Goal: Task Accomplishment & Management: Manage account settings

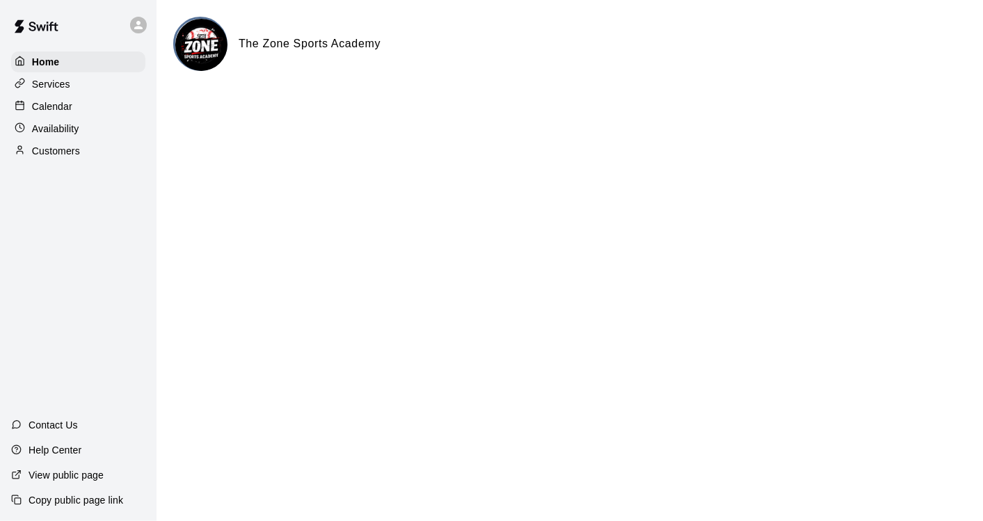
click at [84, 104] on div "Calendar" at bounding box center [78, 106] width 134 height 21
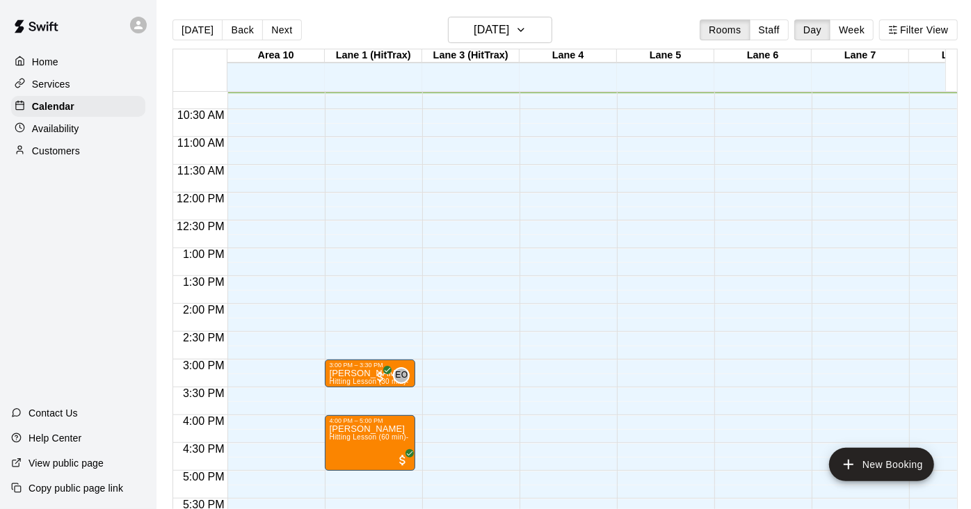
scroll to position [571, 0]
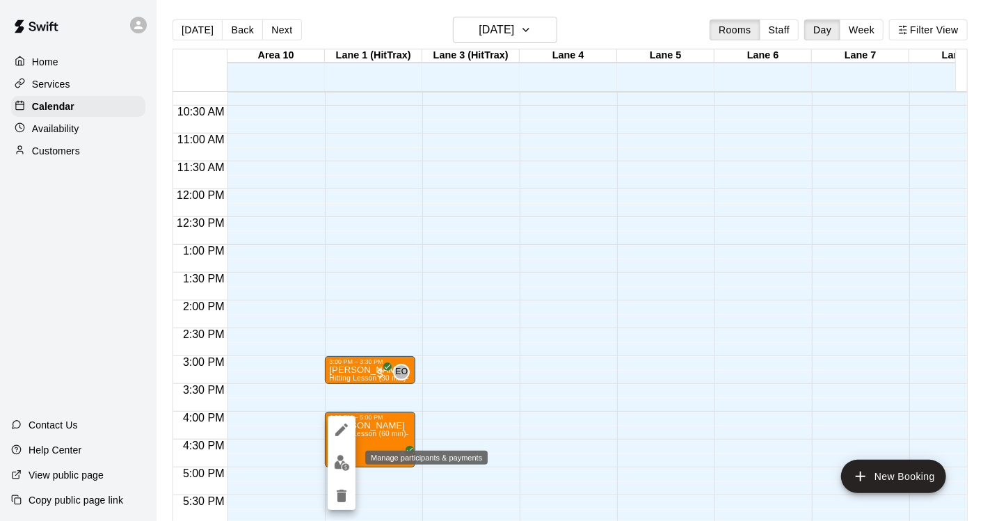
click at [337, 462] on img "edit" at bounding box center [342, 463] width 16 height 16
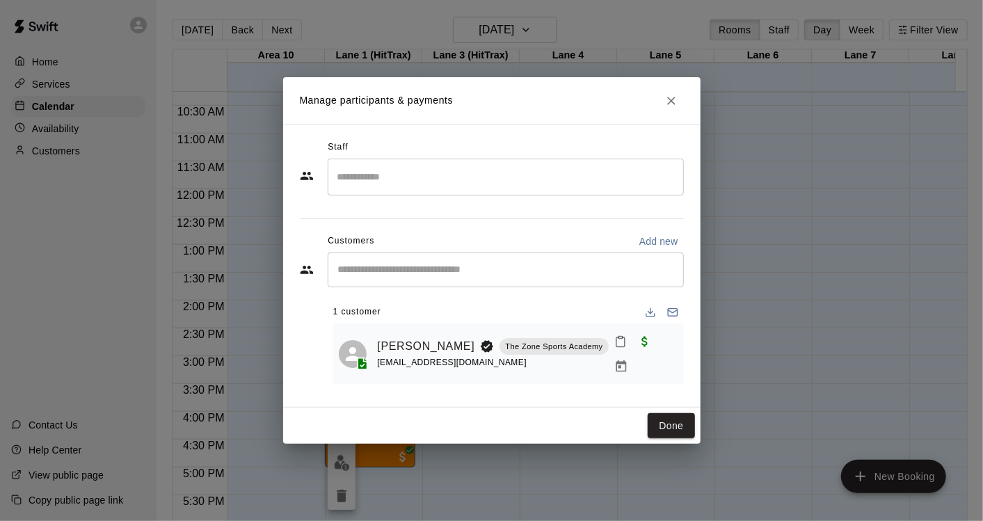
drag, startPoint x: 337, startPoint y: 462, endPoint x: 300, endPoint y: 220, distance: 245.6
click at [300, 220] on div "Staff ​ Customers Add new ​ 1 customer [PERSON_NAME] The Zone Sports Academy [E…" at bounding box center [491, 265] width 417 height 283
click at [928, 273] on div "Manage participants & payments Staff ​ Customers Add new ​ 1 customer [PERSON_N…" at bounding box center [491, 260] width 983 height 521
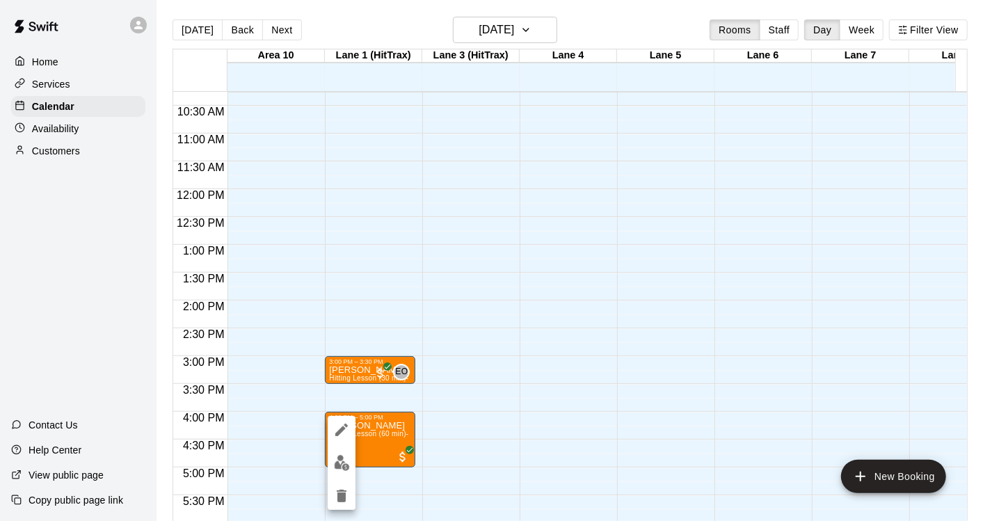
click at [343, 473] on button "edit" at bounding box center [342, 462] width 28 height 27
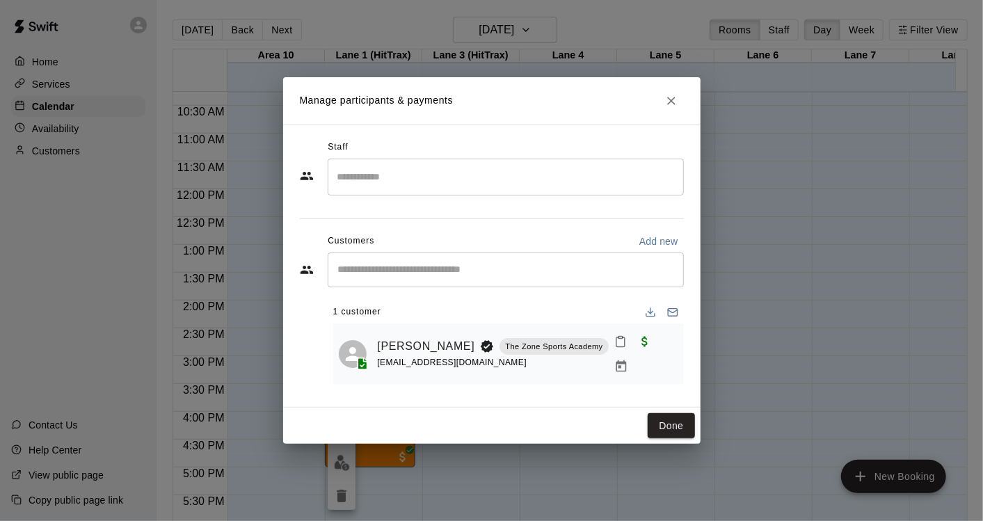
click at [395, 182] on input "Search staff" at bounding box center [505, 177] width 343 height 24
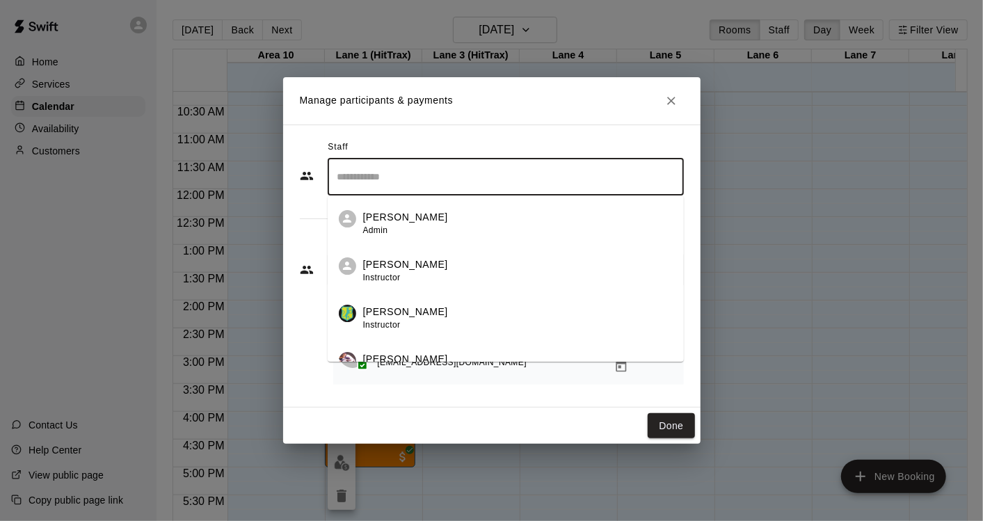
click at [393, 280] on span "Instructor" at bounding box center [382, 278] width 38 height 10
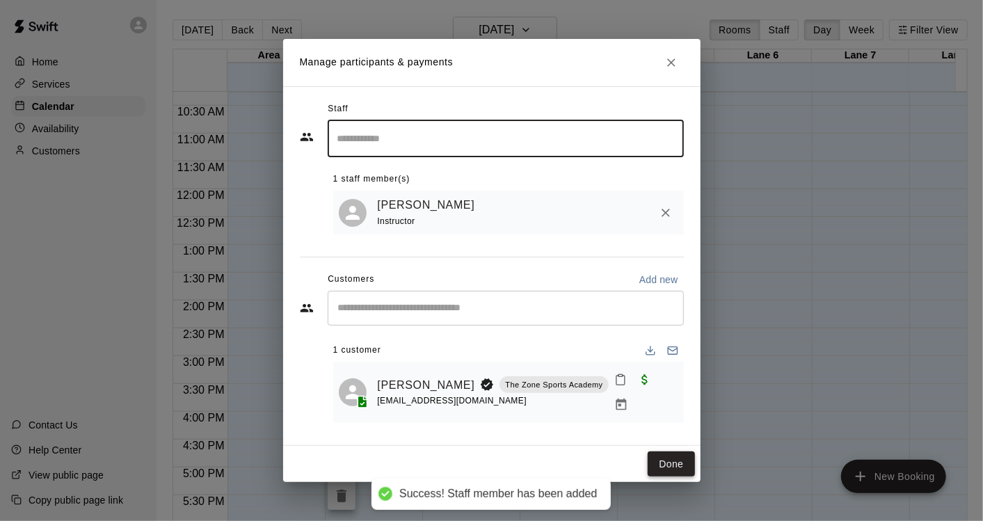
click at [671, 455] on button "Done" at bounding box center [670, 464] width 47 height 26
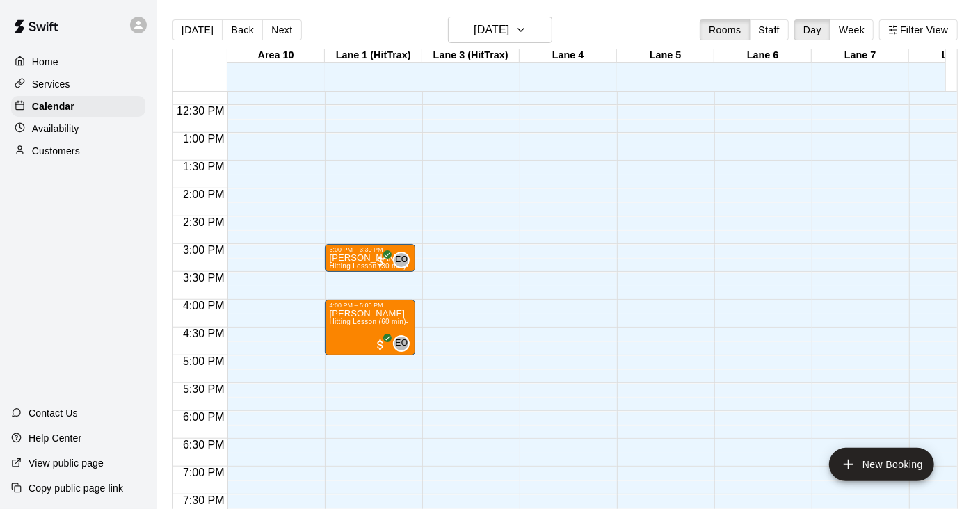
scroll to position [684, 0]
click at [239, 31] on button "Back" at bounding box center [242, 29] width 41 height 21
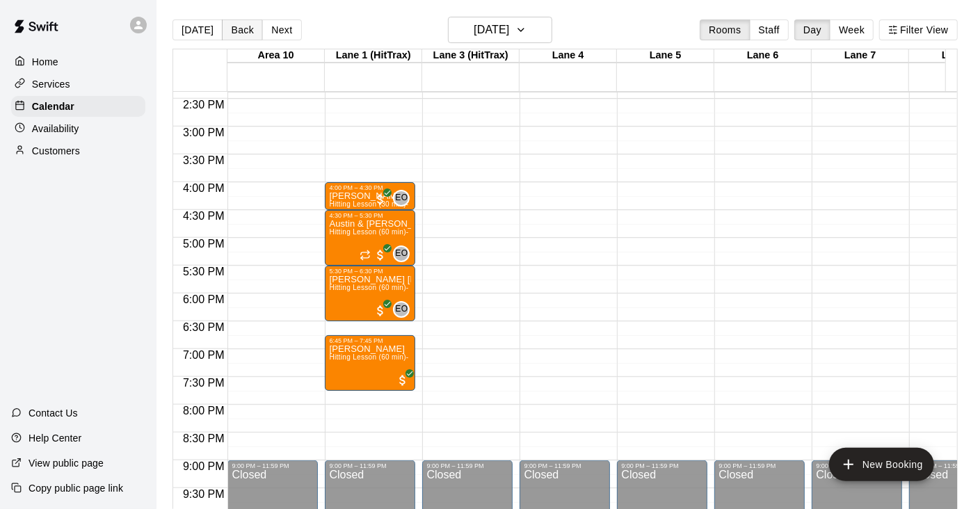
scroll to position [802, 0]
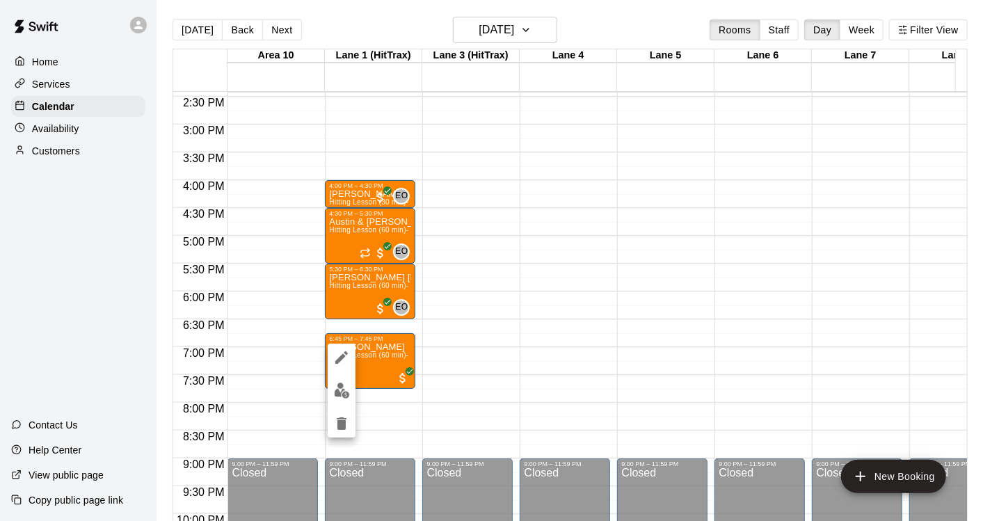
click at [341, 398] on img "edit" at bounding box center [342, 390] width 16 height 16
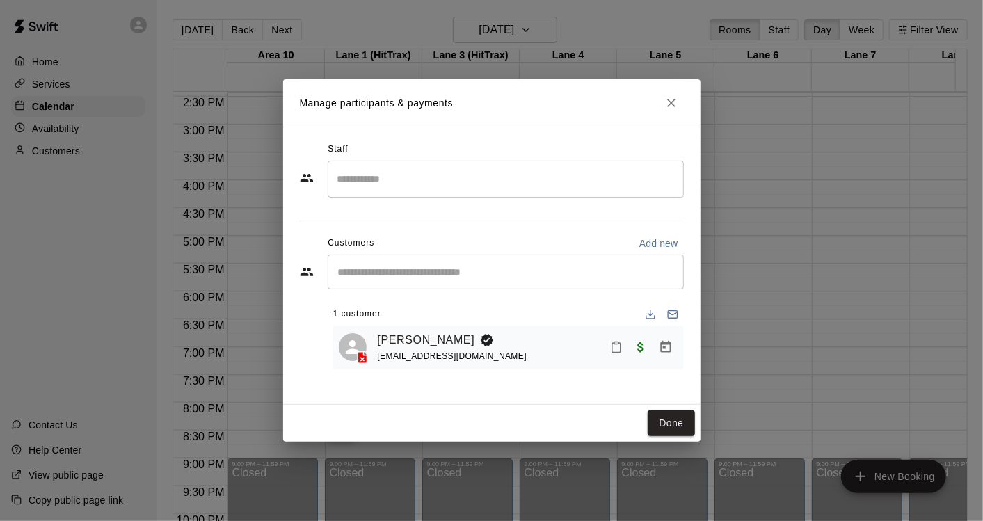
click at [668, 106] on icon "Close" at bounding box center [671, 103] width 14 height 14
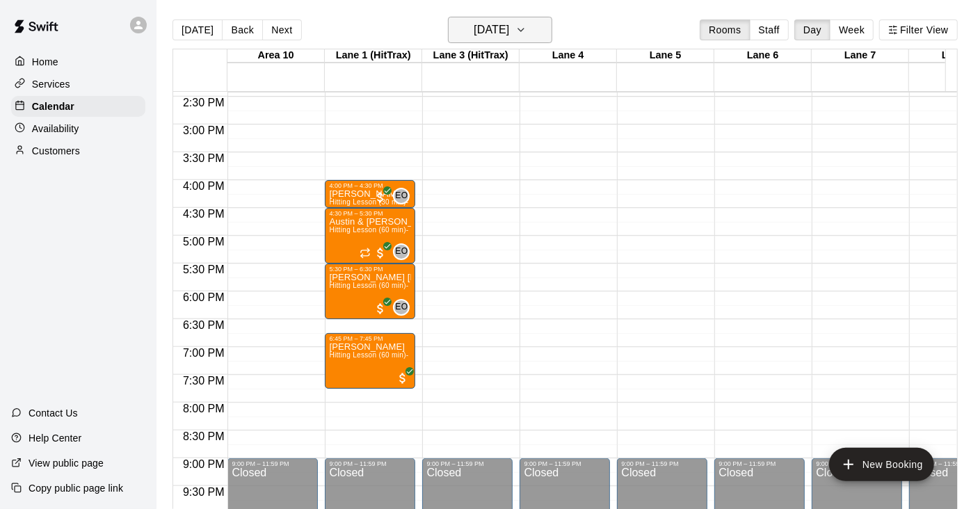
click at [492, 27] on h6 "[DATE]" at bounding box center [491, 29] width 35 height 19
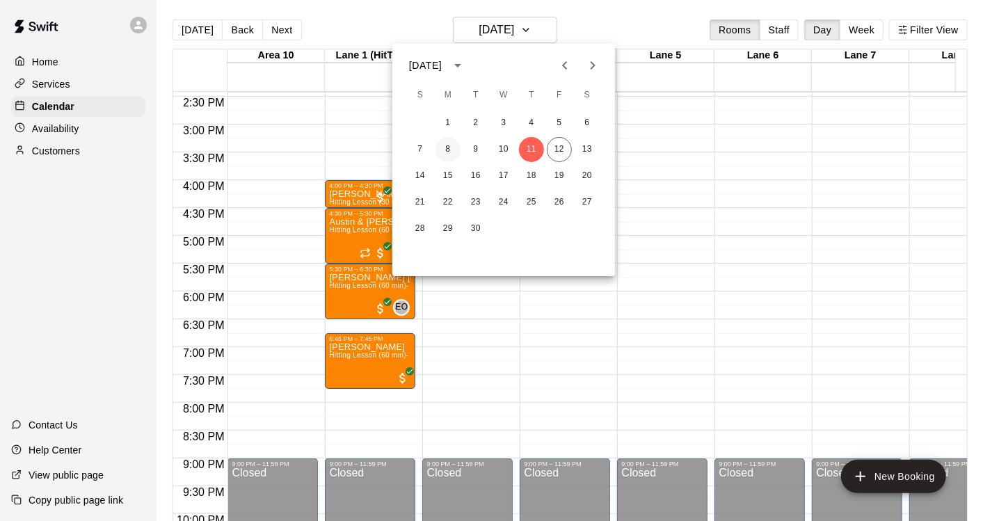
click at [447, 149] on button "8" at bounding box center [447, 149] width 25 height 25
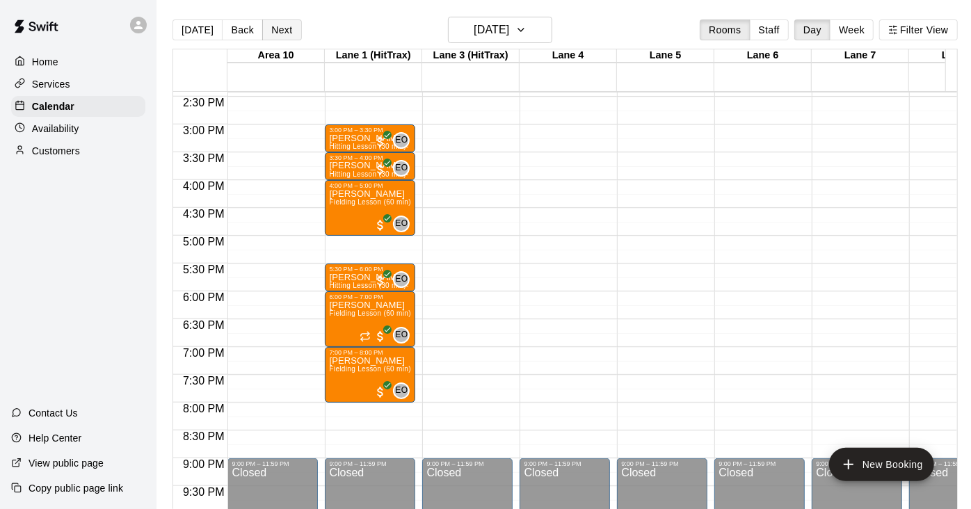
click at [277, 30] on button "Next" at bounding box center [281, 29] width 39 height 21
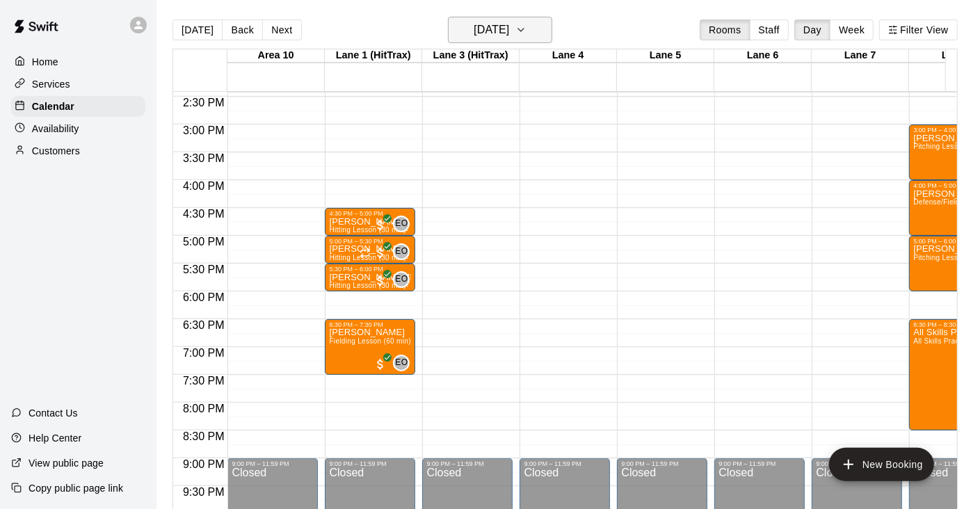
click at [526, 33] on icon "button" at bounding box center [520, 30] width 11 height 17
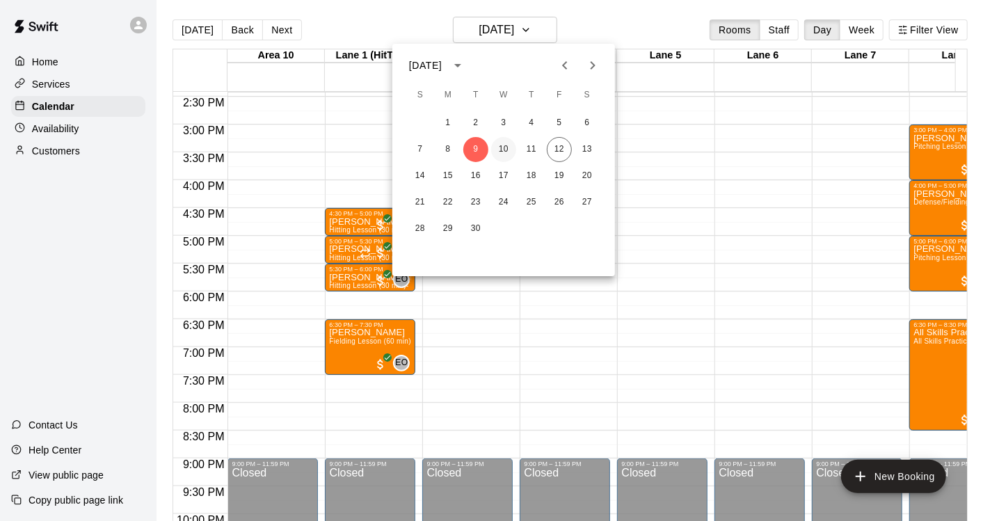
click at [502, 150] on button "10" at bounding box center [503, 149] width 25 height 25
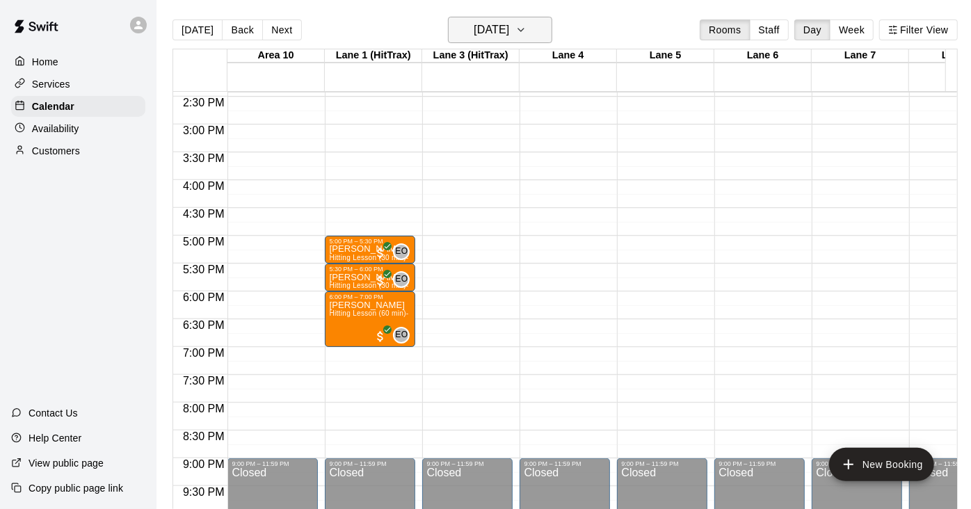
click at [526, 30] on icon "button" at bounding box center [520, 30] width 11 height 17
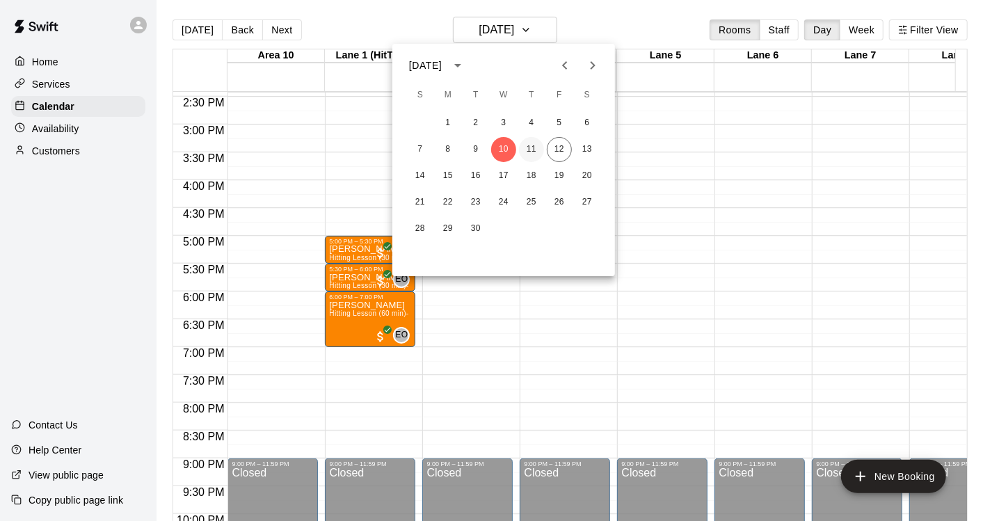
click at [532, 151] on button "11" at bounding box center [531, 149] width 25 height 25
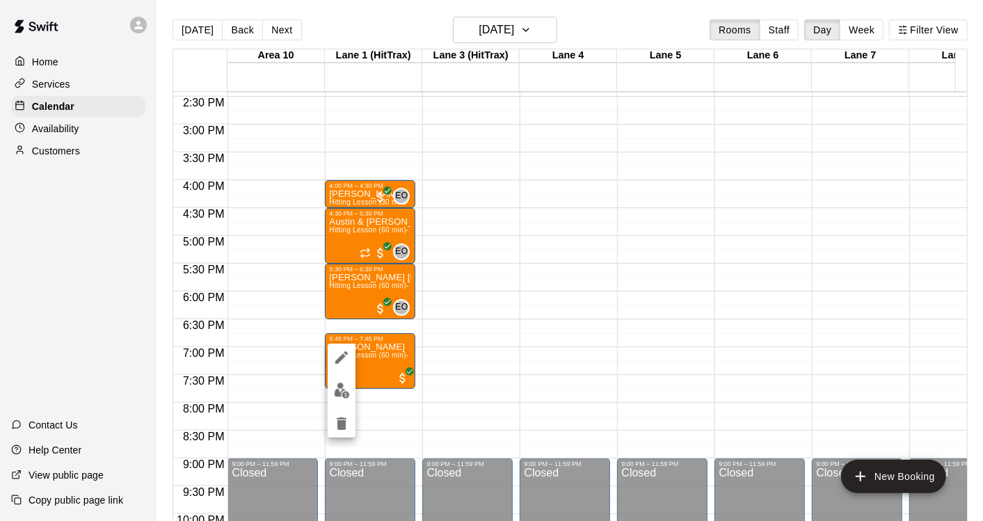
click at [346, 391] on img "edit" at bounding box center [342, 390] width 16 height 16
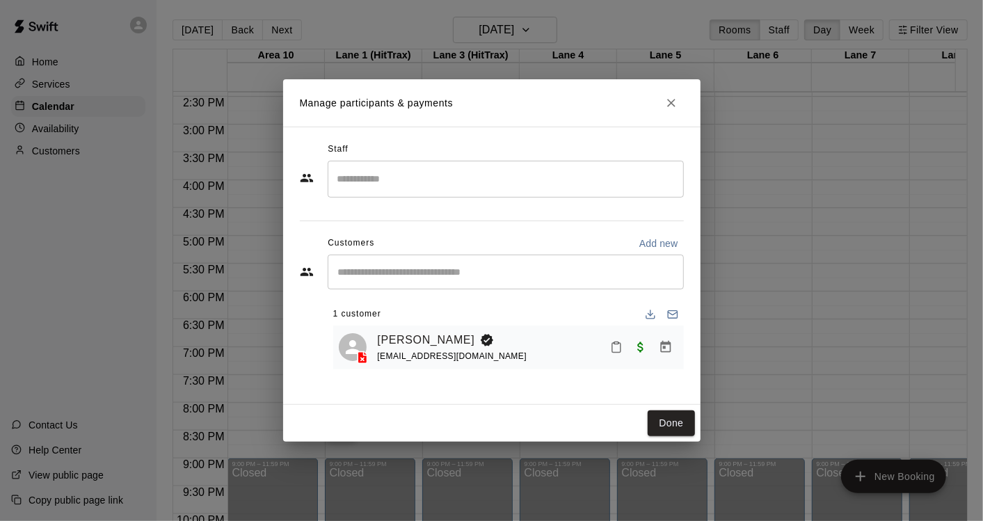
click at [407, 177] on input "Search staff" at bounding box center [505, 179] width 343 height 24
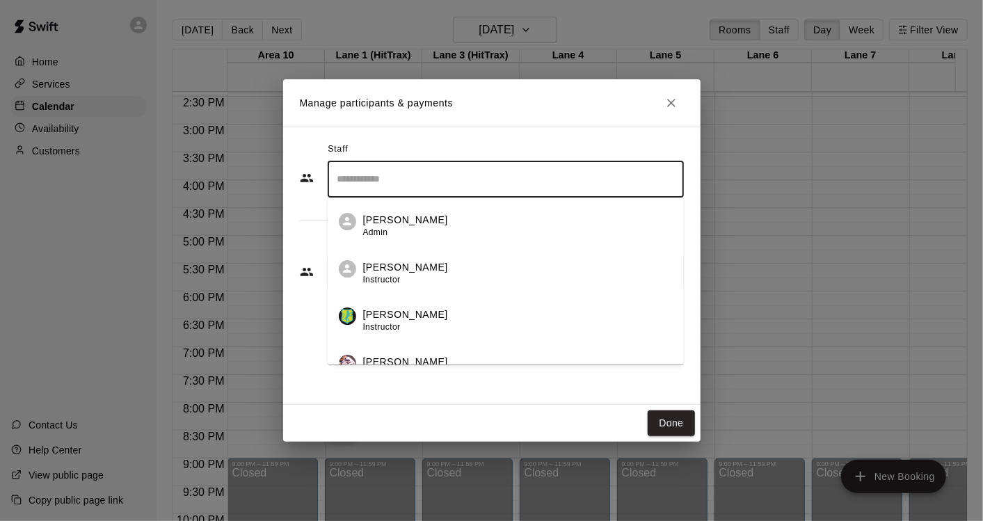
click at [426, 277] on div "[PERSON_NAME] Instructor" at bounding box center [517, 273] width 309 height 27
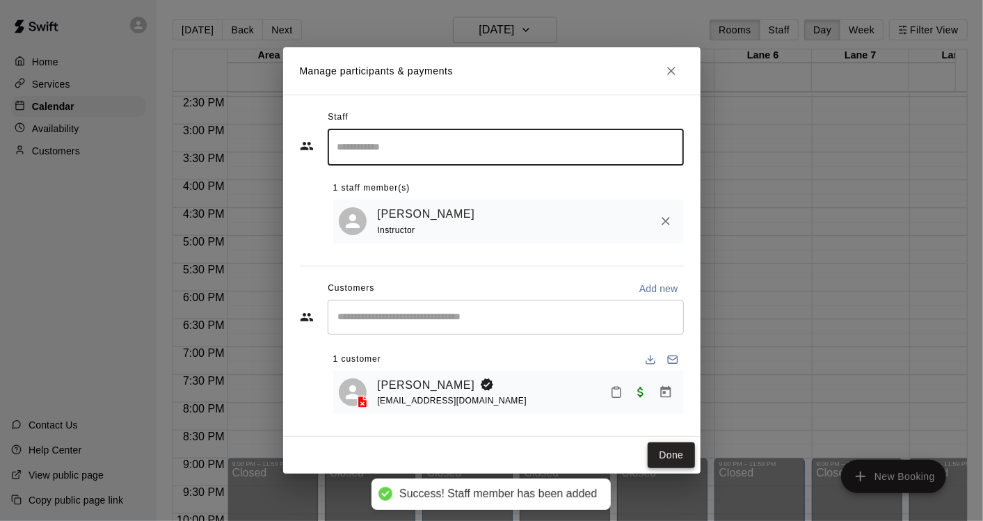
click at [671, 451] on button "Done" at bounding box center [670, 455] width 47 height 26
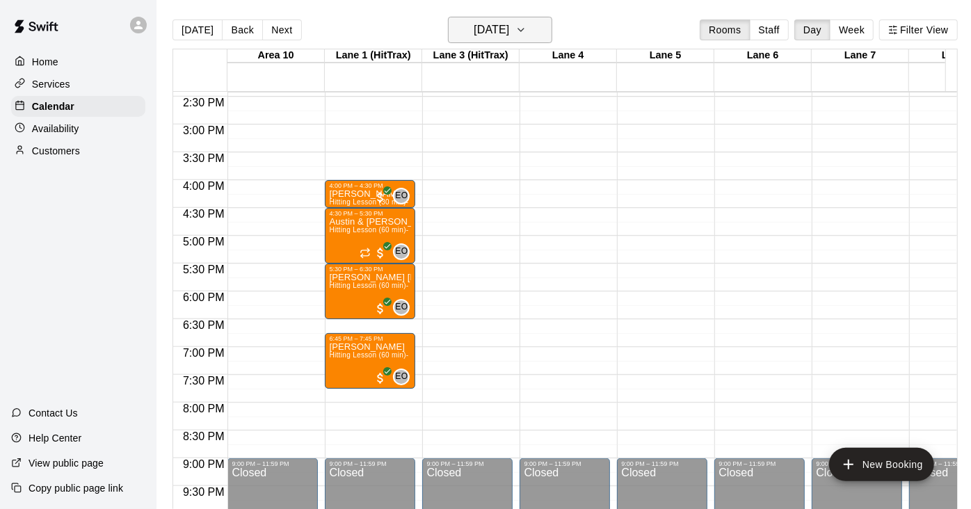
click at [526, 30] on icon "button" at bounding box center [520, 30] width 11 height 17
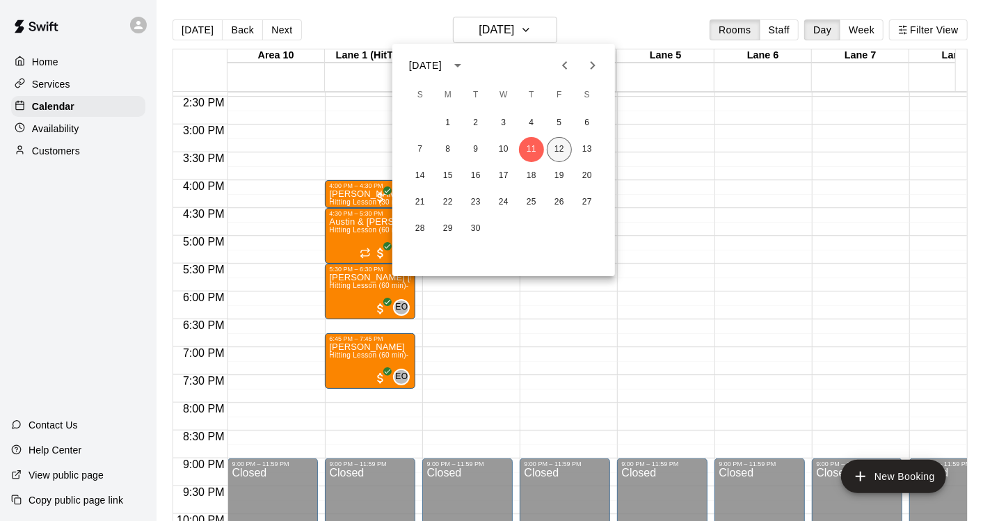
click at [558, 147] on button "12" at bounding box center [559, 149] width 25 height 25
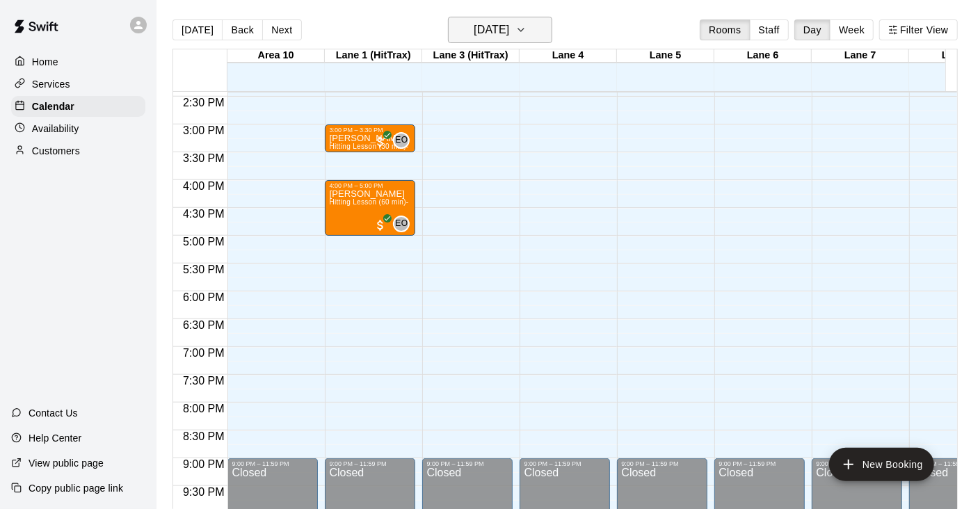
click at [526, 29] on icon "button" at bounding box center [520, 30] width 11 height 17
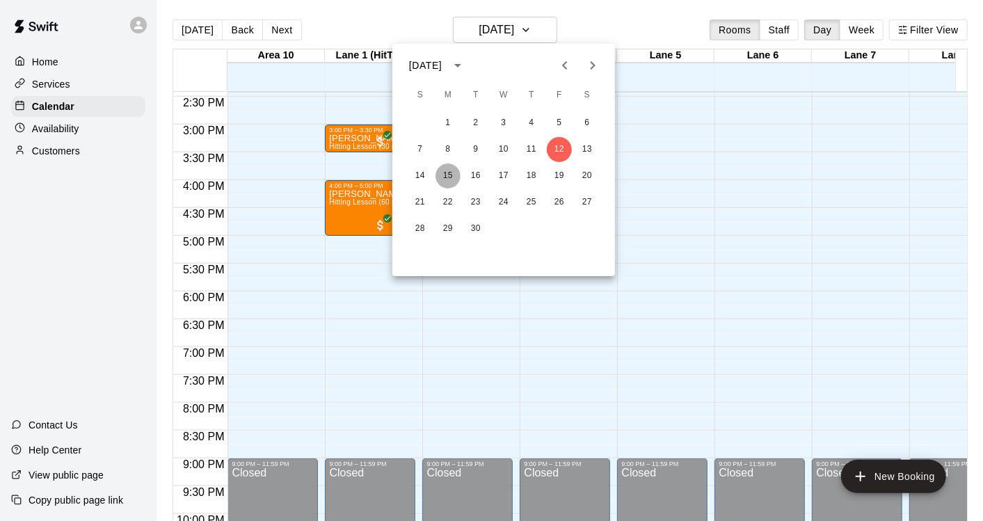
click at [447, 175] on button "15" at bounding box center [447, 175] width 25 height 25
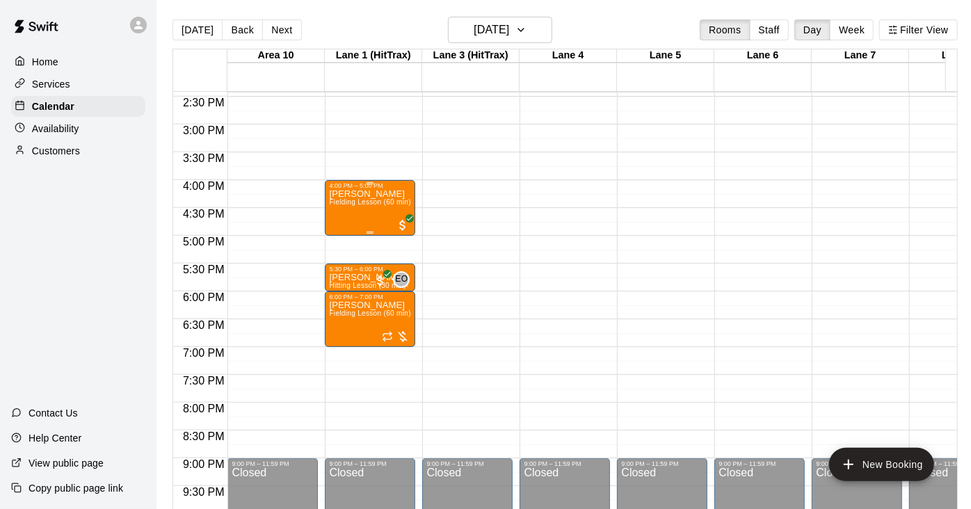
click at [362, 214] on div "[PERSON_NAME] [PERSON_NAME] Lesson (60 min)- [PERSON_NAME]" at bounding box center [370, 443] width 82 height 509
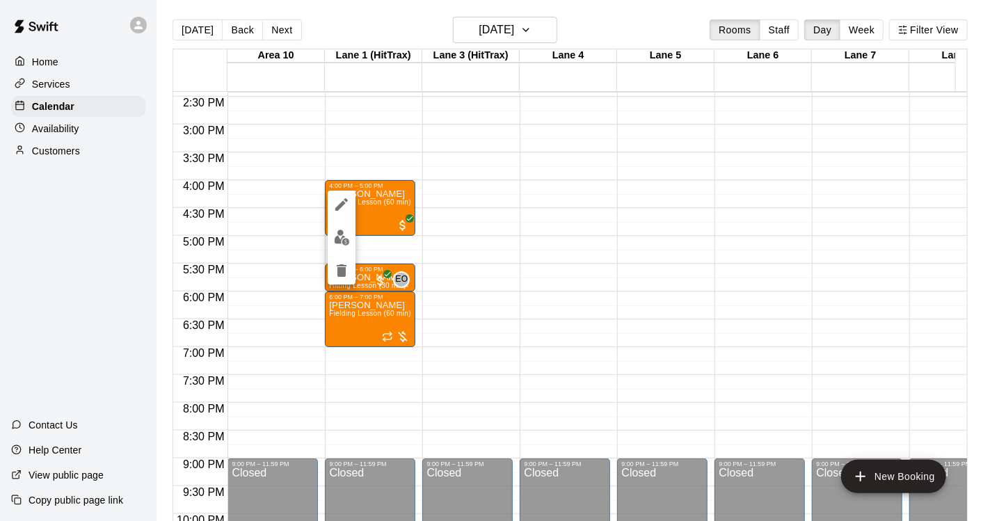
click at [343, 240] on img "edit" at bounding box center [342, 237] width 16 height 16
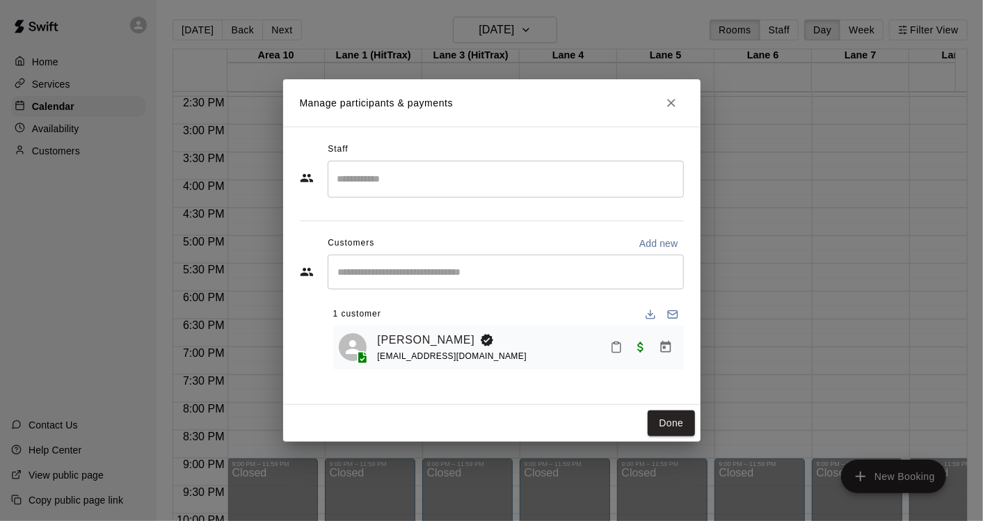
click at [408, 184] on input "Search staff" at bounding box center [505, 179] width 343 height 24
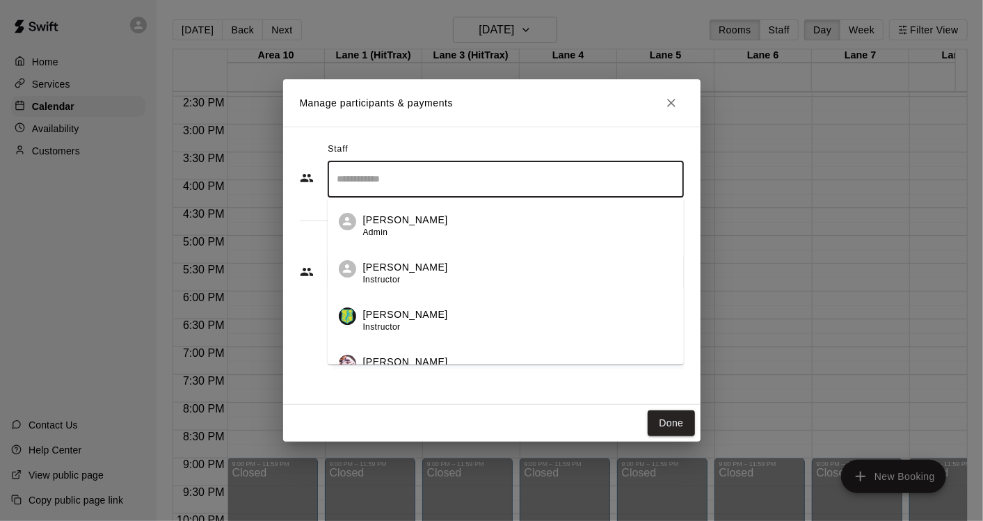
click at [415, 275] on div "[PERSON_NAME] Instructor" at bounding box center [405, 273] width 85 height 27
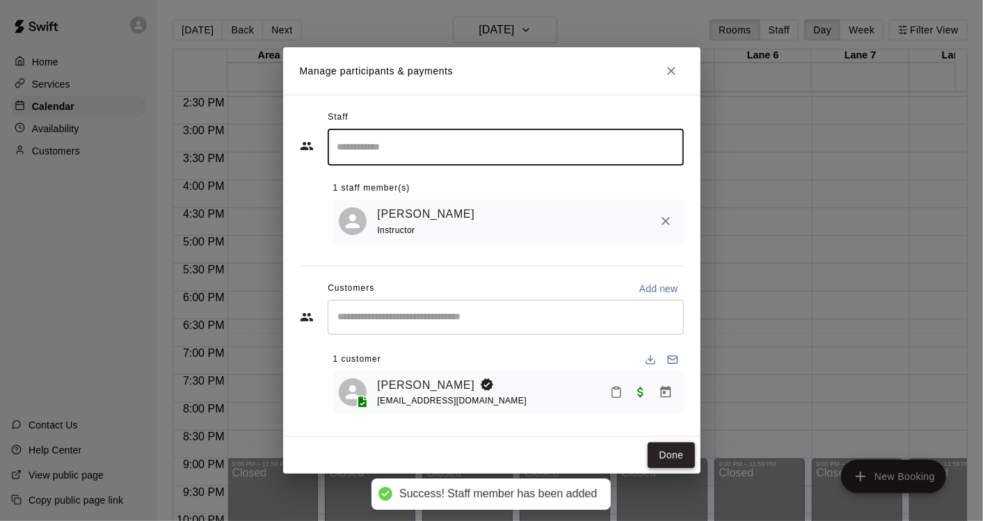
click at [675, 455] on button "Done" at bounding box center [670, 455] width 47 height 26
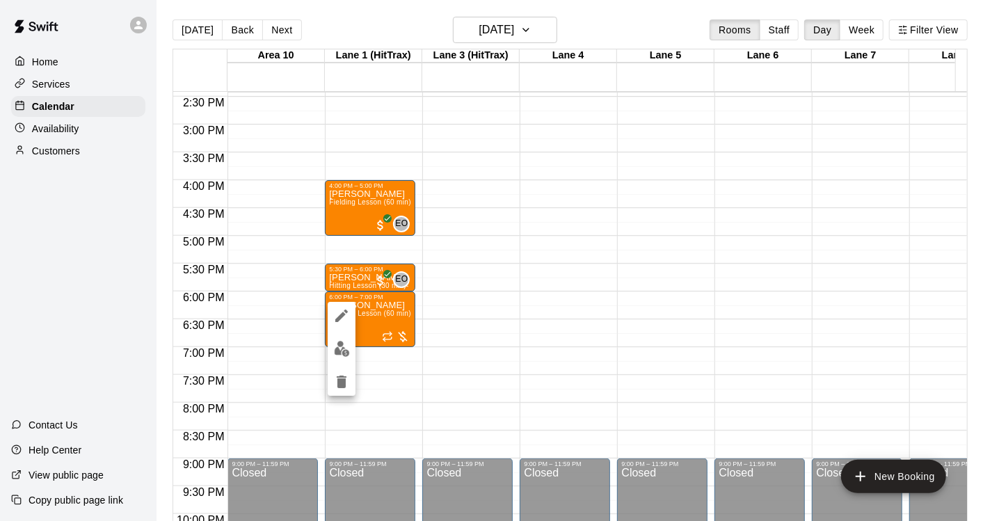
click at [345, 355] on img "edit" at bounding box center [342, 349] width 16 height 16
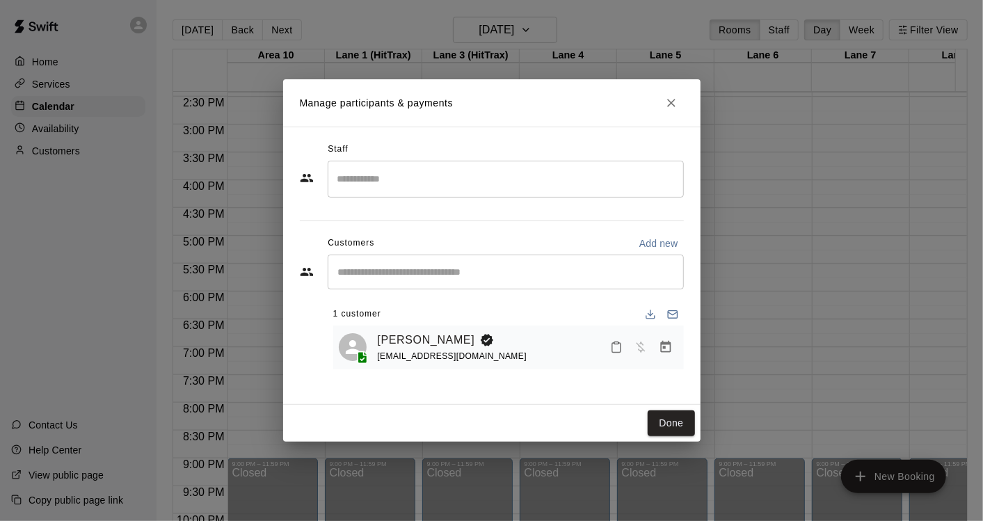
click at [437, 181] on input "Search staff" at bounding box center [505, 179] width 343 height 24
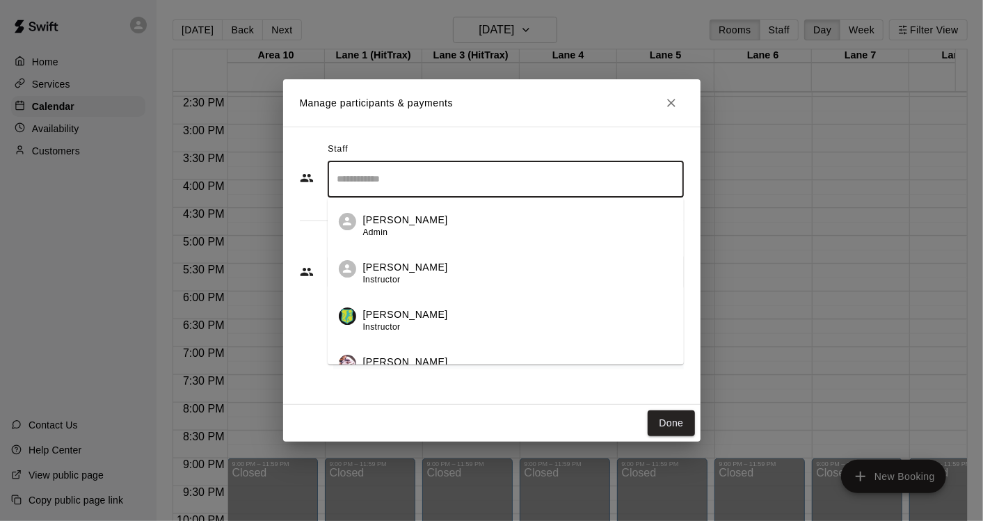
click at [431, 274] on div "[PERSON_NAME] Instructor" at bounding box center [517, 273] width 309 height 27
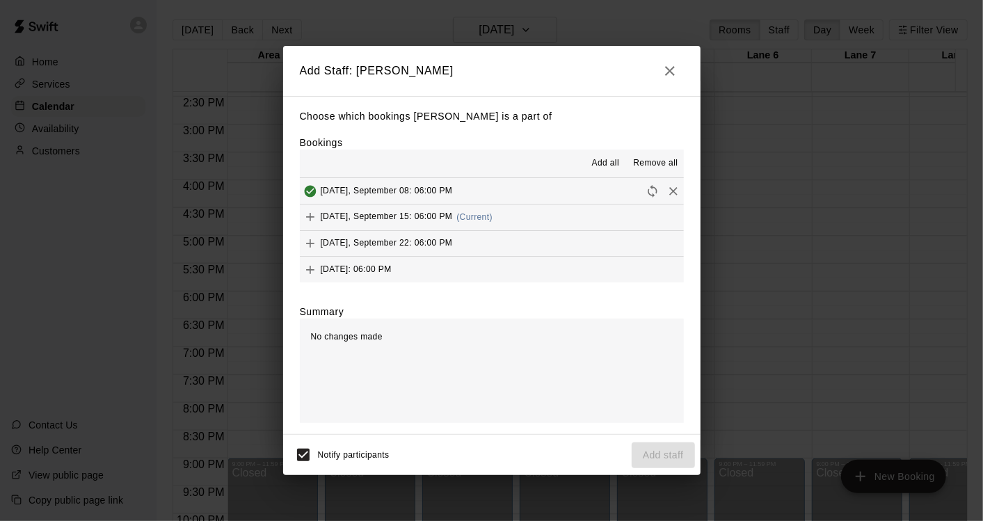
click at [608, 163] on span "Add all" at bounding box center [606, 163] width 28 height 14
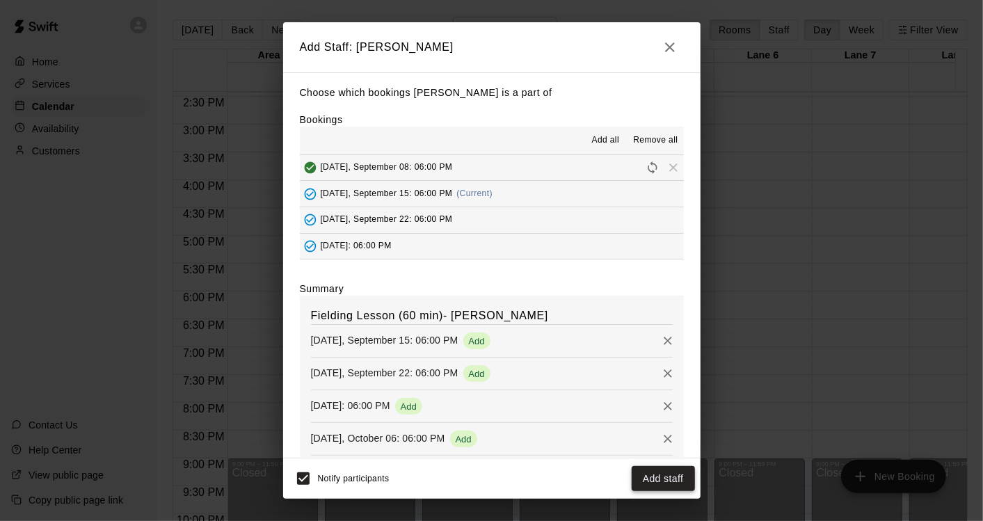
click at [663, 478] on button "Add staff" at bounding box center [662, 479] width 63 height 26
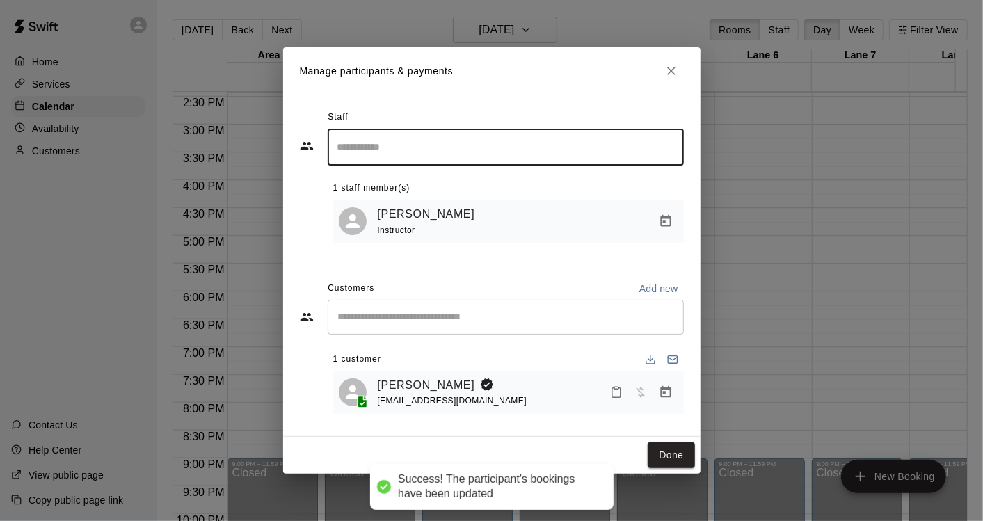
click at [670, 70] on icon "Close" at bounding box center [671, 71] width 8 height 8
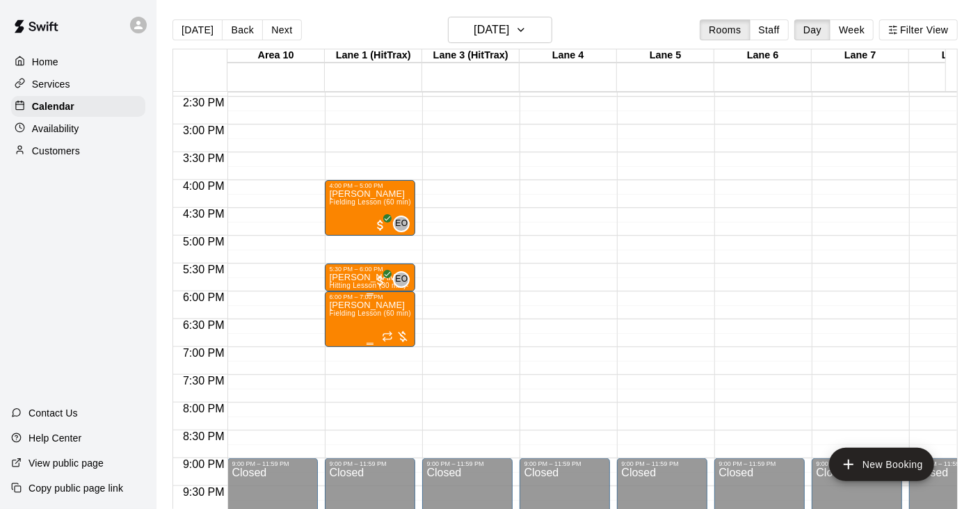
click at [342, 316] on span "Fielding Lesson (60 min)- [PERSON_NAME]" at bounding box center [402, 313] width 147 height 8
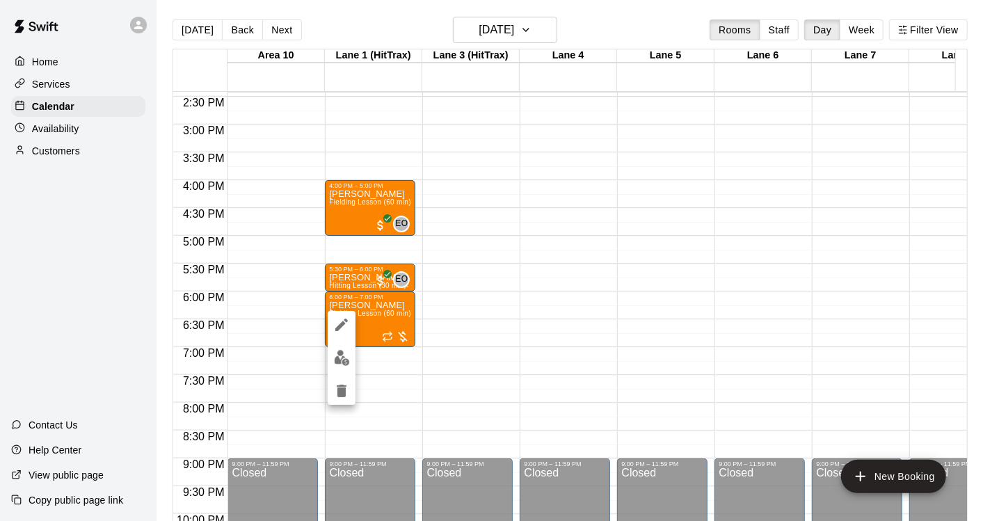
click at [343, 356] on img "edit" at bounding box center [342, 358] width 16 height 16
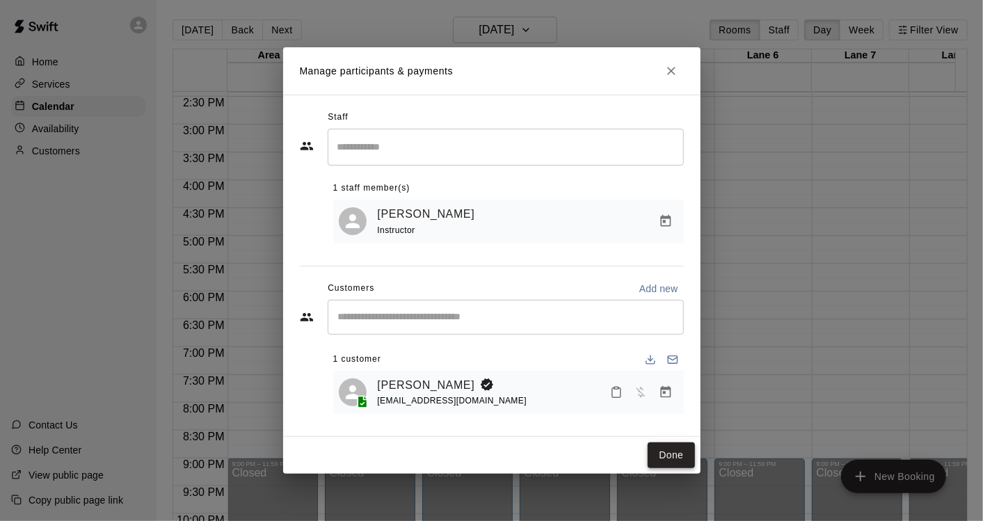
click at [680, 464] on button "Done" at bounding box center [670, 455] width 47 height 26
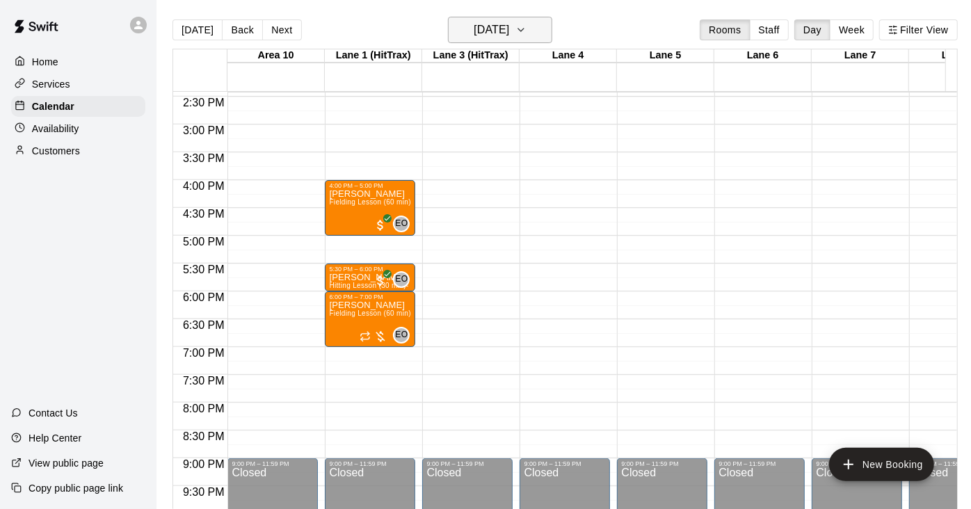
click at [526, 30] on icon "button" at bounding box center [520, 30] width 11 height 17
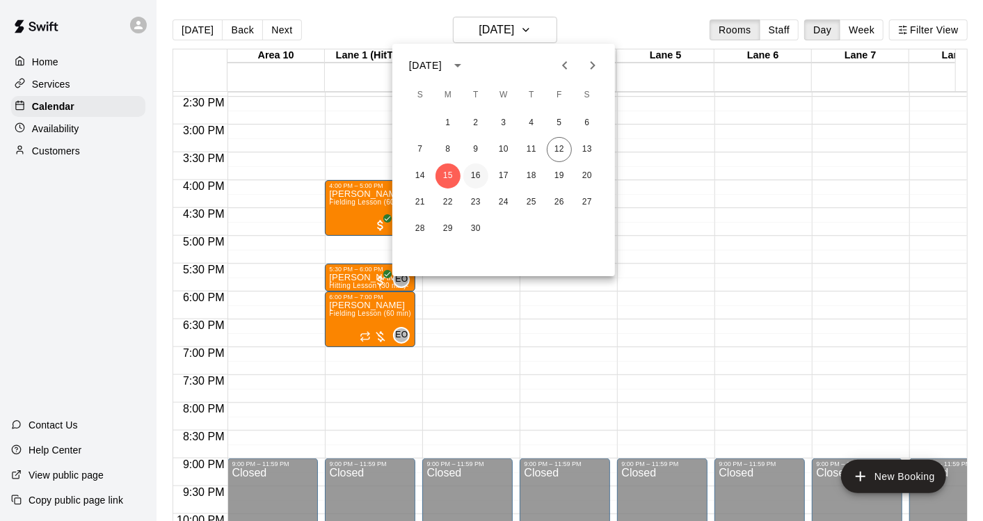
click at [475, 175] on button "16" at bounding box center [475, 175] width 25 height 25
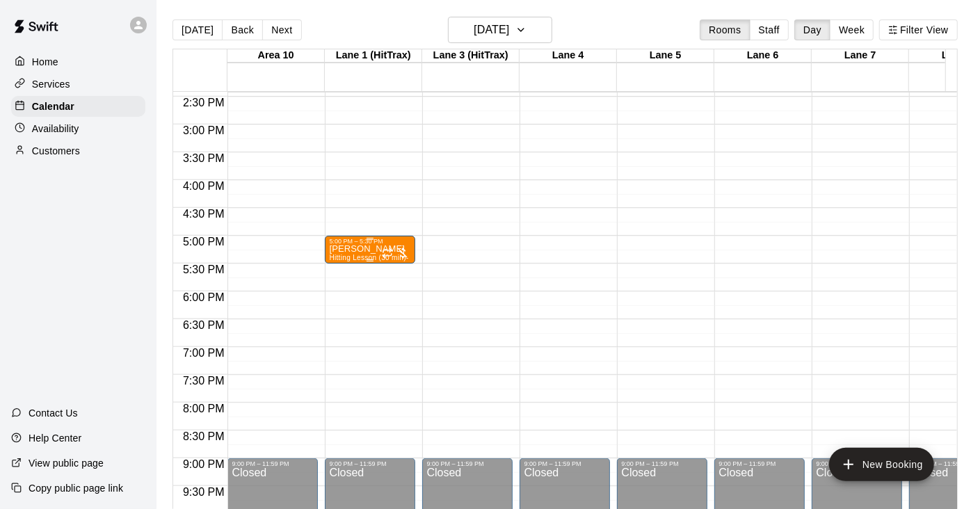
click at [353, 249] on p "[PERSON_NAME]" at bounding box center [370, 249] width 82 height 0
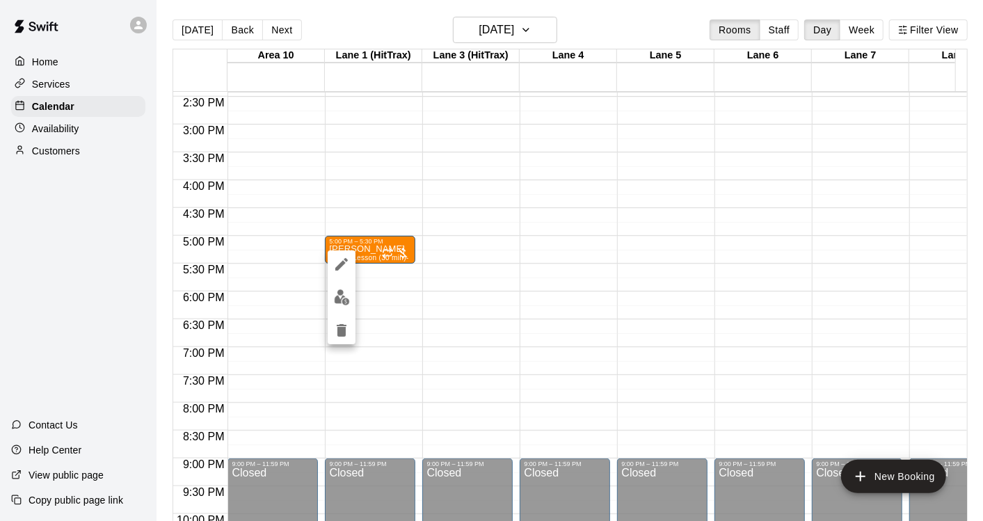
click at [344, 302] on img "edit" at bounding box center [342, 297] width 16 height 16
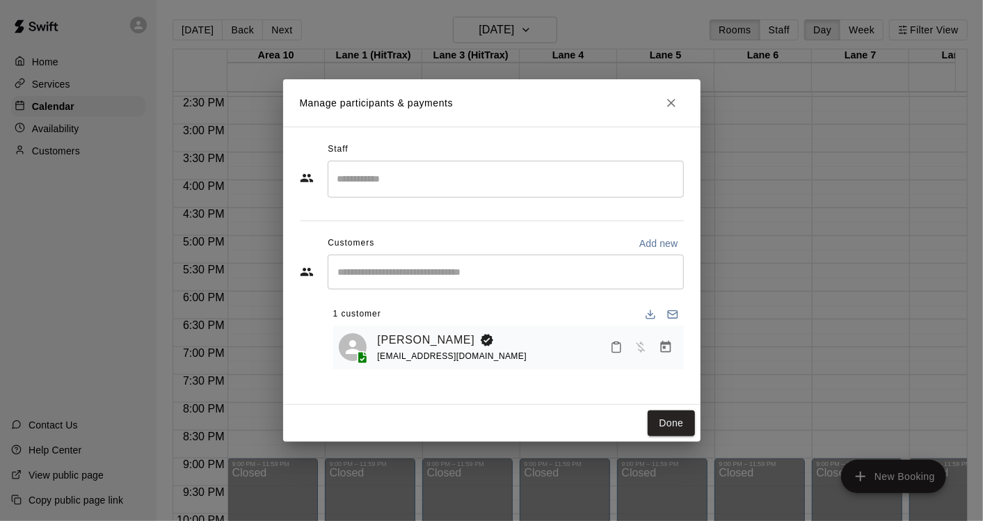
click at [423, 172] on input "Search staff" at bounding box center [505, 179] width 343 height 24
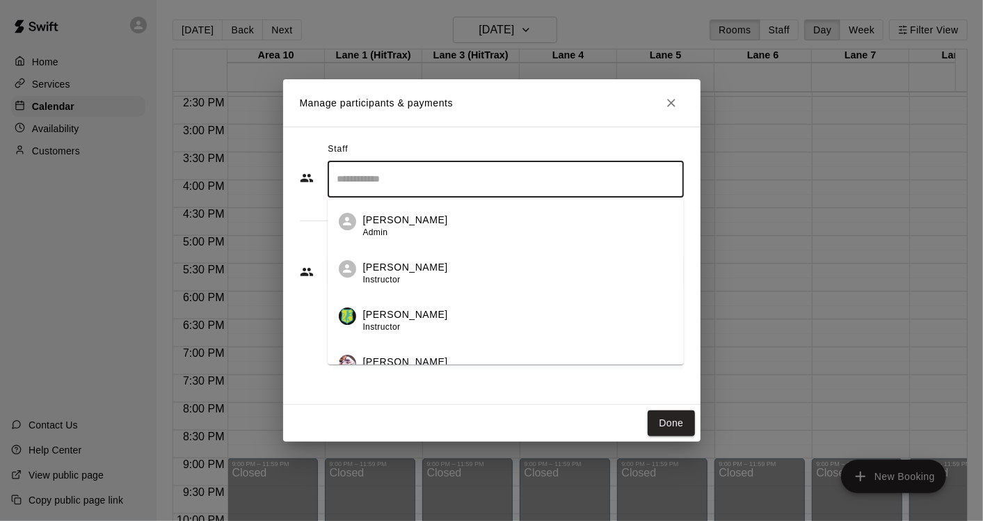
click at [428, 270] on div "[PERSON_NAME] Instructor" at bounding box center [517, 273] width 309 height 27
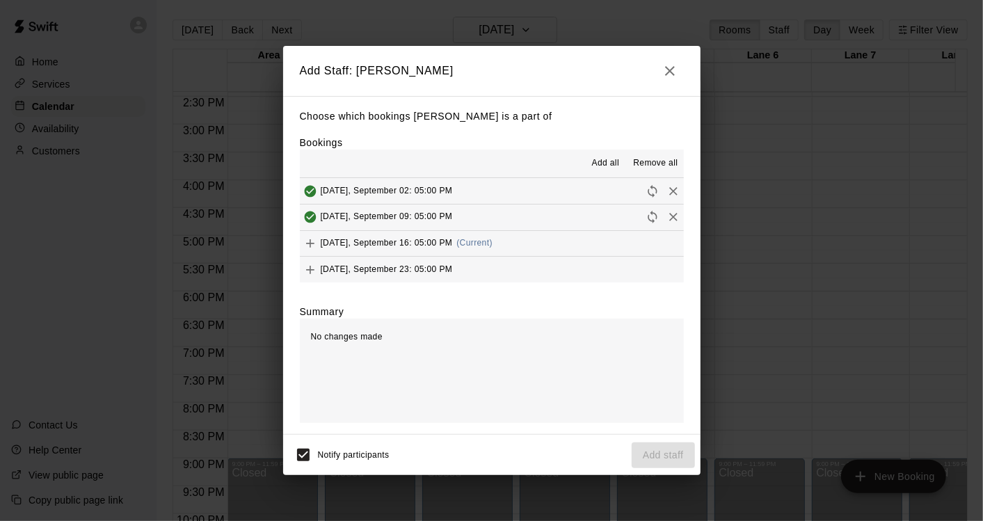
click at [607, 163] on span "Add all" at bounding box center [606, 163] width 28 height 14
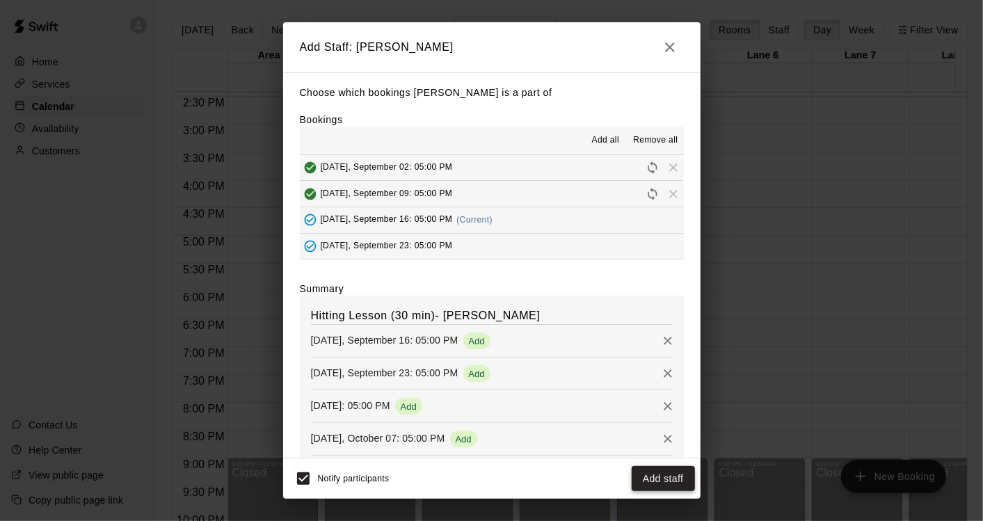
click at [667, 476] on button "Add staff" at bounding box center [662, 479] width 63 height 26
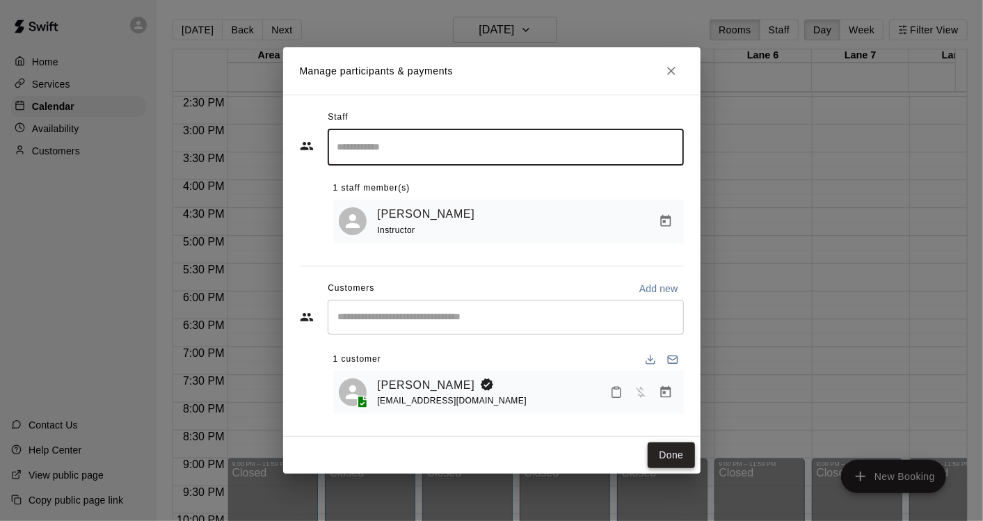
click at [670, 455] on button "Done" at bounding box center [670, 455] width 47 height 26
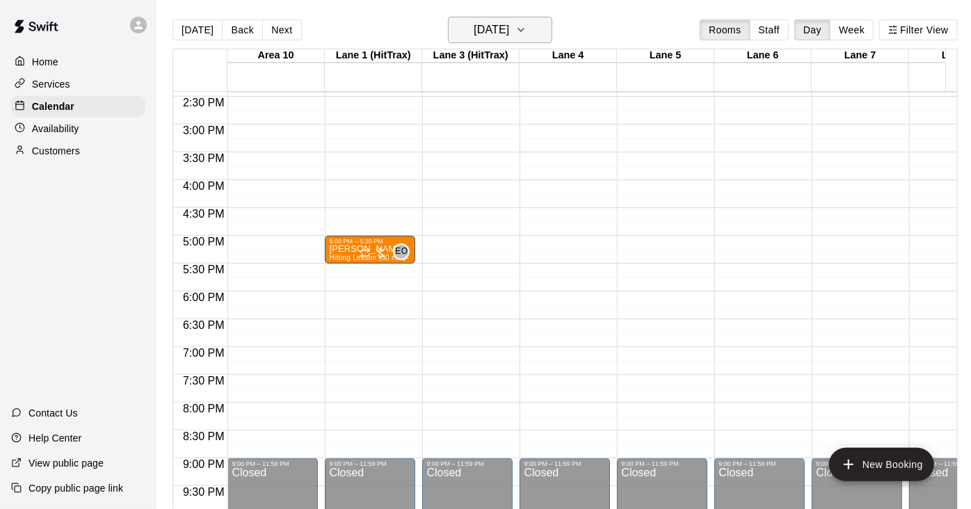
click at [526, 29] on icon "button" at bounding box center [520, 30] width 11 height 17
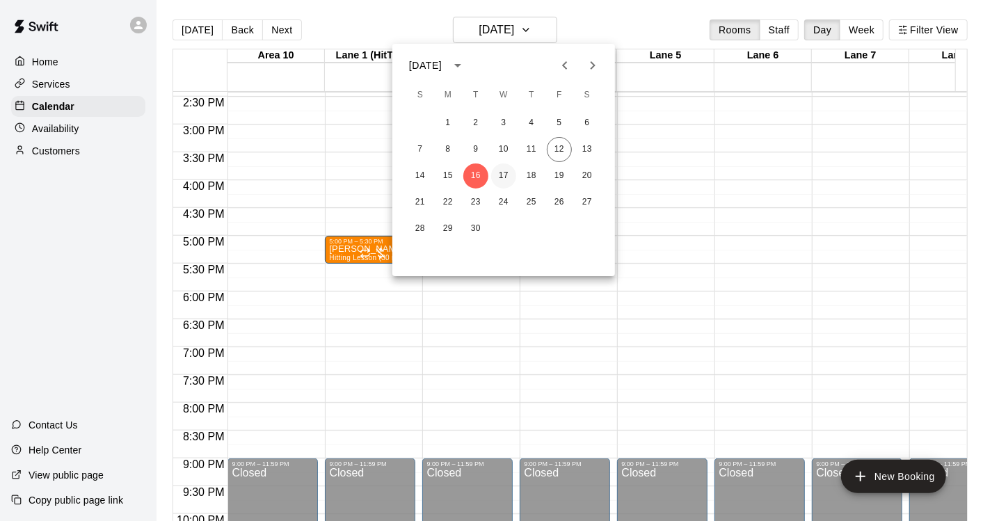
click at [504, 176] on button "17" at bounding box center [503, 175] width 25 height 25
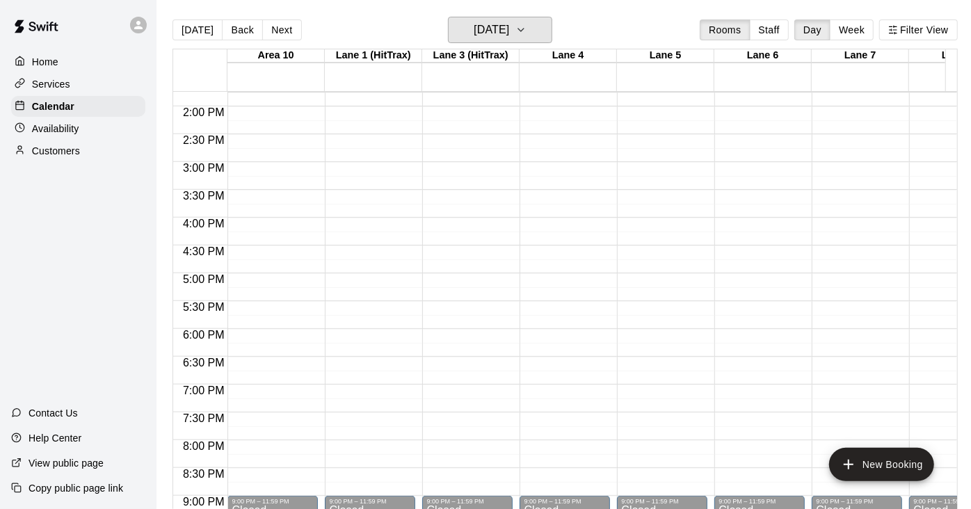
scroll to position [766, 0]
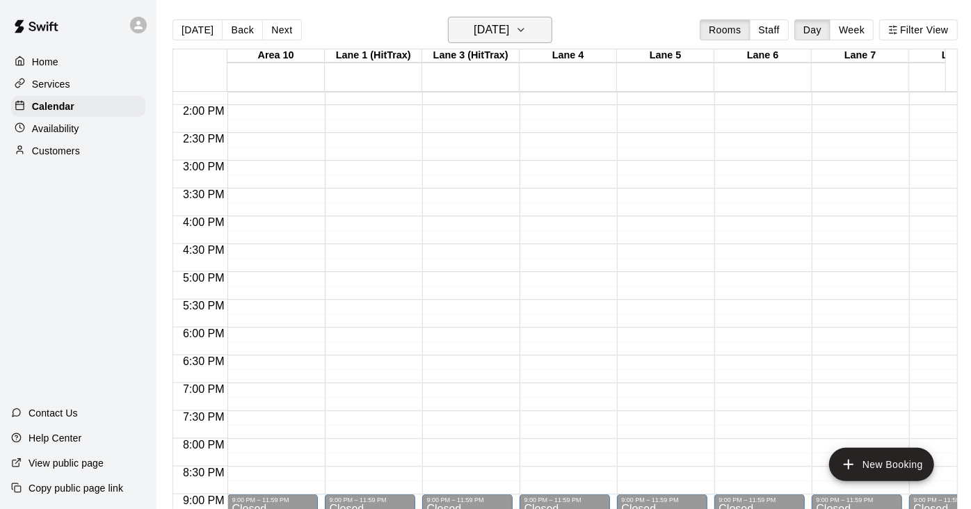
click at [526, 30] on icon "button" at bounding box center [520, 30] width 11 height 17
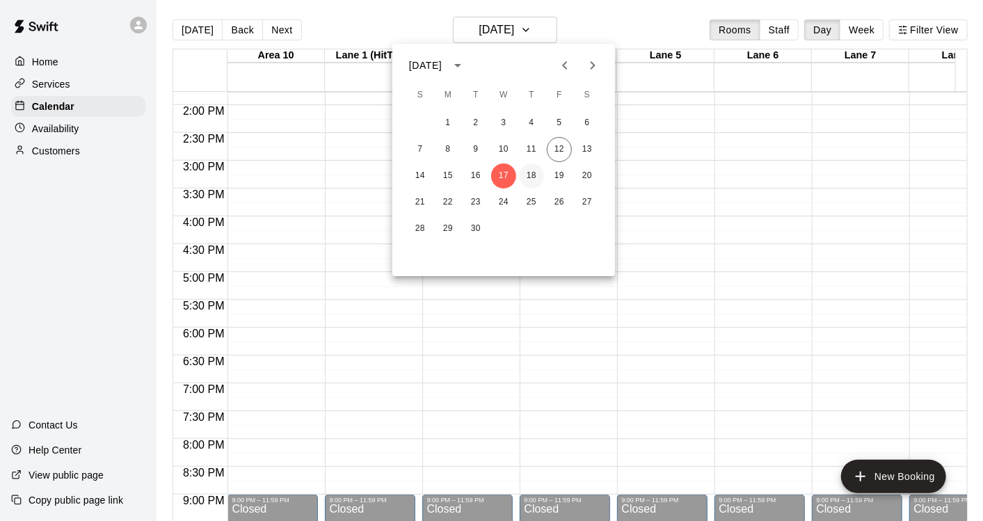
click at [531, 175] on button "18" at bounding box center [531, 175] width 25 height 25
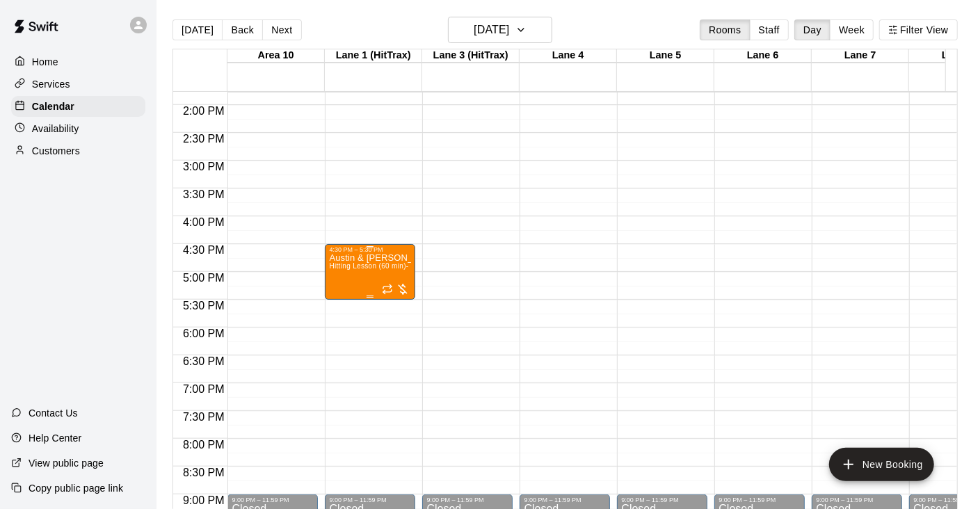
click at [350, 284] on div "Austin & [PERSON_NAME] Hitting Lesson (60 min)- [PERSON_NAME]" at bounding box center [370, 507] width 82 height 509
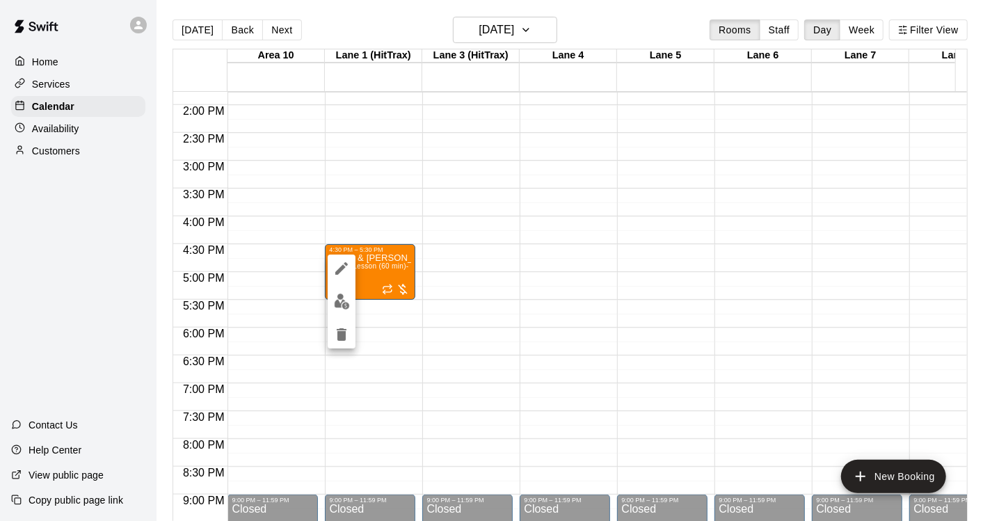
click at [343, 305] on img "edit" at bounding box center [342, 301] width 16 height 16
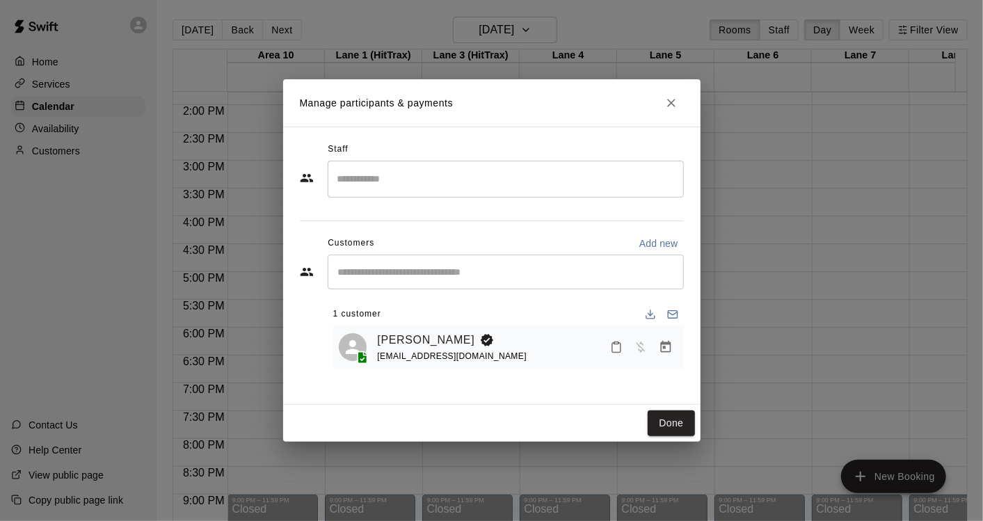
click at [417, 177] on input "Search staff" at bounding box center [505, 179] width 343 height 24
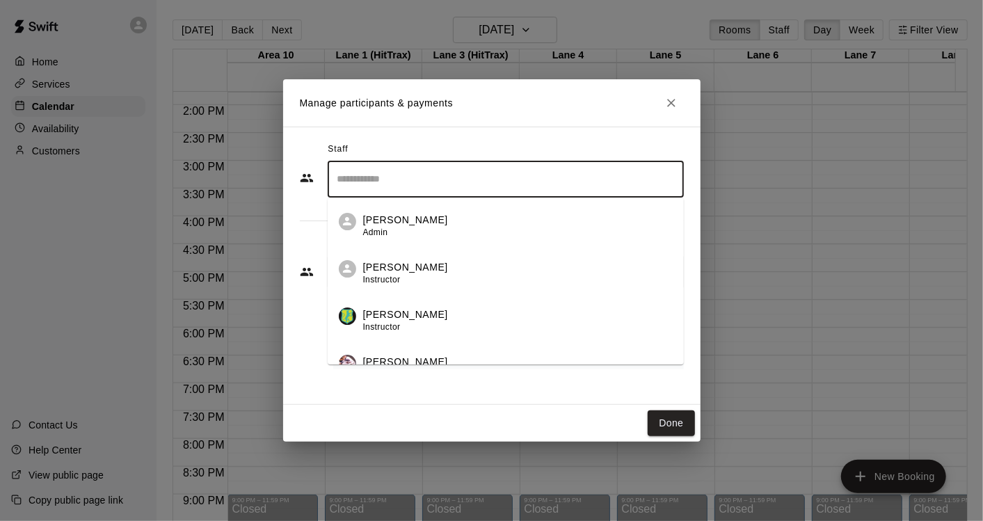
click at [423, 273] on div "[PERSON_NAME] Instructor" at bounding box center [517, 273] width 309 height 27
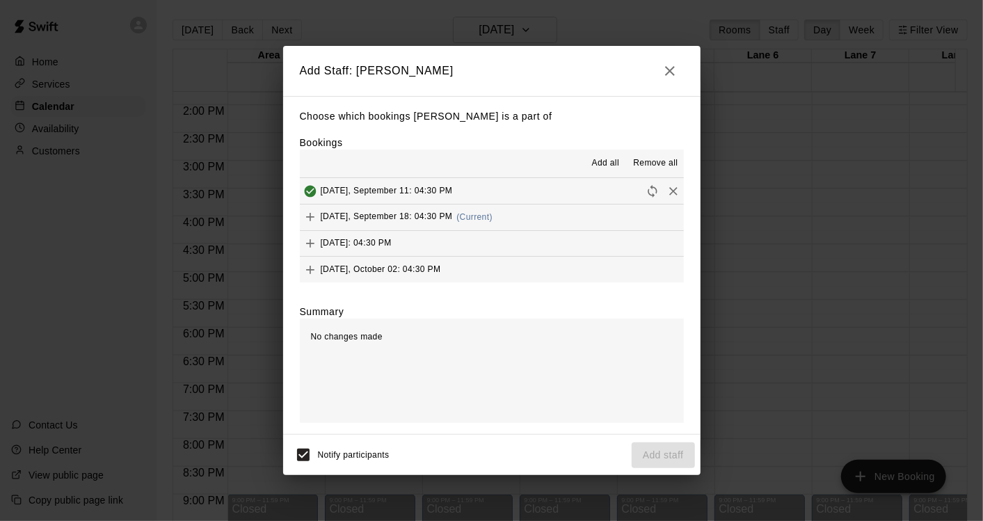
click at [606, 165] on span "Add all" at bounding box center [606, 163] width 28 height 14
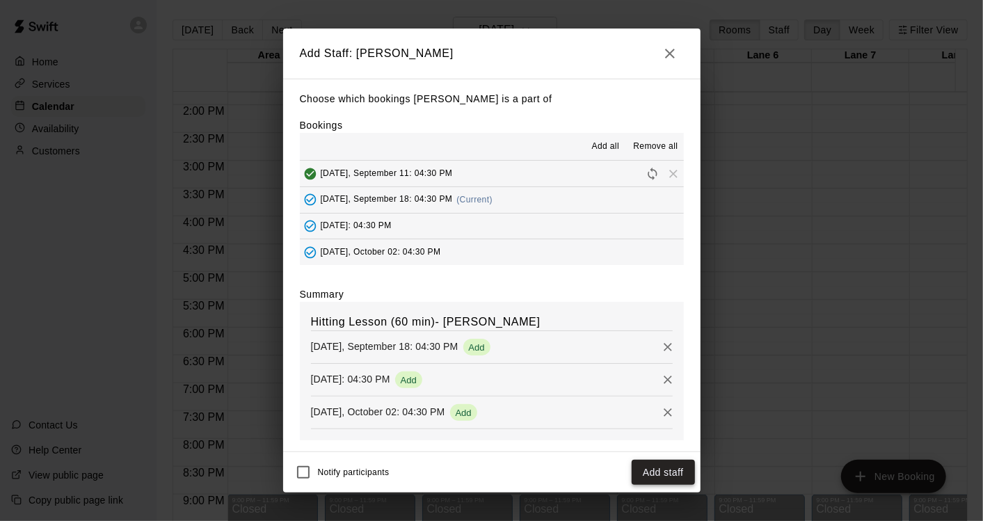
click at [660, 474] on button "Add staff" at bounding box center [662, 473] width 63 height 26
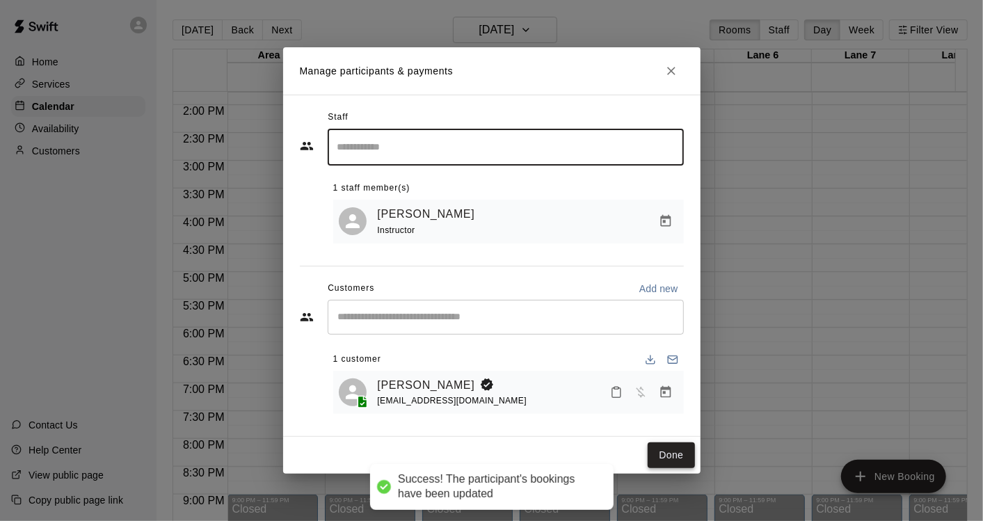
click at [669, 455] on button "Done" at bounding box center [670, 455] width 47 height 26
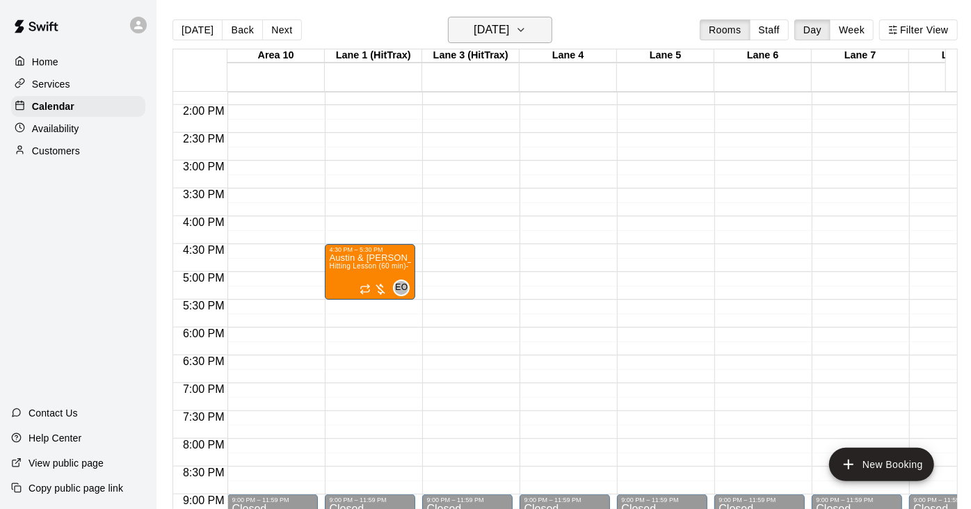
click at [526, 33] on icon "button" at bounding box center [520, 30] width 11 height 17
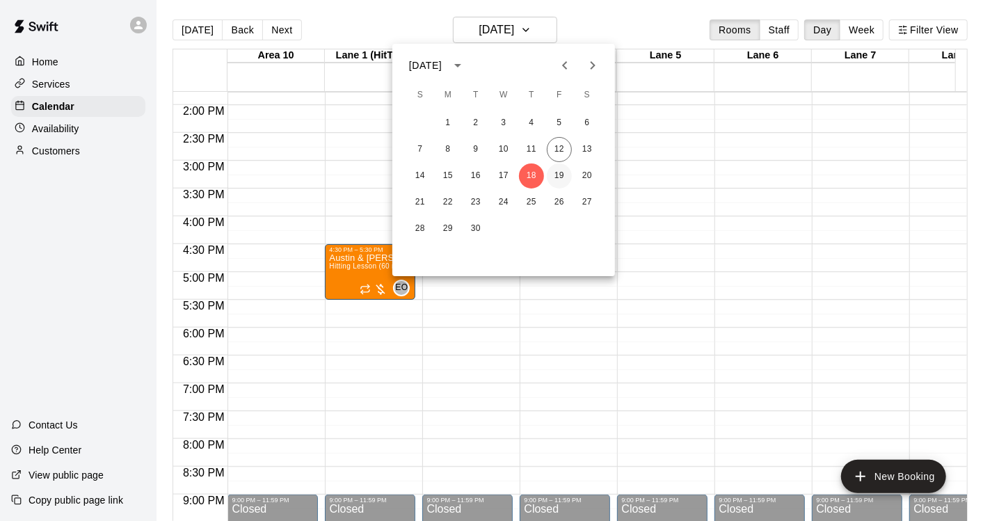
click at [558, 175] on button "19" at bounding box center [559, 175] width 25 height 25
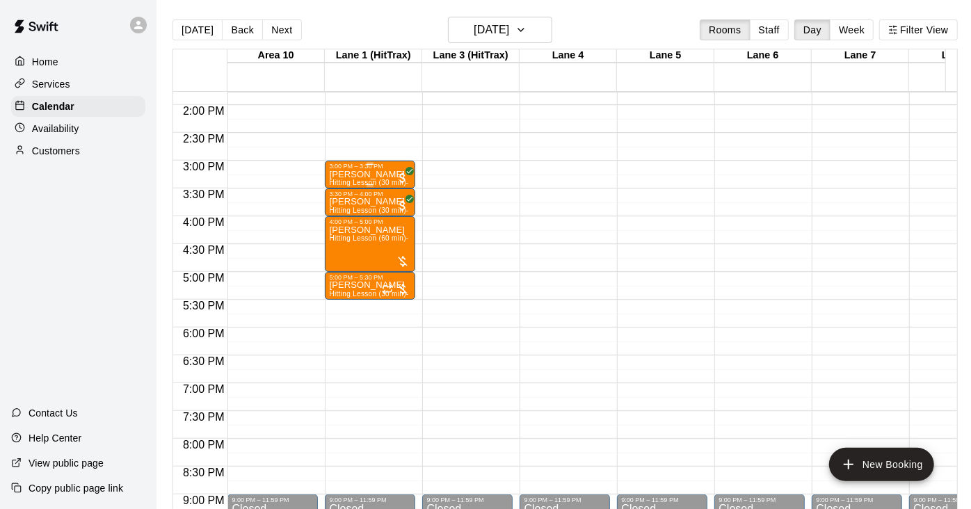
click at [355, 175] on p "[PERSON_NAME]" at bounding box center [370, 175] width 82 height 0
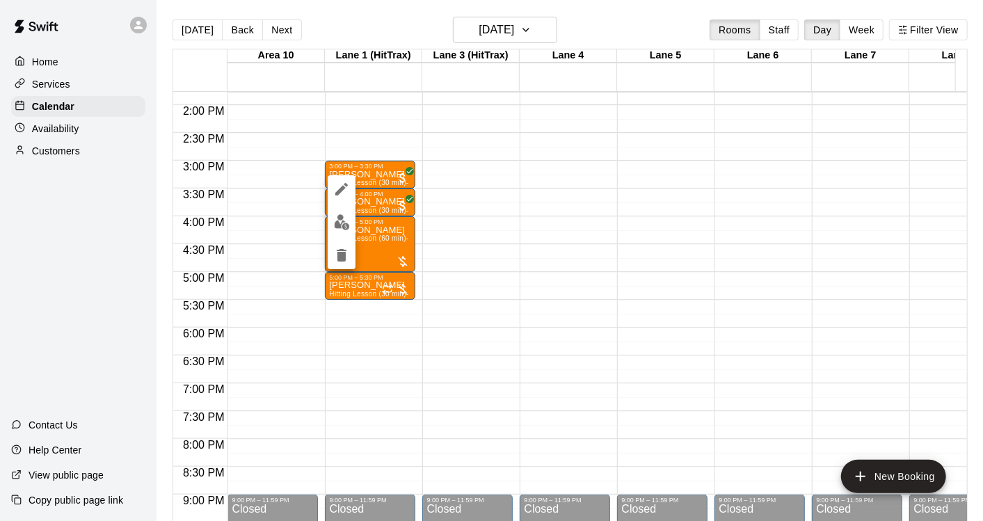
click at [346, 223] on img "edit" at bounding box center [342, 222] width 16 height 16
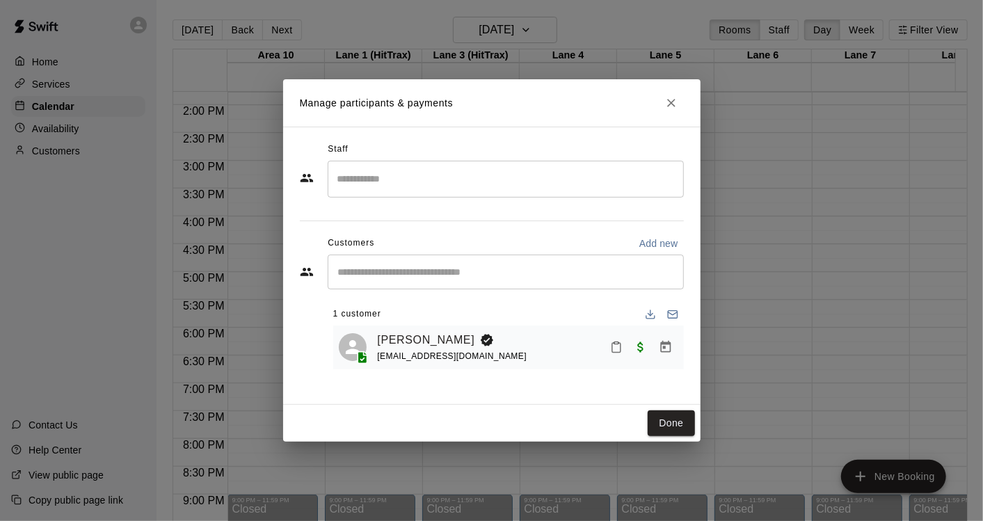
click at [443, 179] on input "Search staff" at bounding box center [505, 179] width 343 height 24
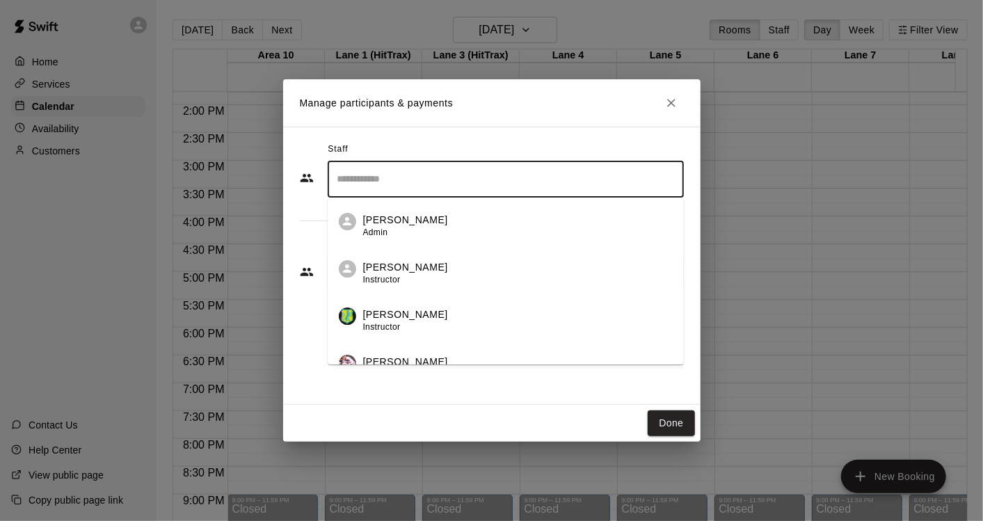
click at [429, 277] on div "[PERSON_NAME] Instructor" at bounding box center [517, 273] width 309 height 27
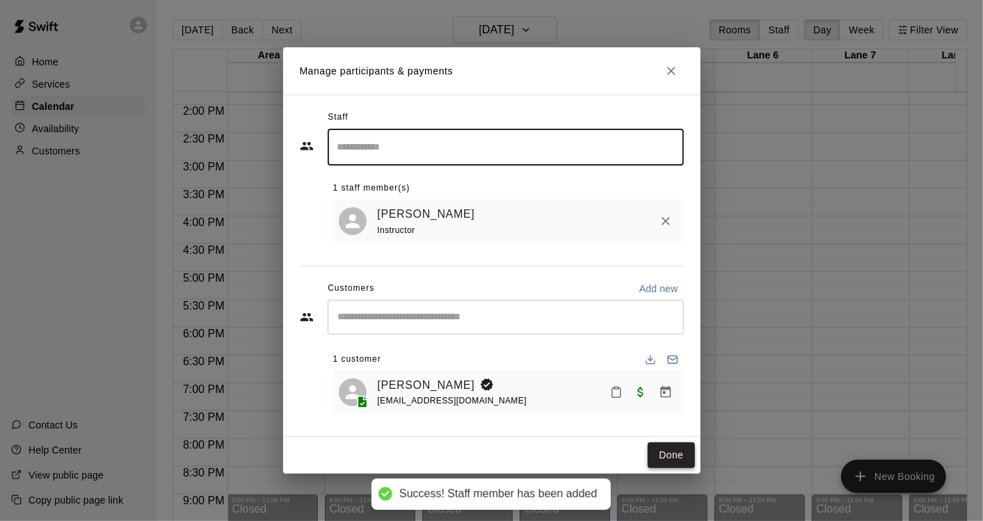
click at [671, 459] on button "Done" at bounding box center [670, 455] width 47 height 26
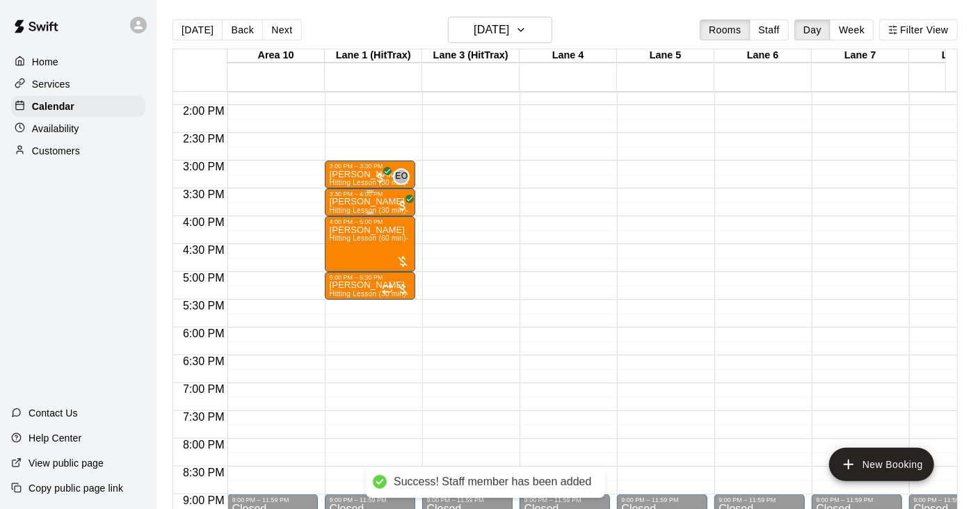
click at [365, 202] on p "[PERSON_NAME]" at bounding box center [370, 202] width 82 height 0
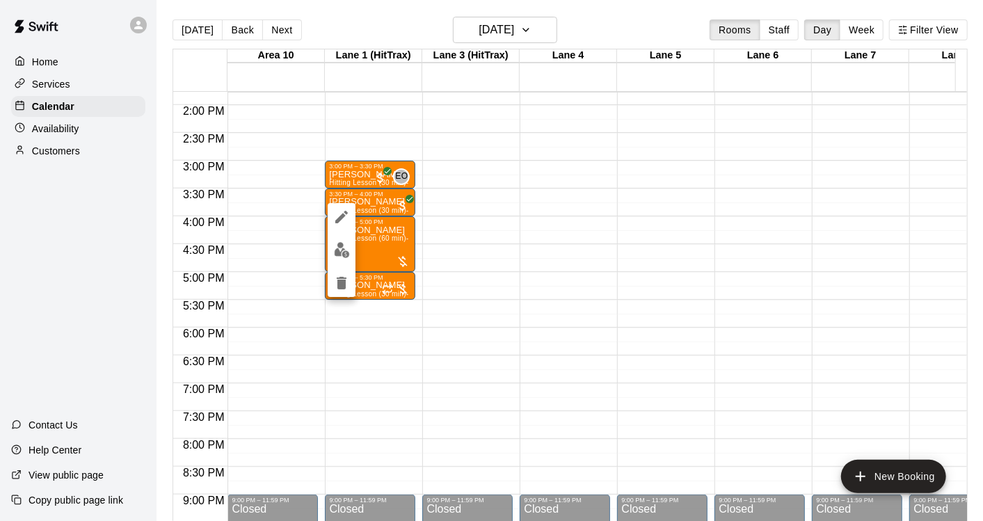
click at [344, 226] on button "edit" at bounding box center [342, 217] width 28 height 28
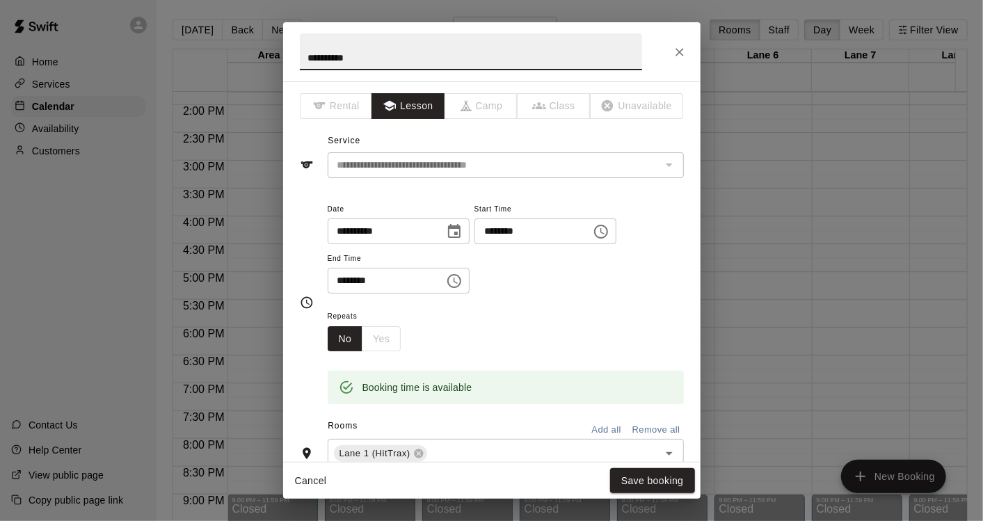
click at [316, 477] on button "Cancel" at bounding box center [311, 481] width 45 height 26
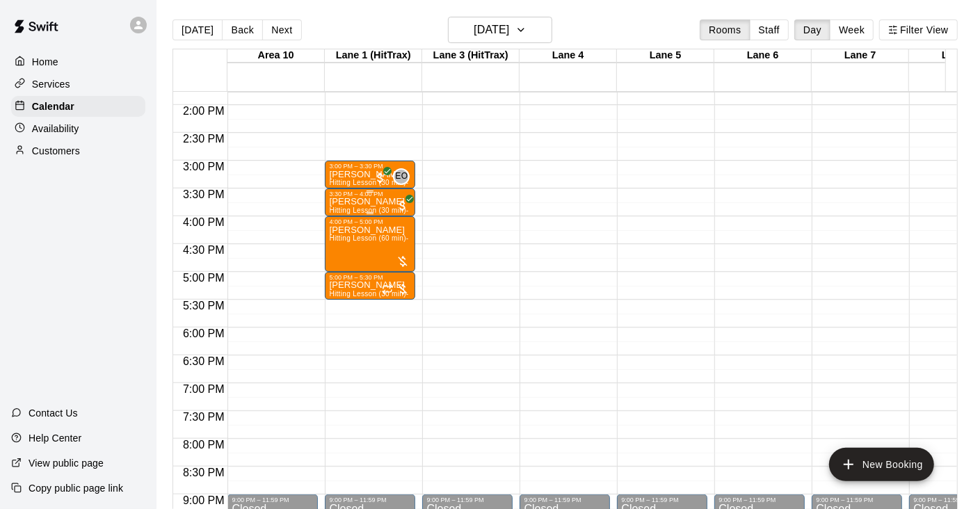
click at [355, 210] on span "Hitting Lesson (30 min)- [PERSON_NAME]" at bounding box center [400, 211] width 142 height 8
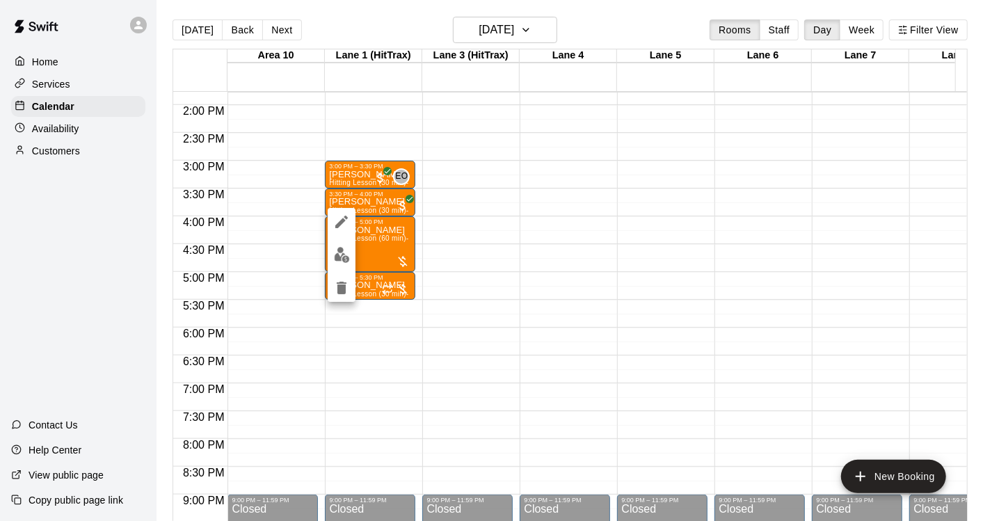
click at [348, 258] on img "edit" at bounding box center [342, 255] width 16 height 16
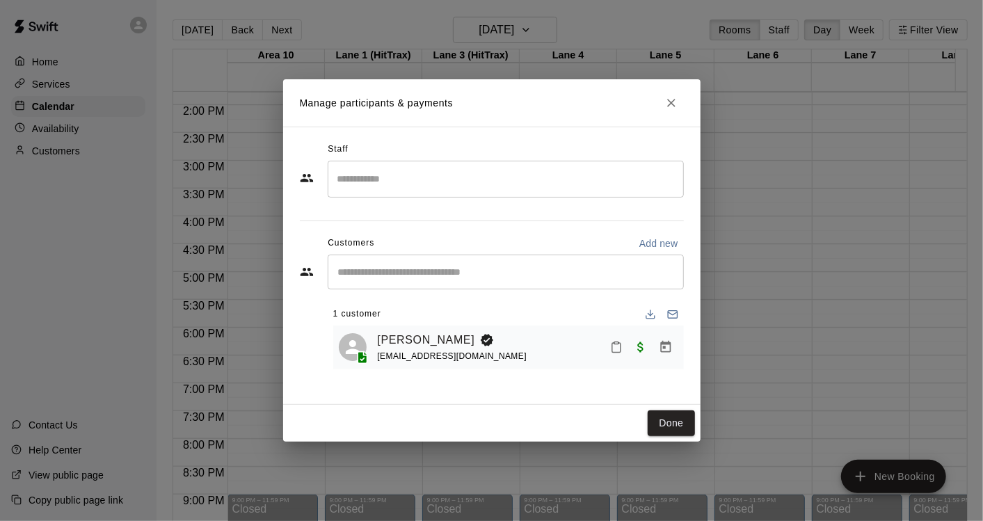
click at [417, 181] on input "Search staff" at bounding box center [505, 179] width 343 height 24
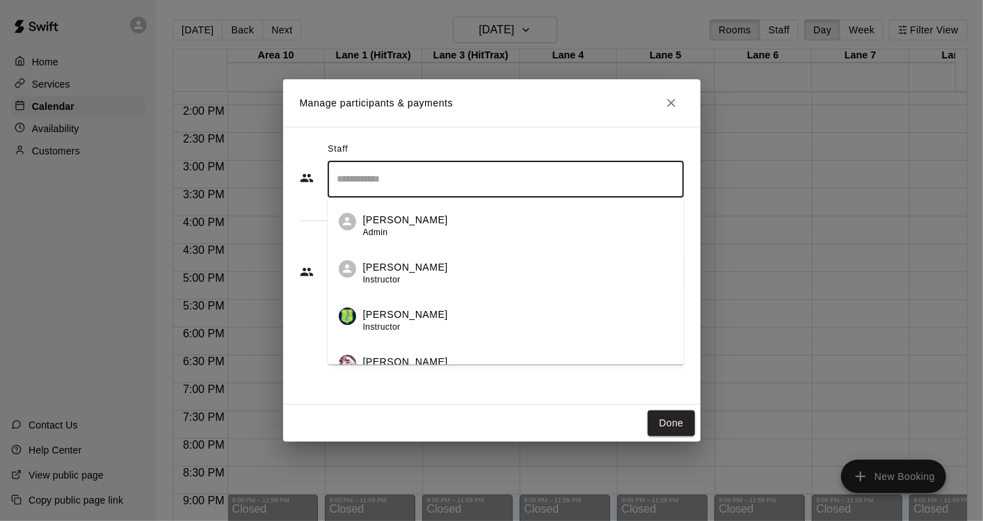
click at [381, 280] on span "Instructor" at bounding box center [382, 280] width 38 height 10
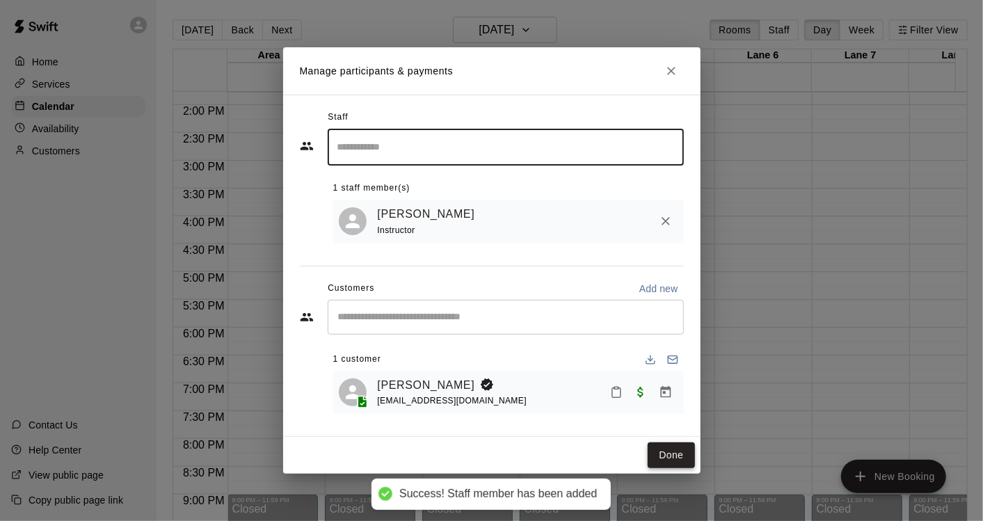
click at [675, 462] on button "Done" at bounding box center [670, 455] width 47 height 26
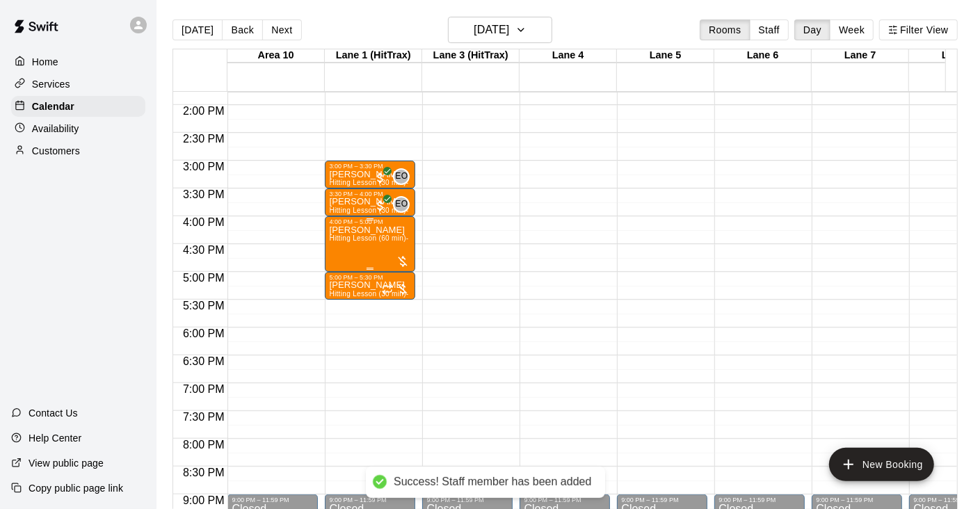
click at [361, 244] on div "[PERSON_NAME] Hitting Lesson (60 min)- [PERSON_NAME]" at bounding box center [370, 479] width 82 height 509
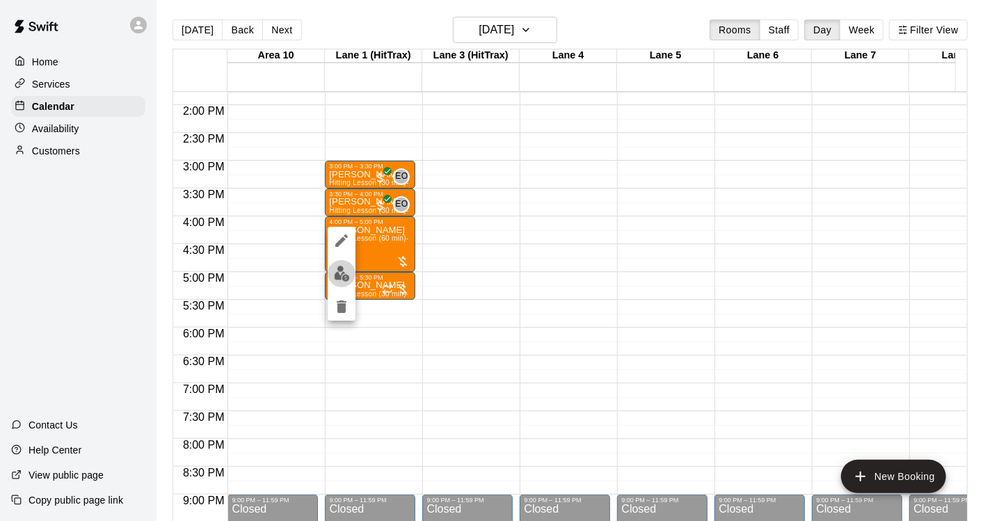
click at [343, 275] on img "edit" at bounding box center [342, 274] width 16 height 16
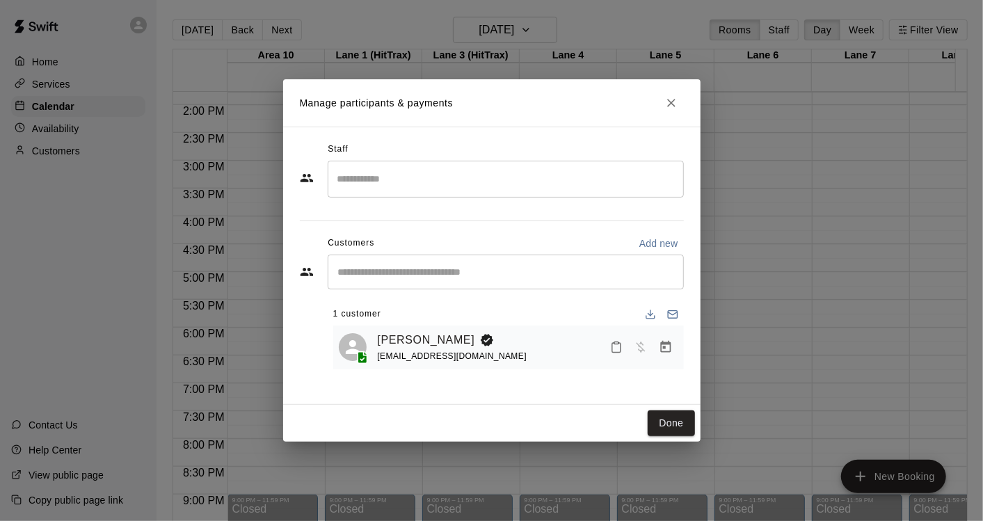
click at [419, 177] on input "Search staff" at bounding box center [505, 179] width 343 height 24
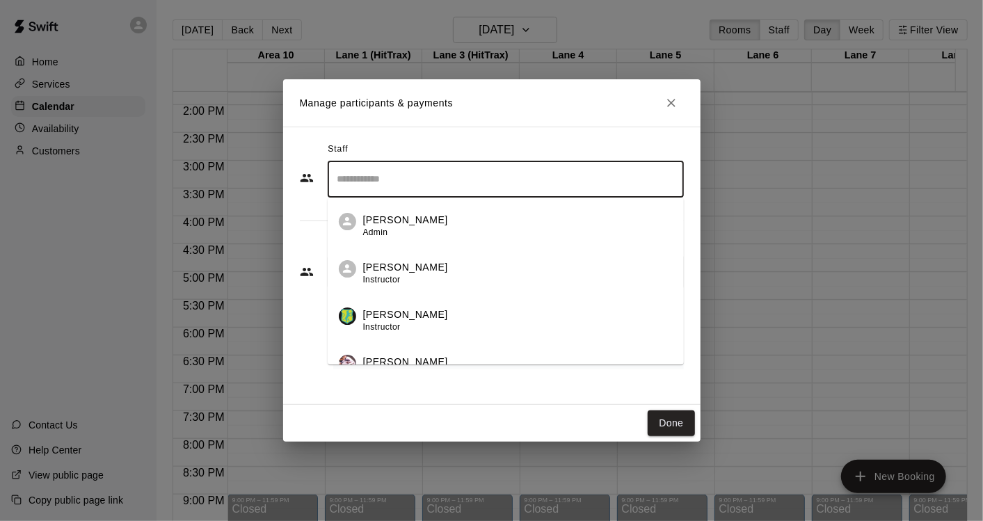
click at [423, 272] on div "[PERSON_NAME] Instructor" at bounding box center [517, 273] width 309 height 27
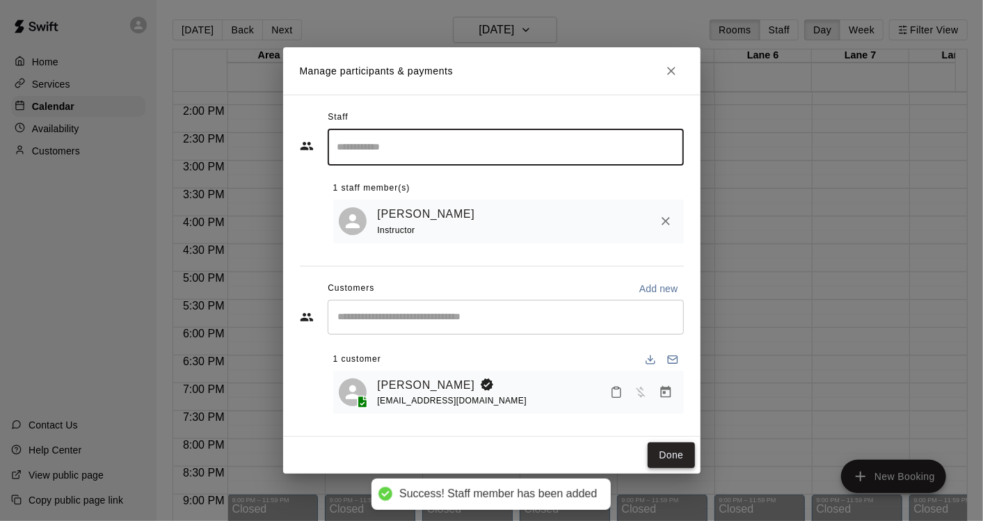
click at [676, 451] on button "Done" at bounding box center [670, 455] width 47 height 26
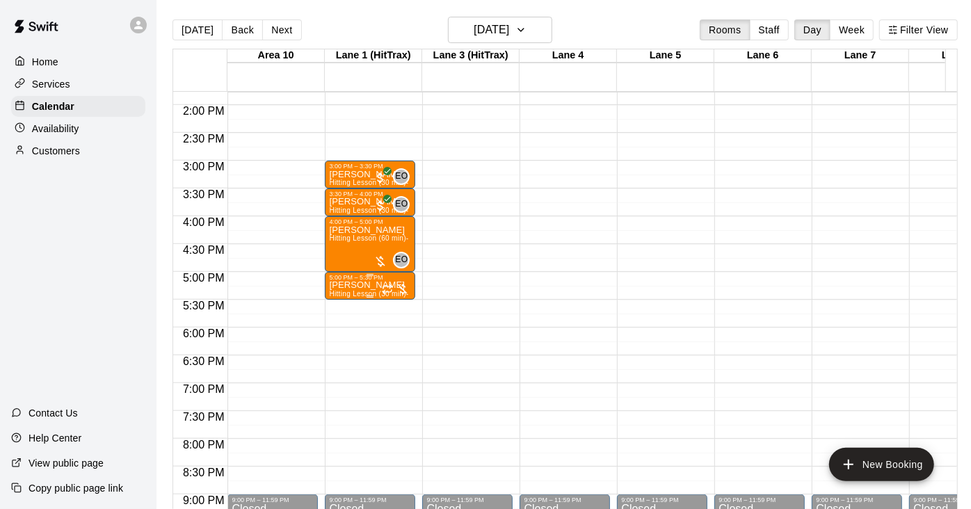
click at [346, 285] on p "[PERSON_NAME]" at bounding box center [370, 285] width 82 height 0
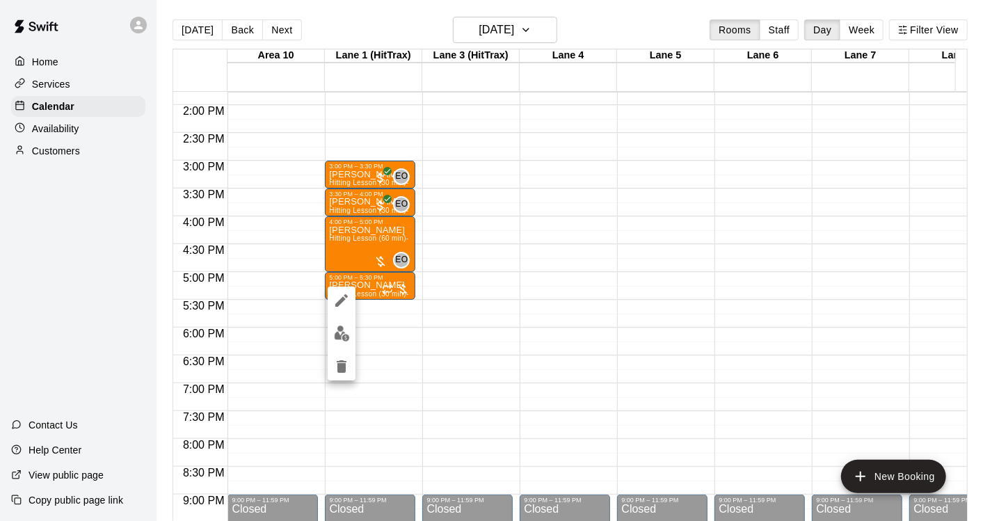
click at [345, 337] on img "edit" at bounding box center [342, 333] width 16 height 16
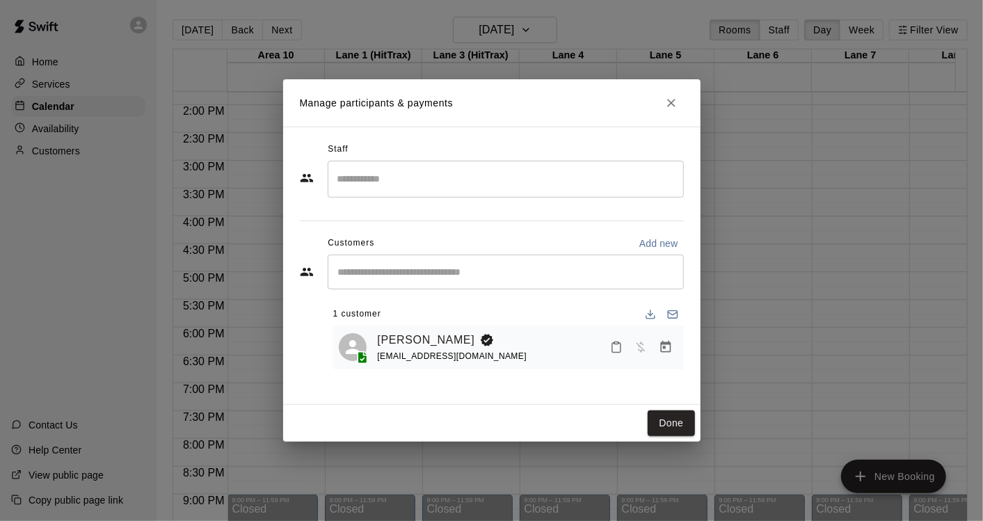
click at [391, 179] on input "Search staff" at bounding box center [505, 179] width 343 height 24
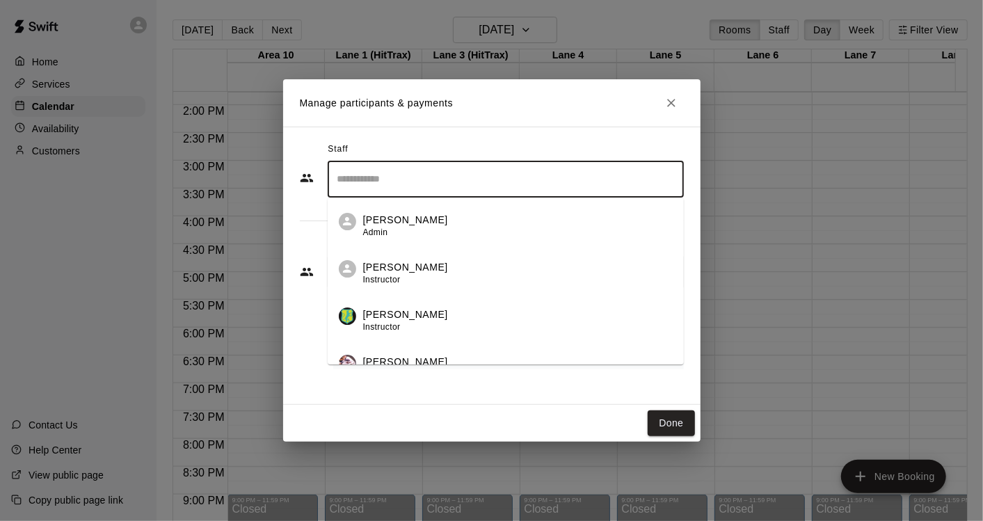
click at [442, 279] on div "[PERSON_NAME] Instructor" at bounding box center [517, 273] width 309 height 27
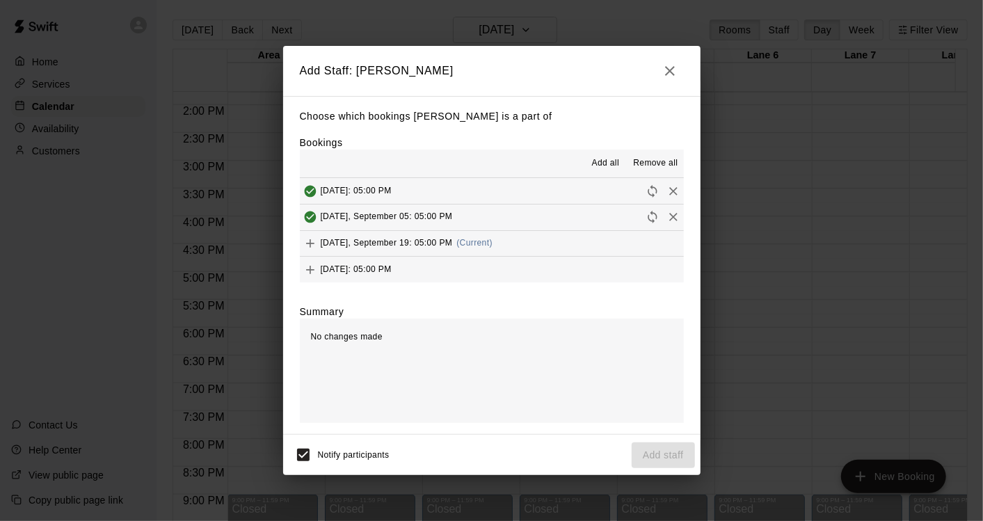
click at [606, 162] on span "Add all" at bounding box center [606, 163] width 28 height 14
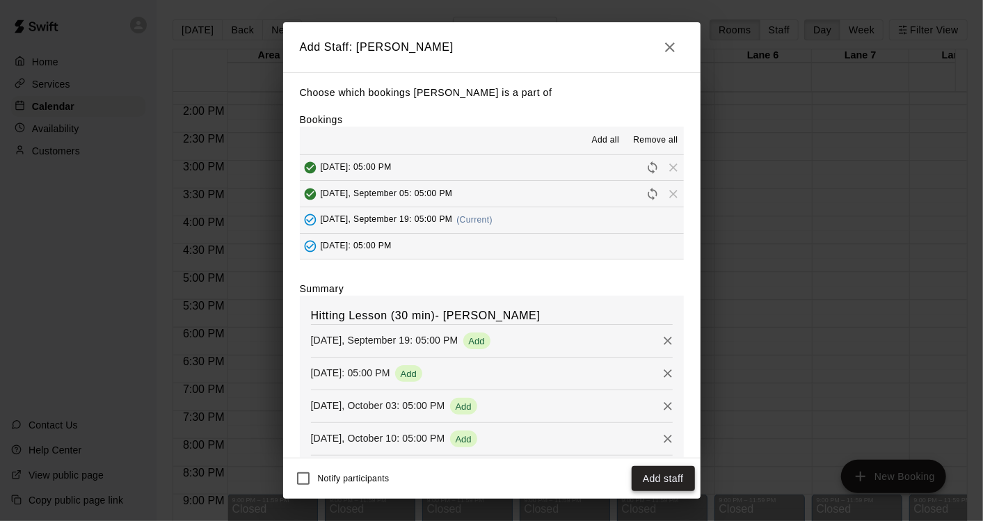
click at [656, 480] on button "Add staff" at bounding box center [662, 479] width 63 height 26
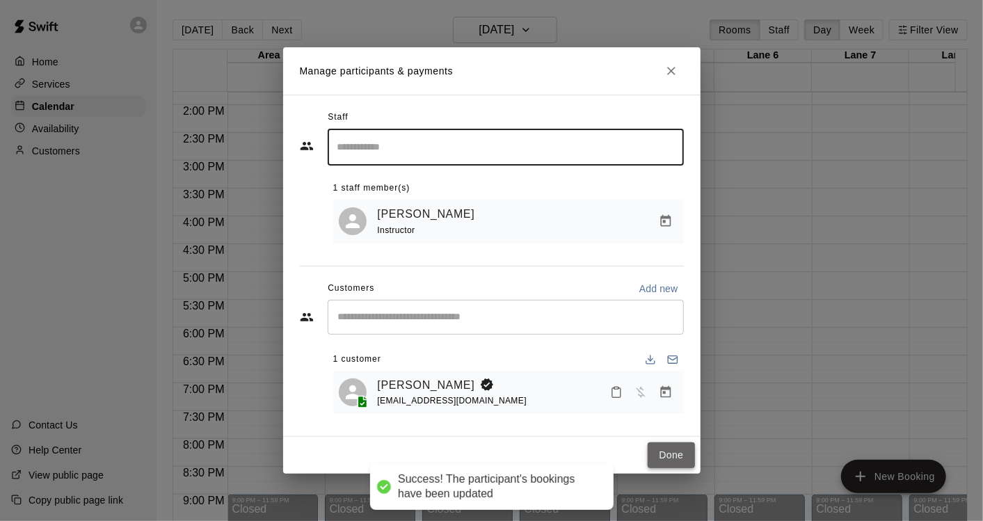
click at [673, 455] on button "Done" at bounding box center [670, 455] width 47 height 26
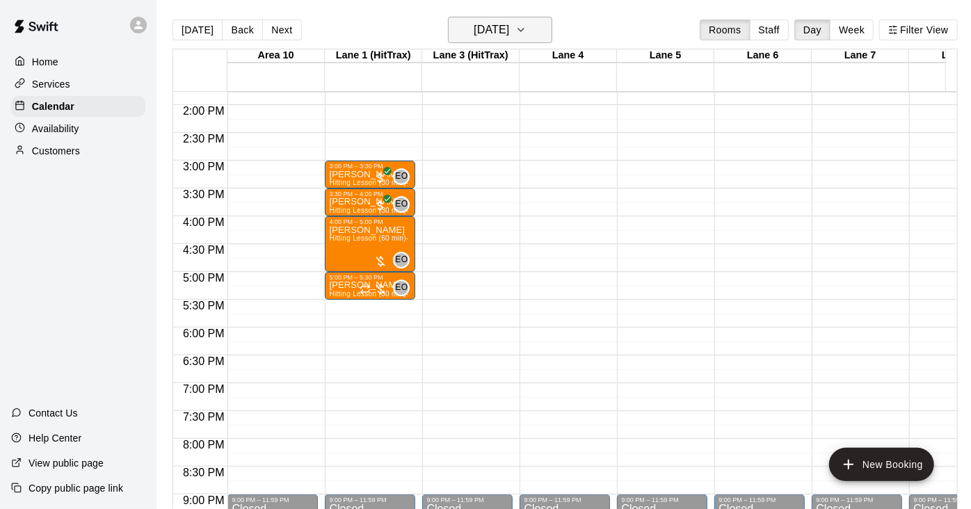
click at [526, 33] on icon "button" at bounding box center [520, 30] width 11 height 17
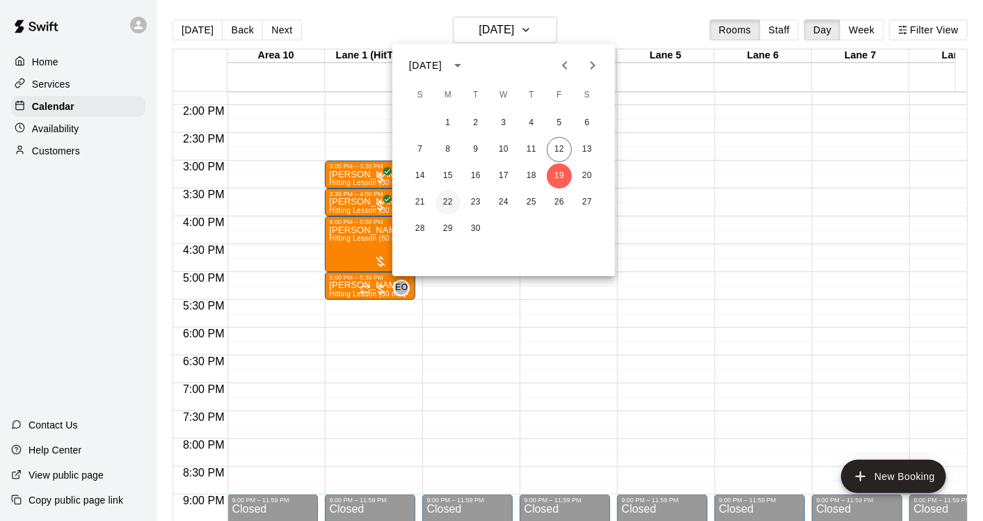
click at [443, 202] on button "22" at bounding box center [447, 202] width 25 height 25
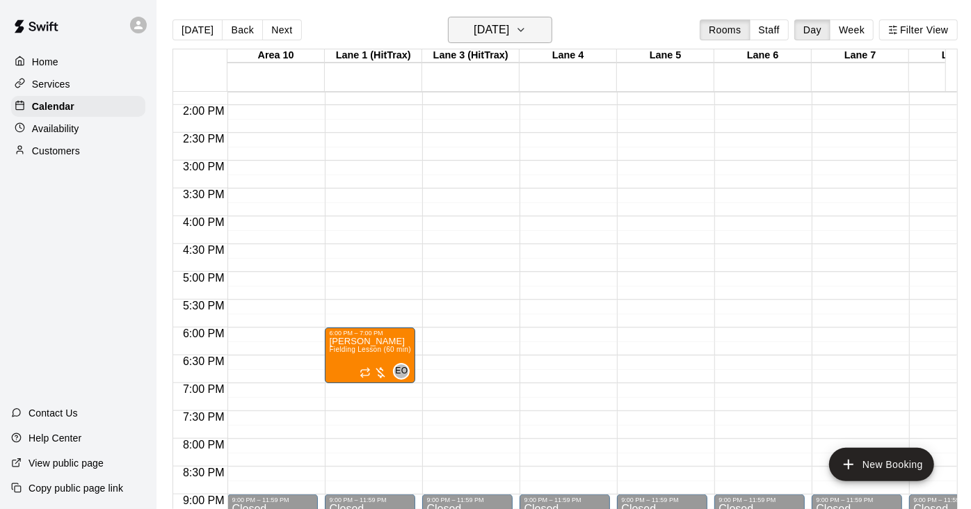
click at [526, 30] on icon "button" at bounding box center [520, 30] width 11 height 17
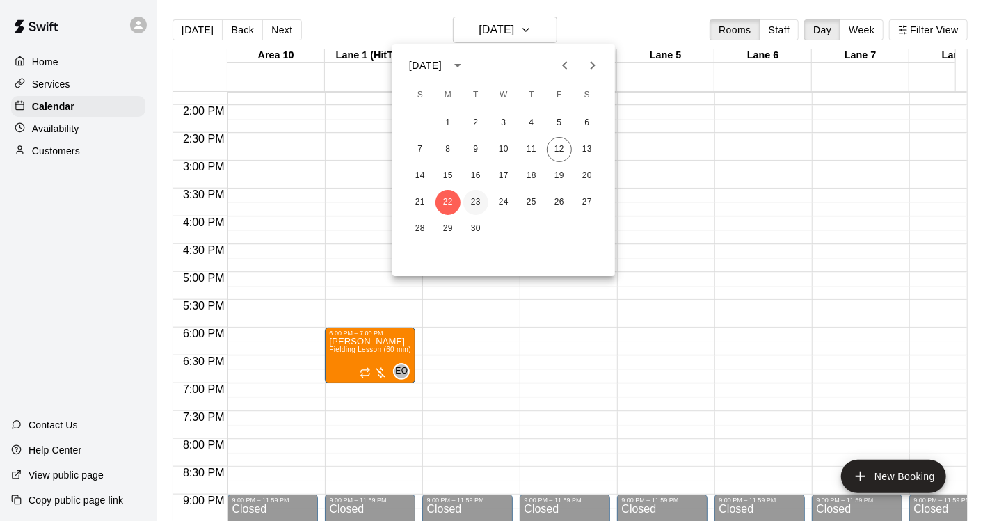
click at [480, 206] on button "23" at bounding box center [475, 202] width 25 height 25
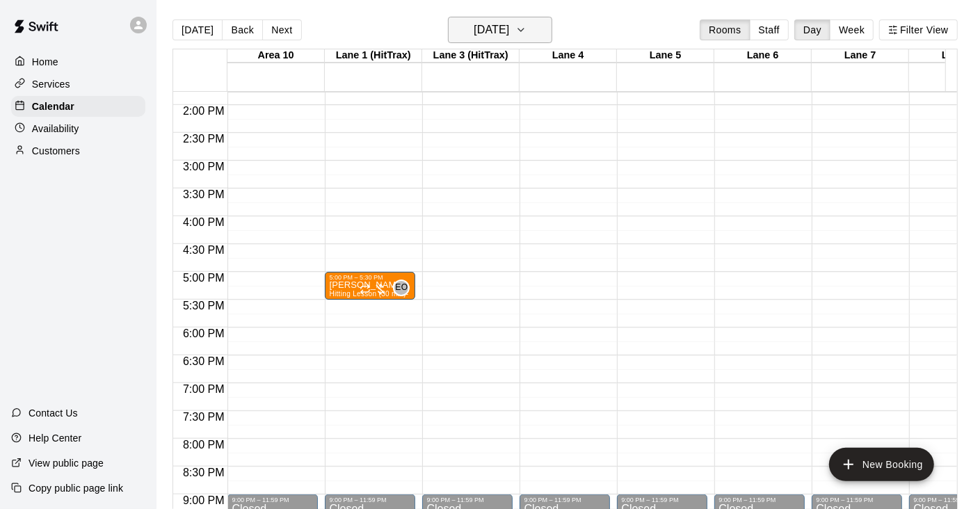
click at [509, 30] on h6 "[DATE]" at bounding box center [491, 29] width 35 height 19
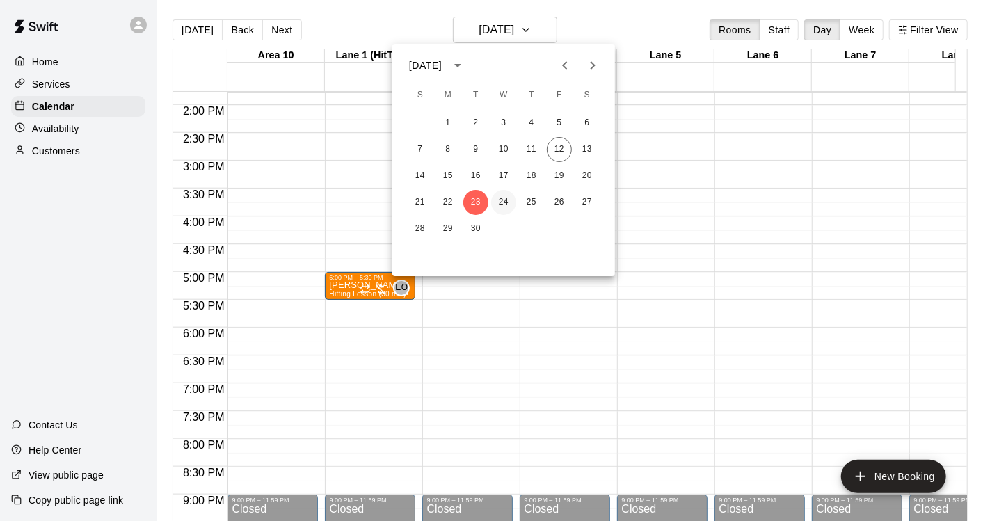
click at [503, 202] on button "24" at bounding box center [503, 202] width 25 height 25
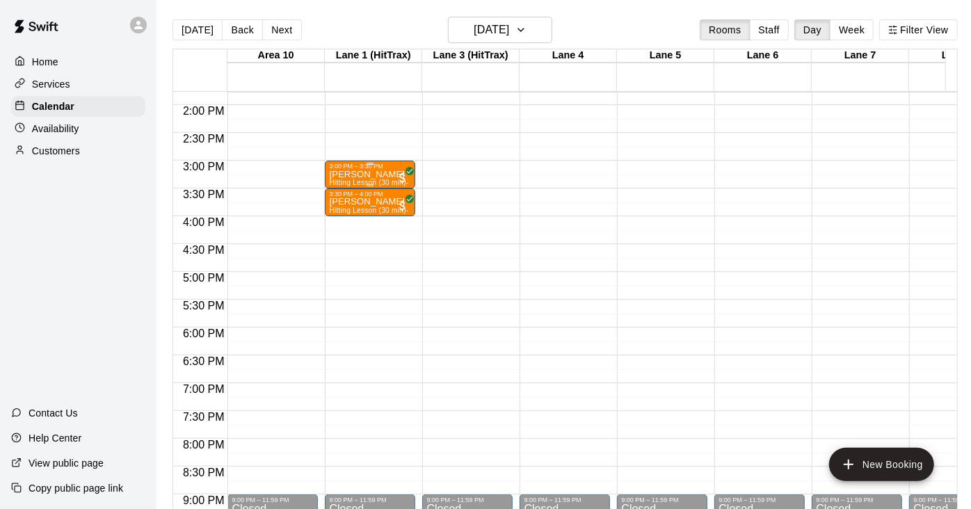
click at [360, 166] on div "3:00 PM – 3:30 PM" at bounding box center [370, 166] width 82 height 7
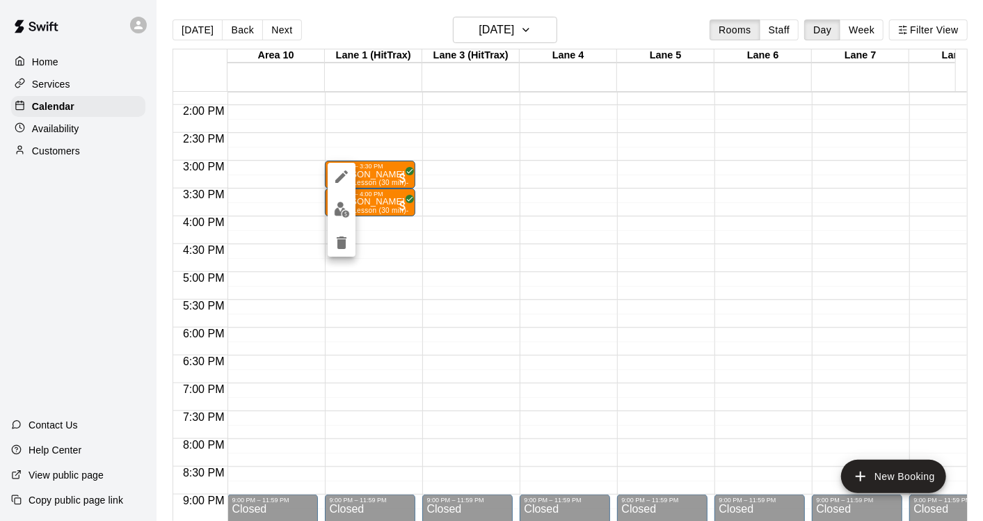
click at [342, 211] on img "edit" at bounding box center [342, 210] width 16 height 16
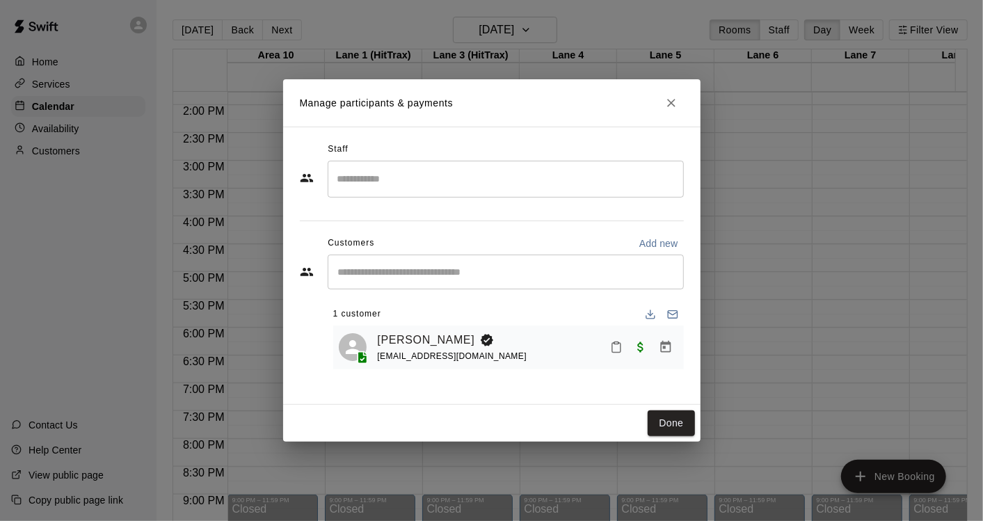
click at [409, 175] on input "Search staff" at bounding box center [505, 179] width 343 height 24
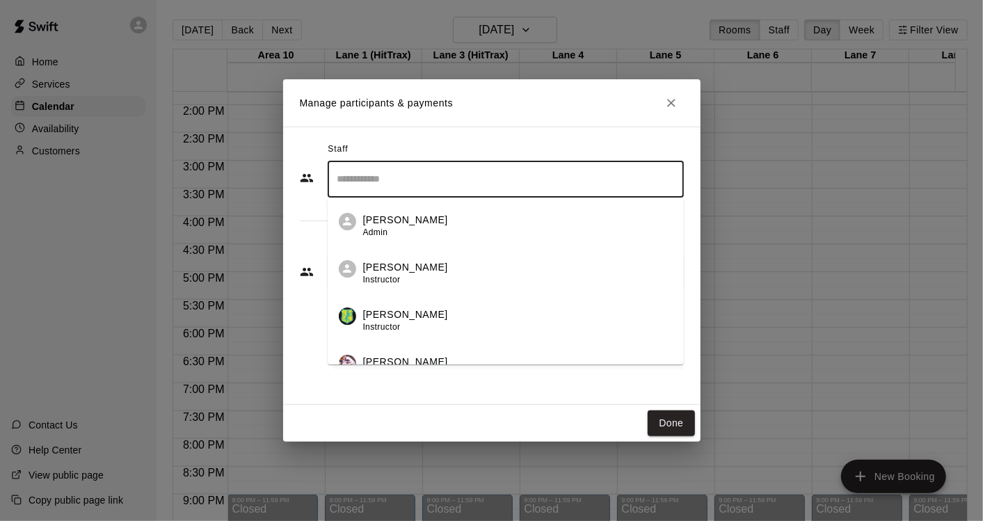
click at [397, 276] on span "Instructor" at bounding box center [382, 280] width 38 height 10
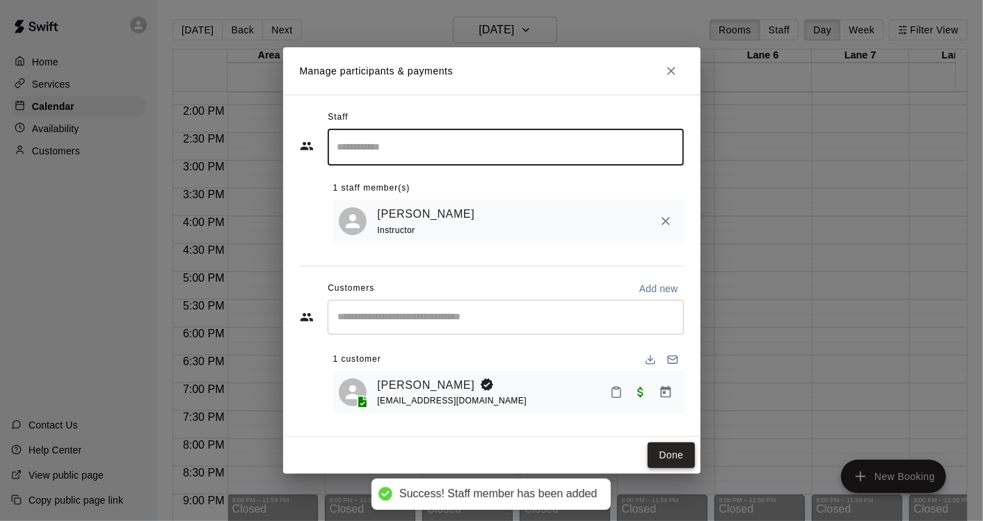
click at [666, 453] on button "Done" at bounding box center [670, 455] width 47 height 26
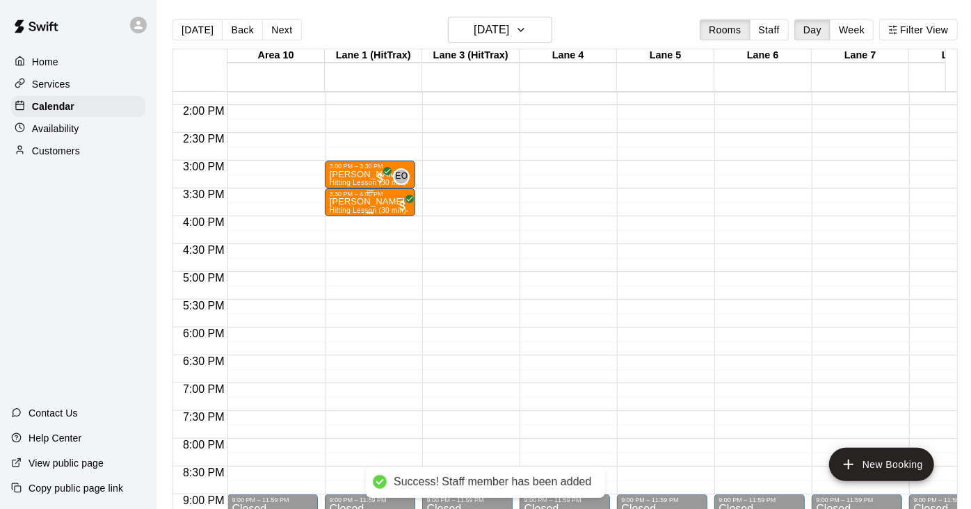
click at [371, 202] on p "[PERSON_NAME]" at bounding box center [370, 202] width 82 height 0
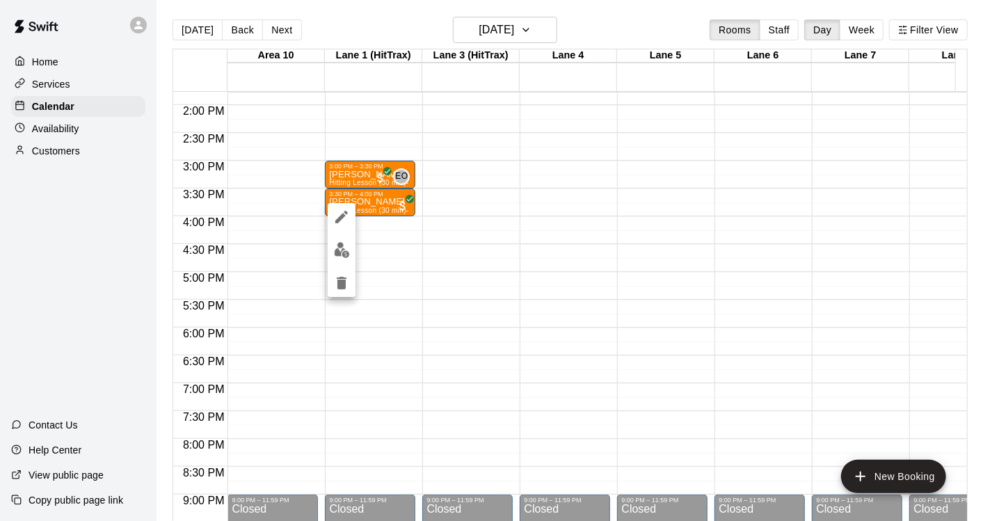
click at [343, 250] on img "edit" at bounding box center [342, 250] width 16 height 16
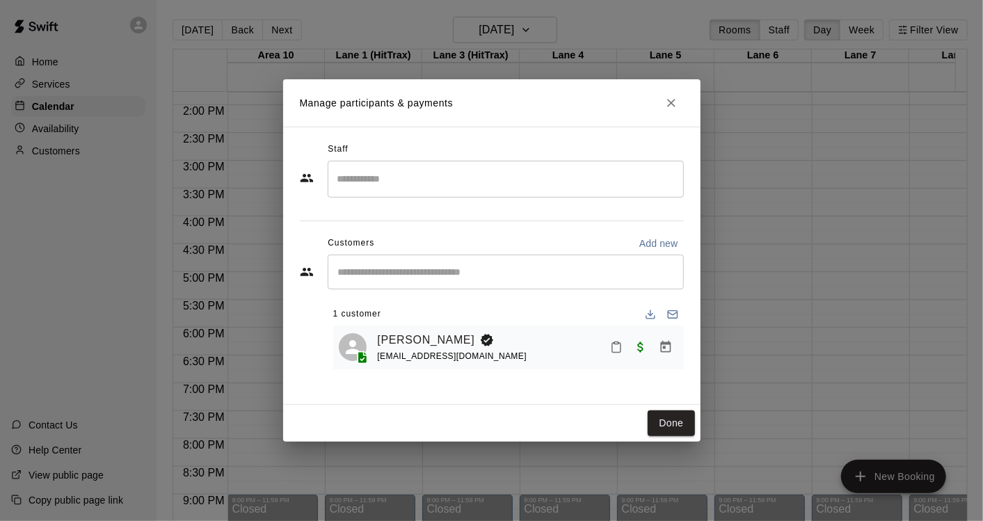
click at [403, 179] on input "Search staff" at bounding box center [505, 179] width 343 height 24
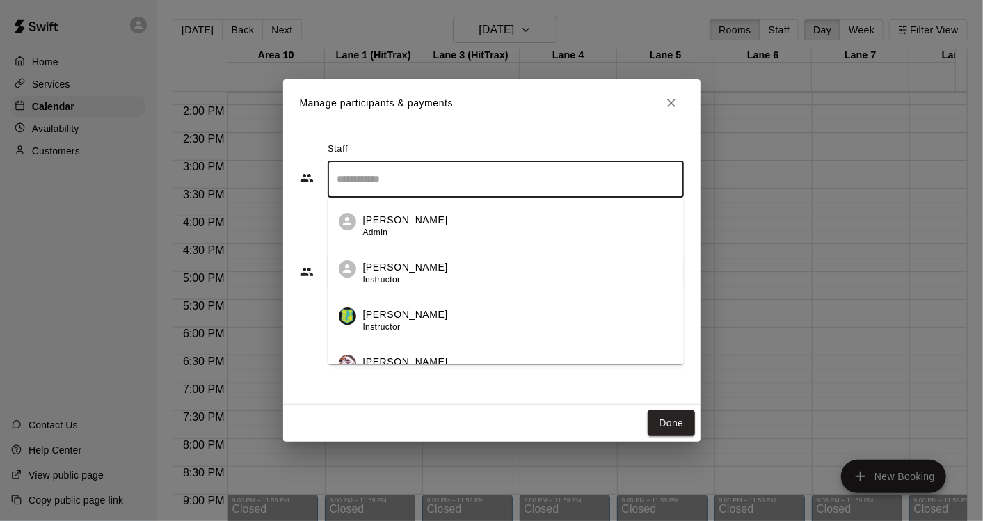
click at [406, 273] on p "[PERSON_NAME]" at bounding box center [405, 267] width 85 height 15
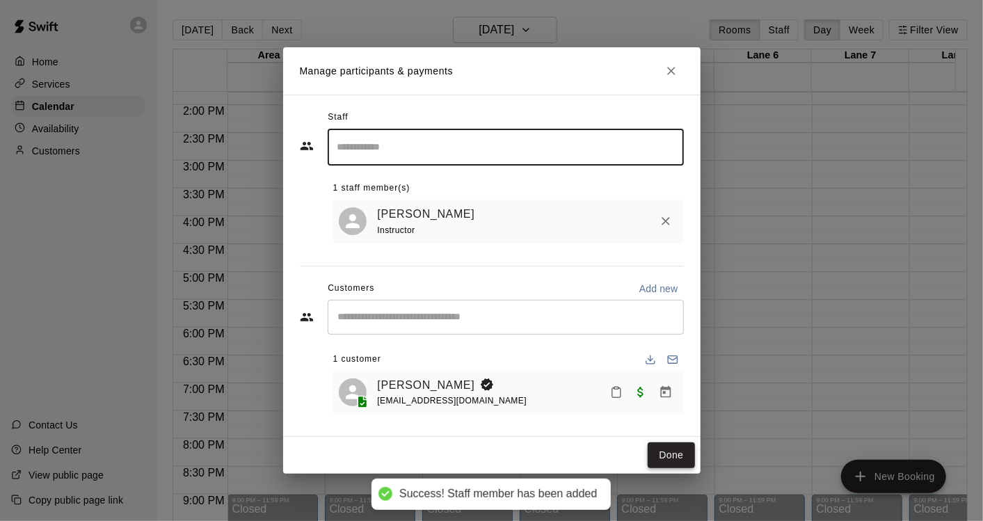
click at [677, 460] on button "Done" at bounding box center [670, 455] width 47 height 26
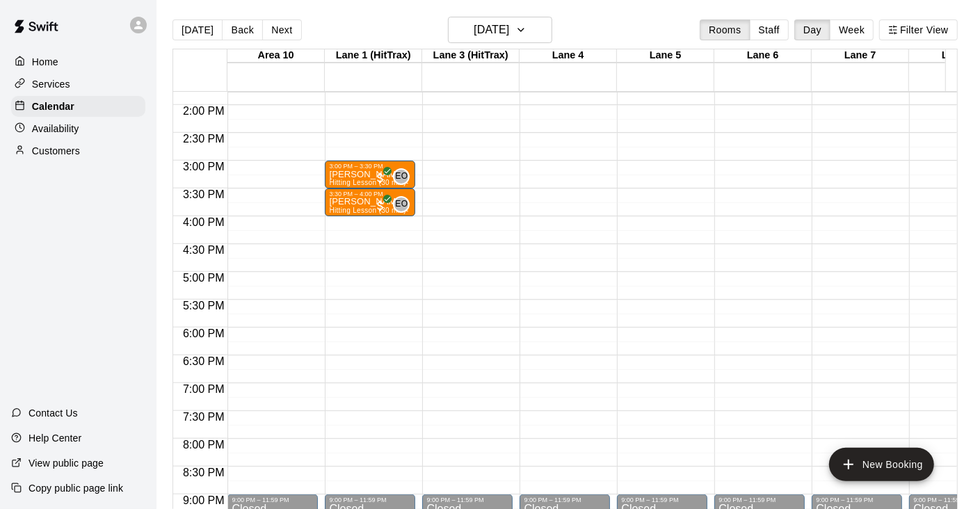
drag, startPoint x: 677, startPoint y: 460, endPoint x: 369, endPoint y: 443, distance: 309.2
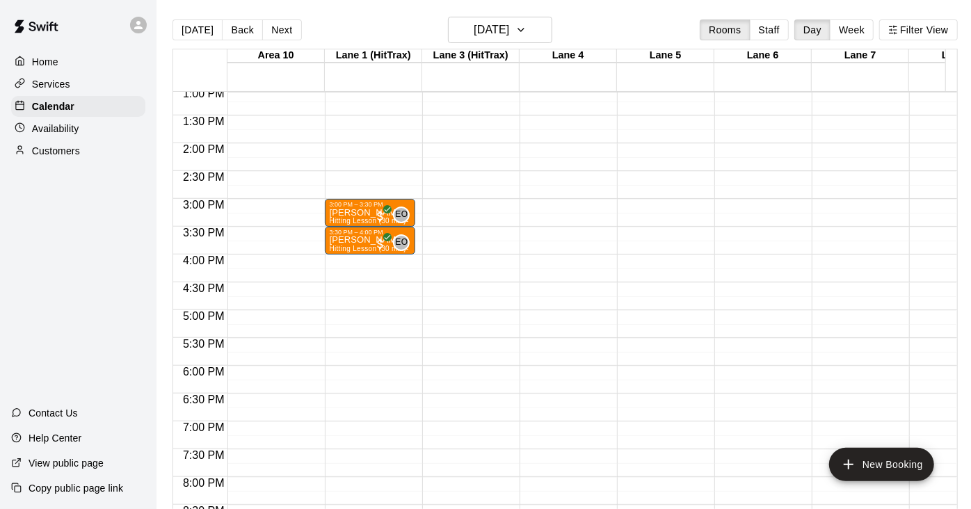
scroll to position [751, 0]
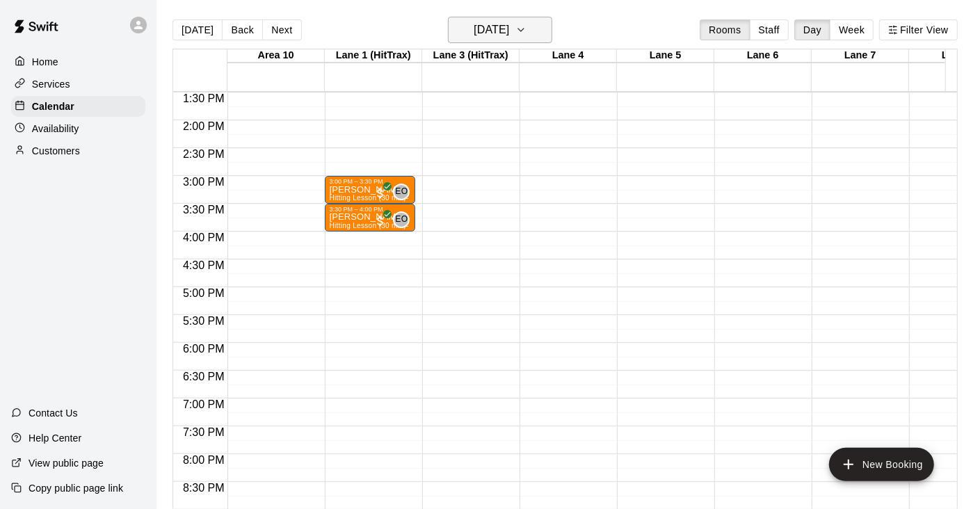
click at [509, 23] on h6 "[DATE]" at bounding box center [491, 29] width 35 height 19
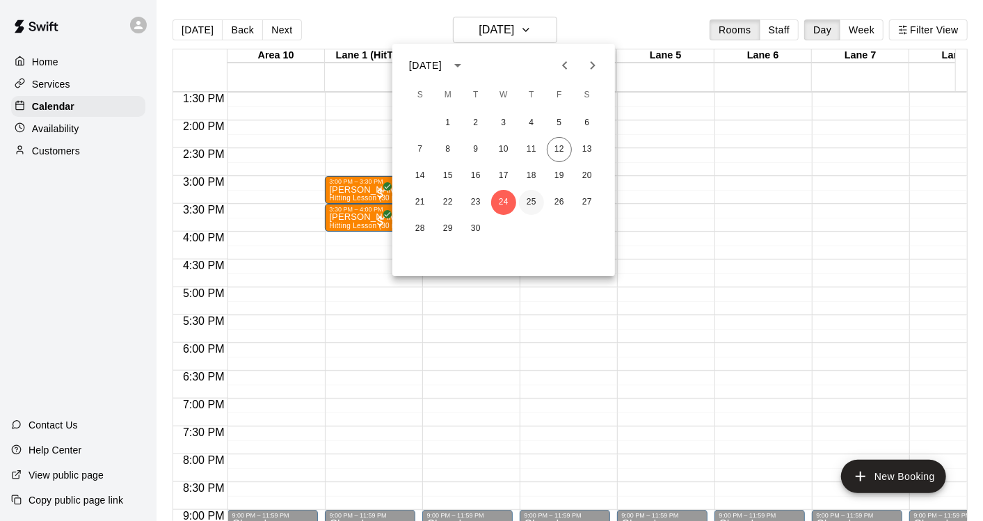
click at [531, 202] on button "25" at bounding box center [531, 202] width 25 height 25
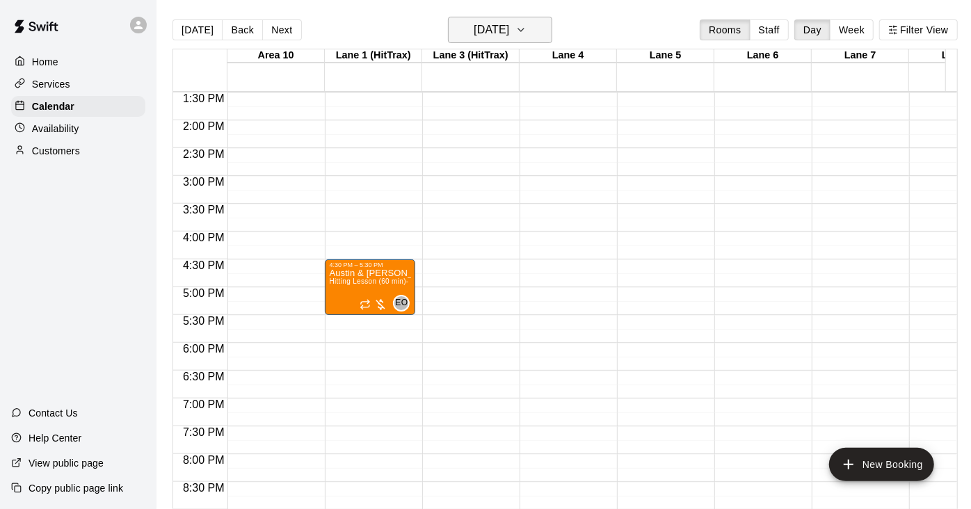
click at [524, 30] on icon "button" at bounding box center [521, 30] width 6 height 3
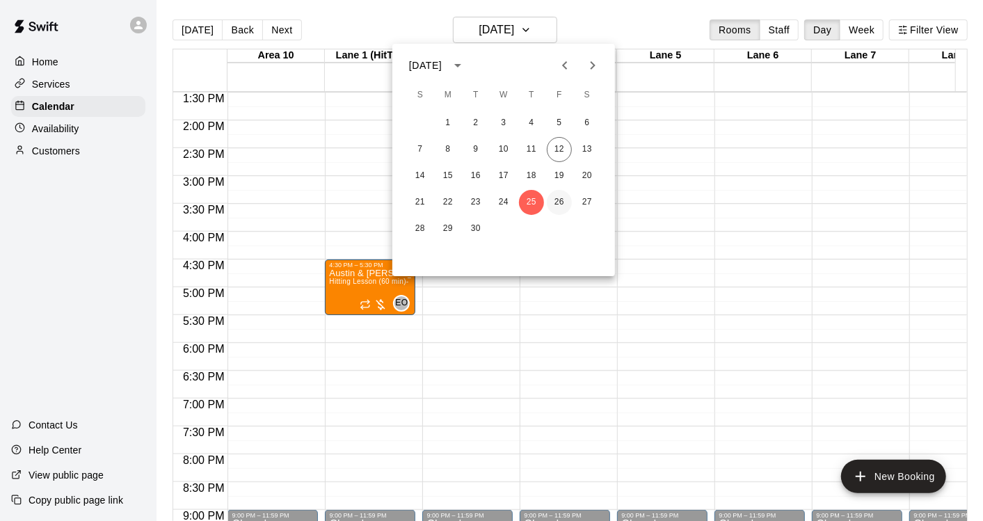
click at [558, 202] on button "26" at bounding box center [559, 202] width 25 height 25
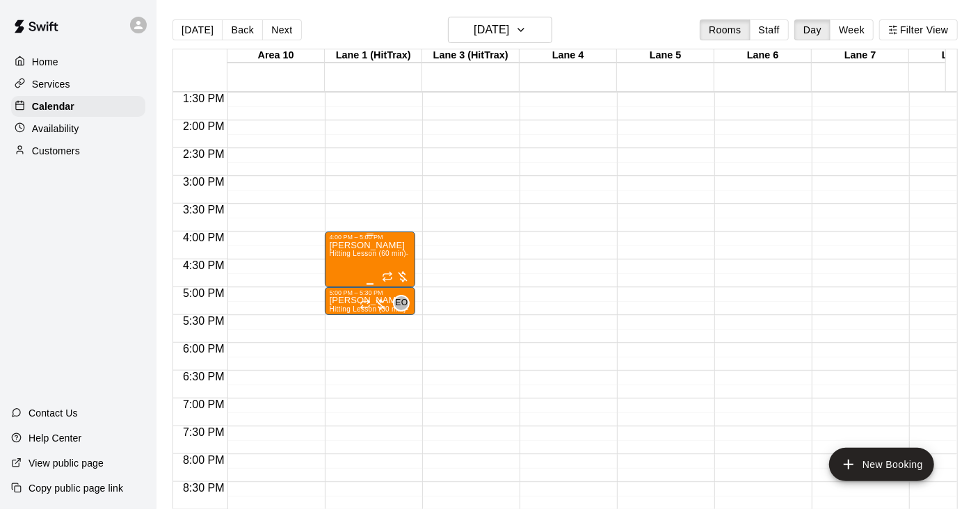
click at [349, 267] on div "[PERSON_NAME] Hitting Lesson (60 min)- [PERSON_NAME]" at bounding box center [370, 495] width 82 height 509
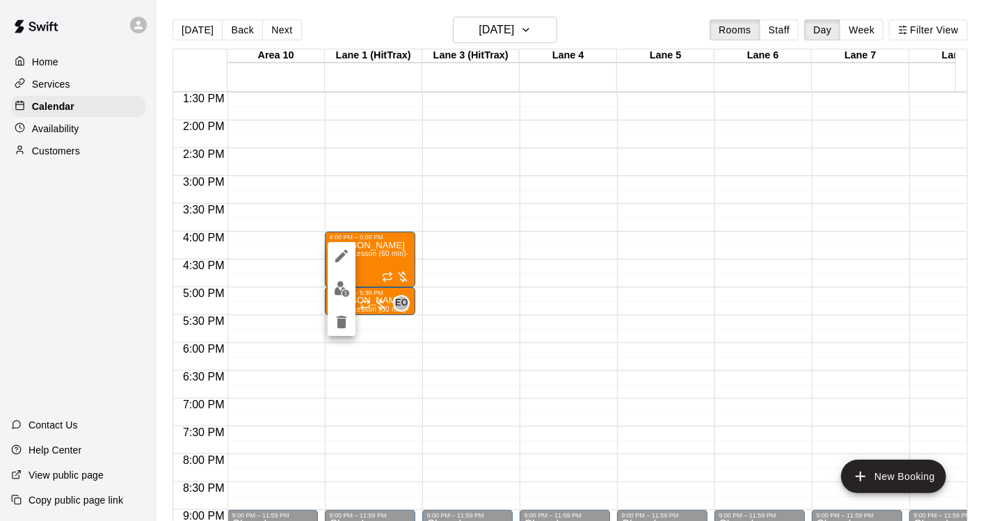
click at [348, 293] on img "edit" at bounding box center [342, 289] width 16 height 16
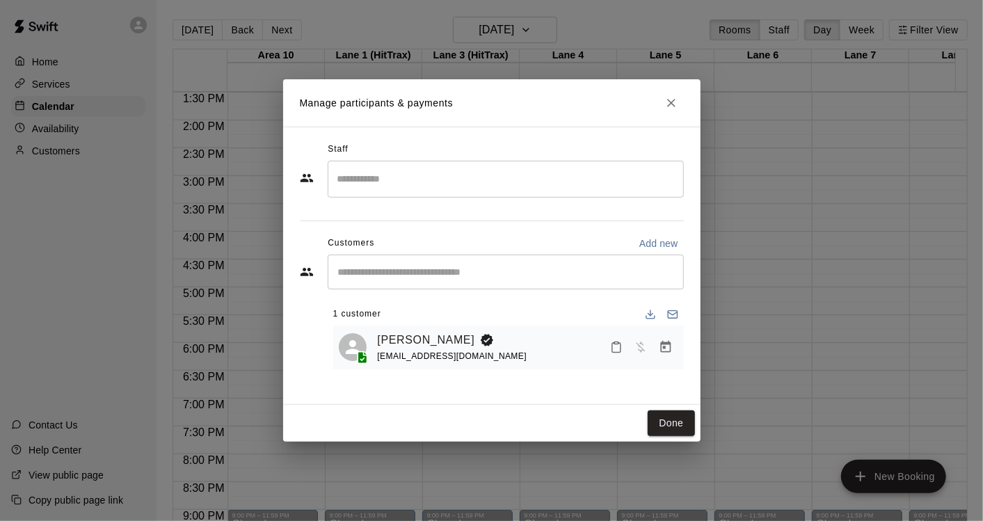
click at [415, 183] on input "Search staff" at bounding box center [505, 179] width 343 height 24
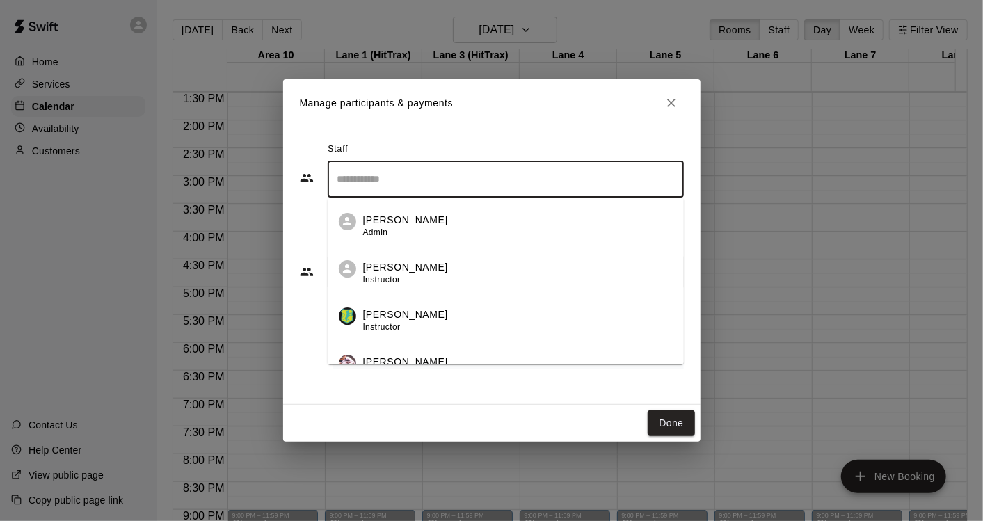
click at [432, 280] on div "[PERSON_NAME] Instructor" at bounding box center [517, 273] width 309 height 27
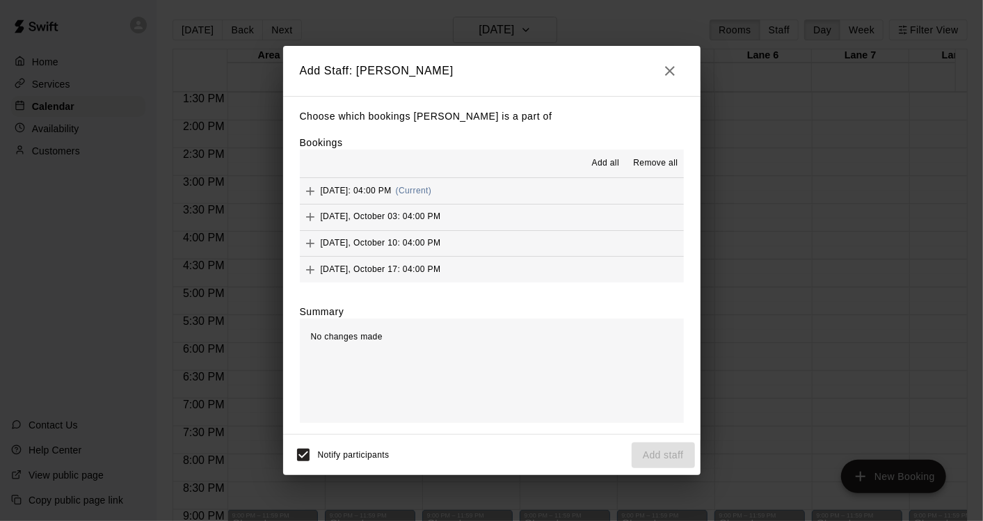
click at [612, 165] on span "Add all" at bounding box center [606, 163] width 28 height 14
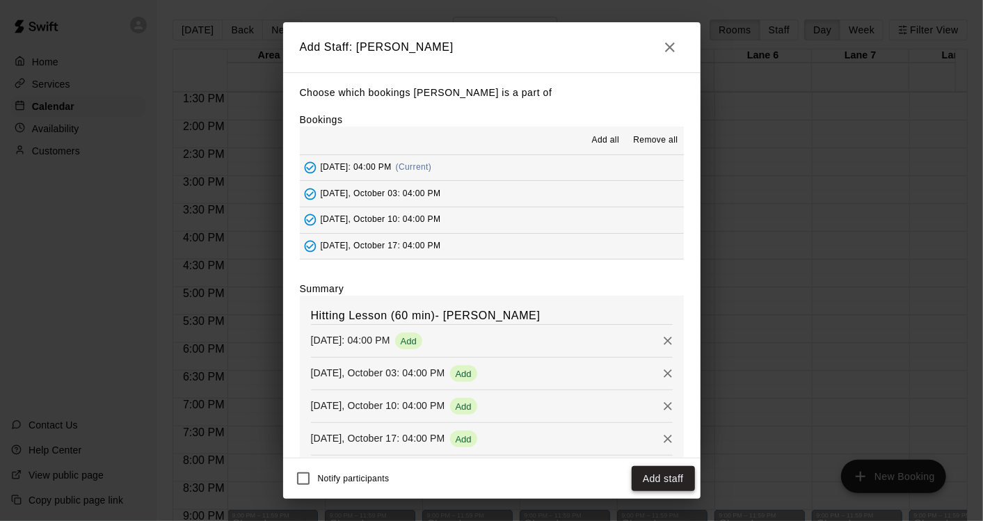
click at [661, 483] on button "Add staff" at bounding box center [662, 479] width 63 height 26
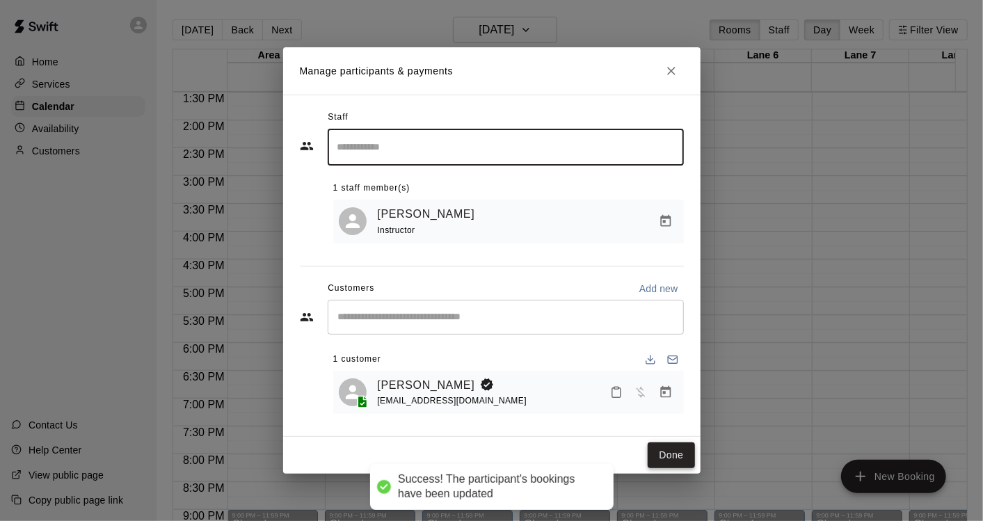
click at [672, 460] on button "Done" at bounding box center [670, 455] width 47 height 26
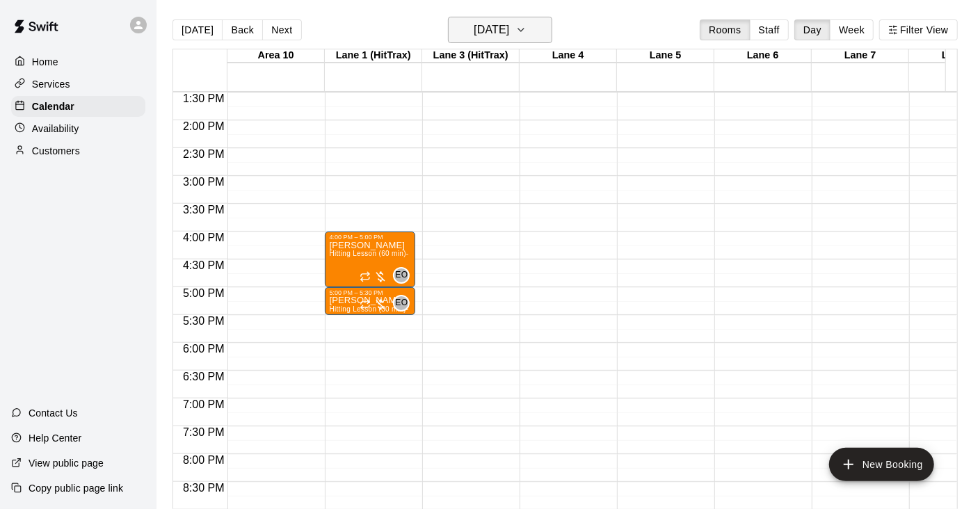
click at [524, 29] on icon "button" at bounding box center [521, 30] width 6 height 3
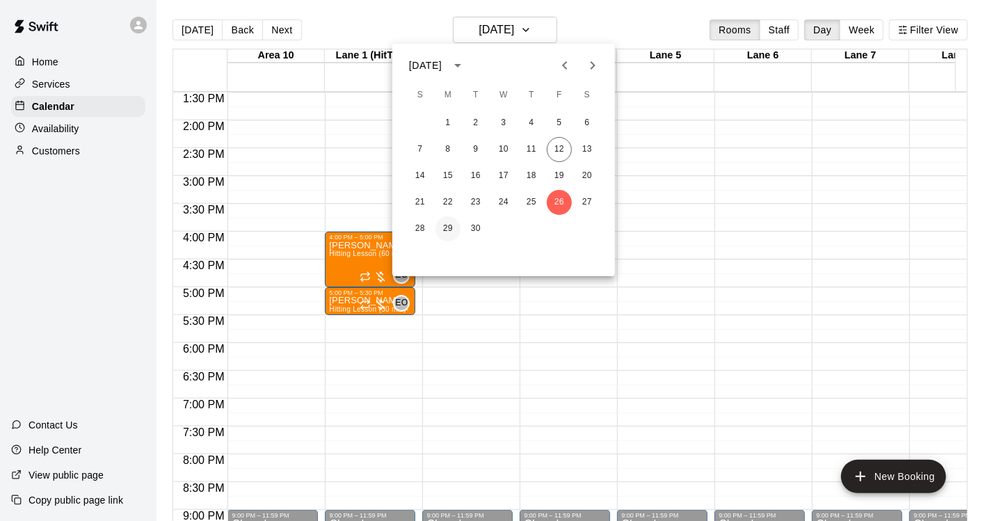
click at [447, 228] on button "29" at bounding box center [447, 228] width 25 height 25
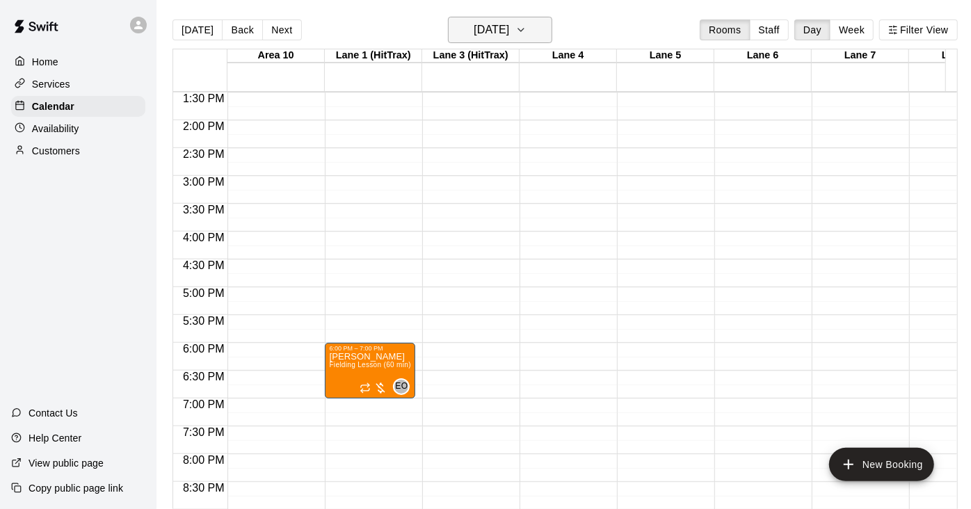
click at [537, 31] on button "[DATE]" at bounding box center [500, 30] width 104 height 26
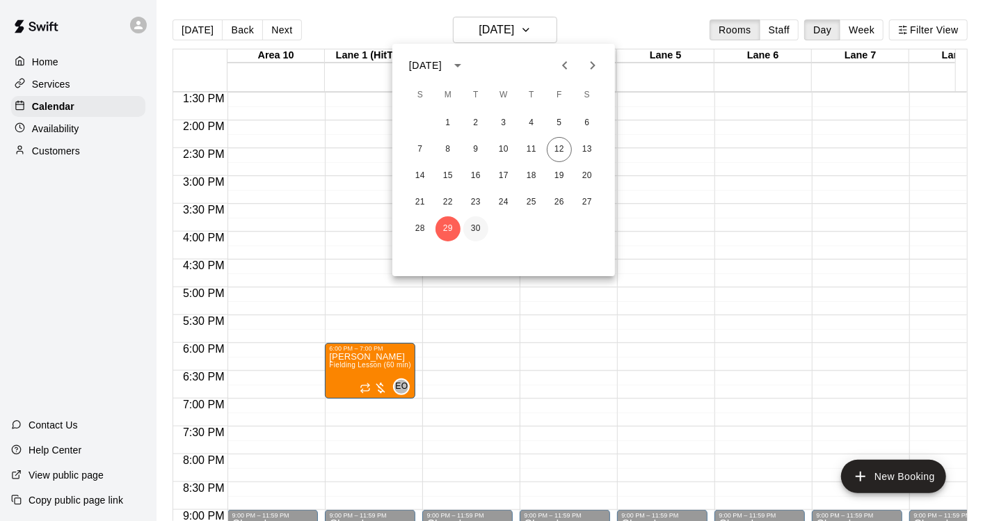
click at [475, 228] on button "30" at bounding box center [475, 228] width 25 height 25
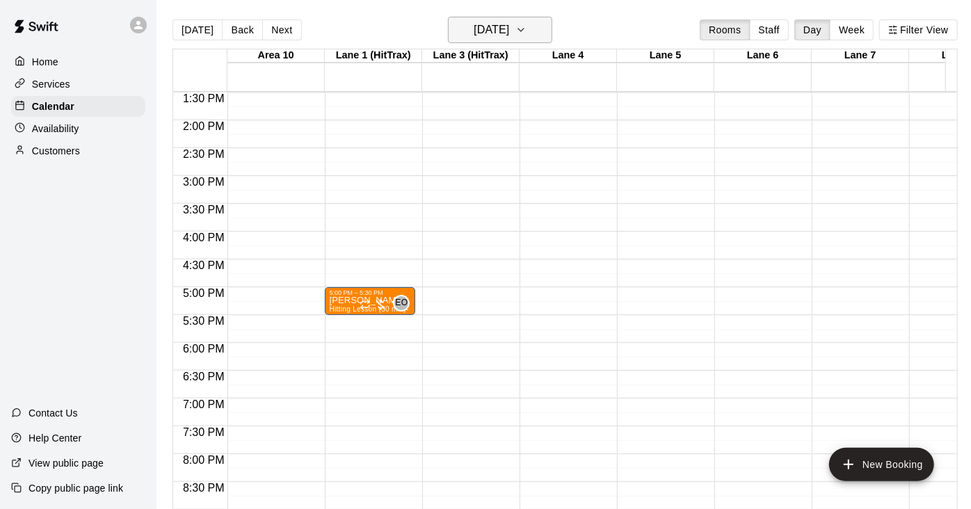
click at [526, 30] on icon "button" at bounding box center [520, 30] width 11 height 17
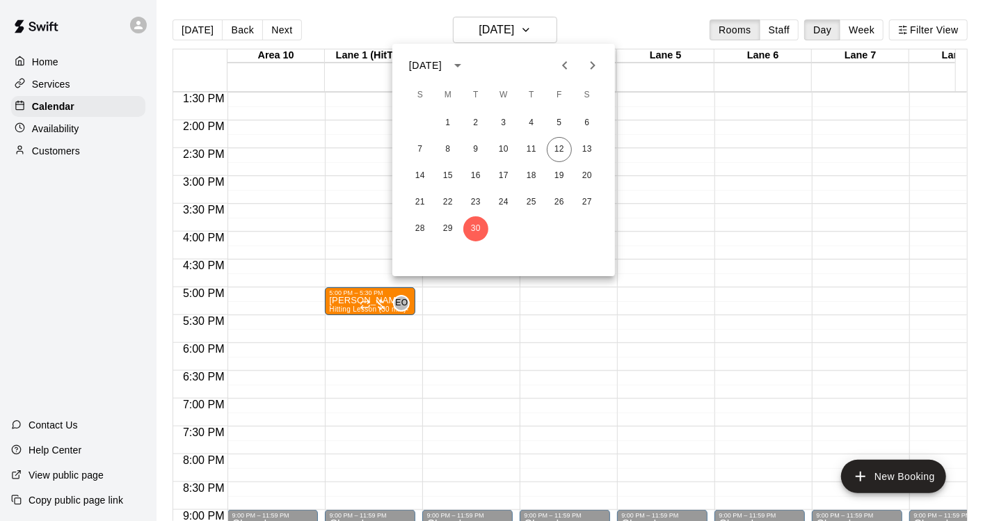
click at [592, 65] on icon "Next month" at bounding box center [592, 65] width 17 height 17
click at [503, 122] on button "1" at bounding box center [503, 123] width 25 height 25
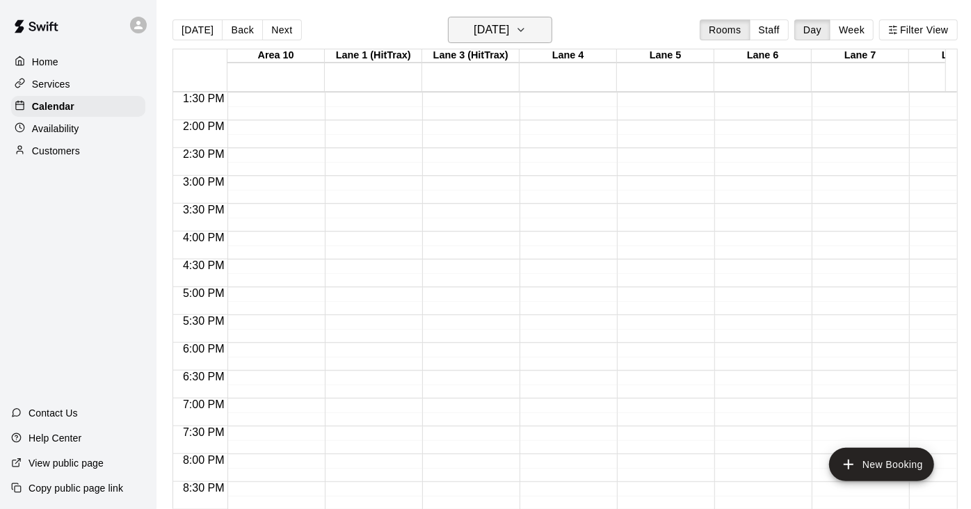
click at [526, 30] on icon "button" at bounding box center [520, 30] width 11 height 17
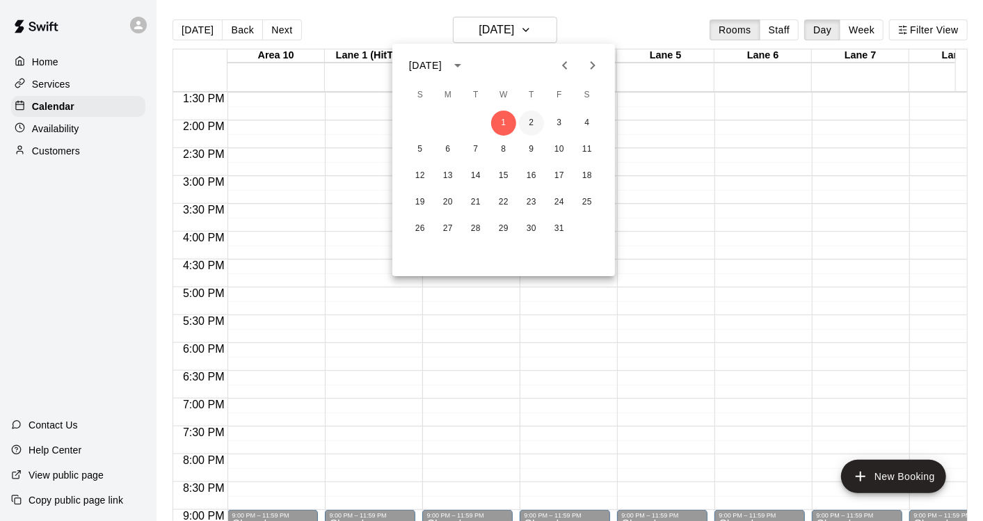
click at [531, 122] on button "2" at bounding box center [531, 123] width 25 height 25
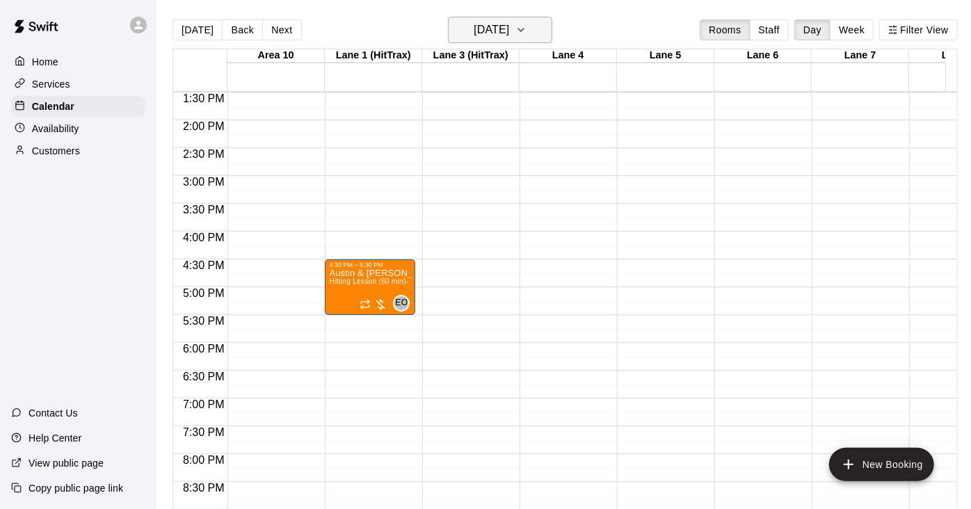
click at [526, 30] on icon "button" at bounding box center [520, 30] width 11 height 17
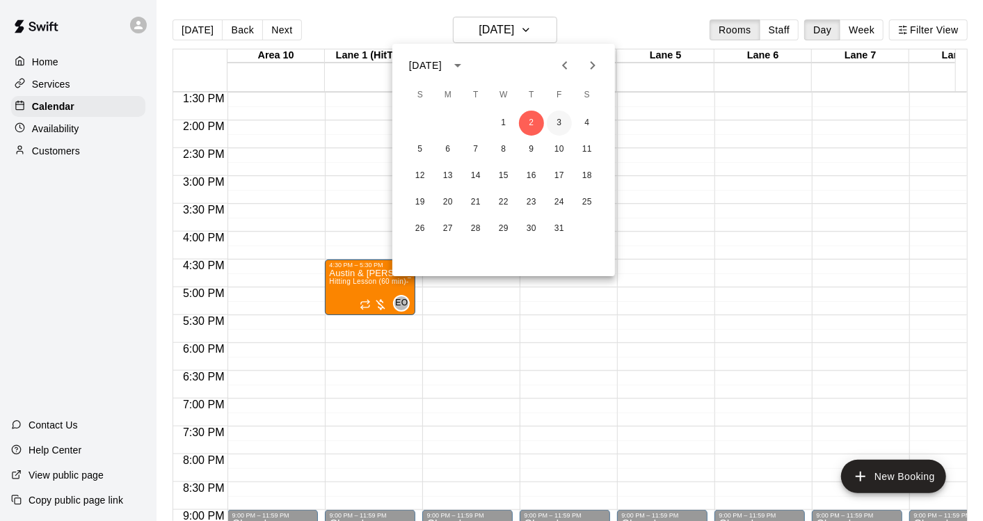
click at [558, 122] on button "3" at bounding box center [559, 123] width 25 height 25
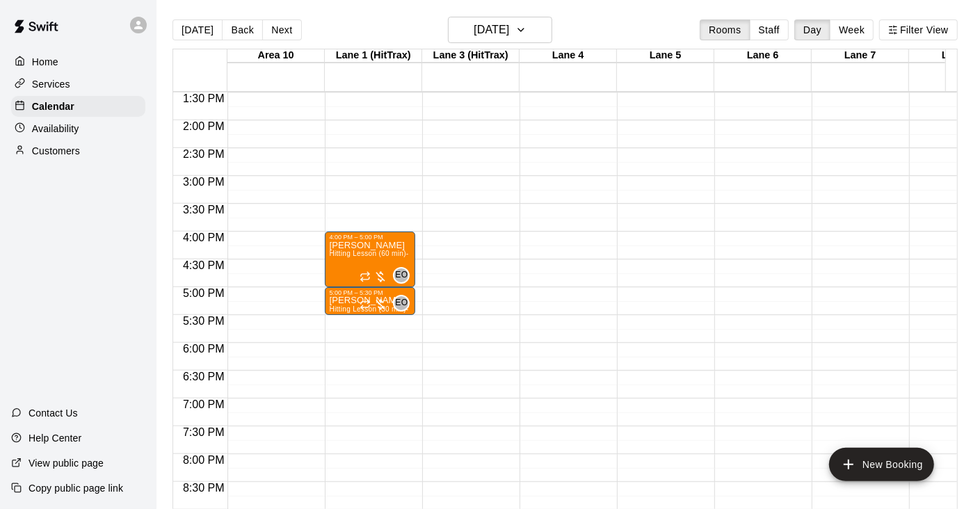
click at [54, 66] on p "Home" at bounding box center [45, 62] width 26 height 14
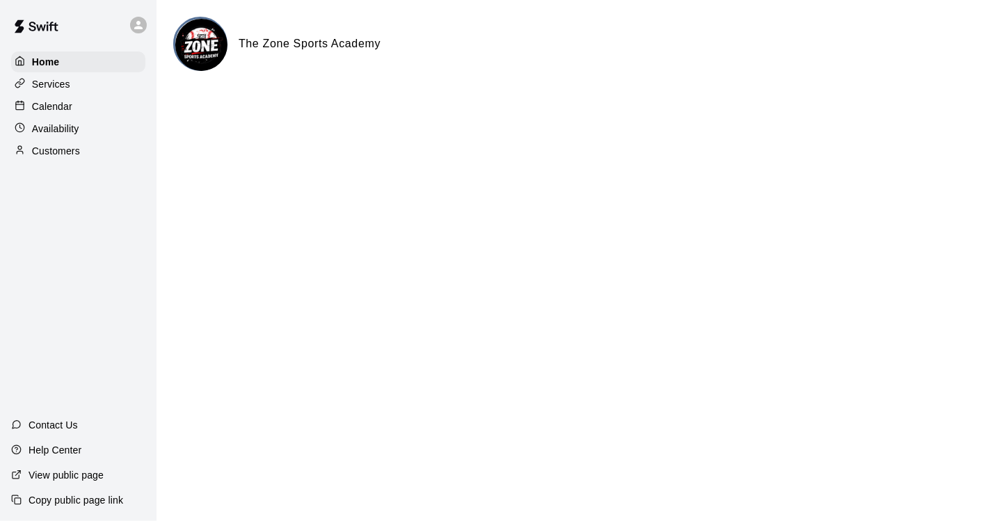
click at [65, 115] on div "Calendar" at bounding box center [78, 106] width 134 height 21
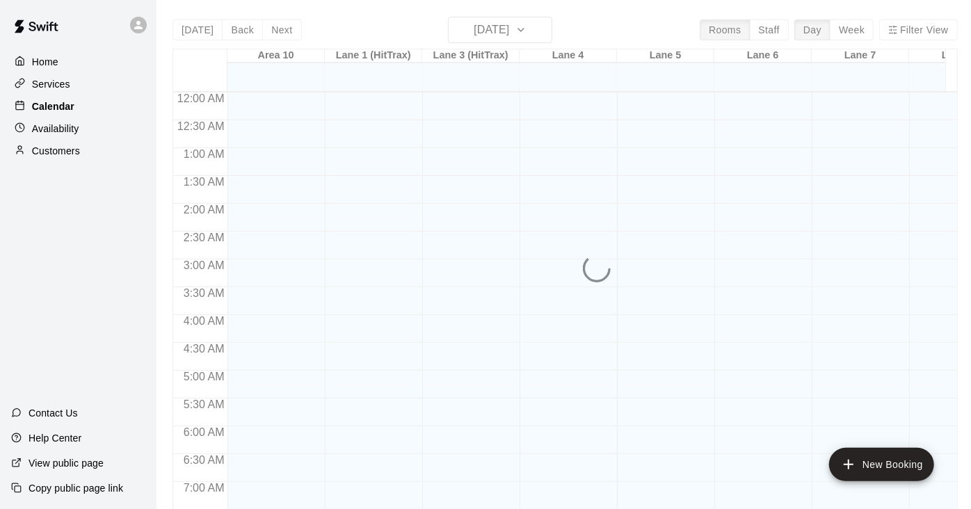
scroll to position [575, 0]
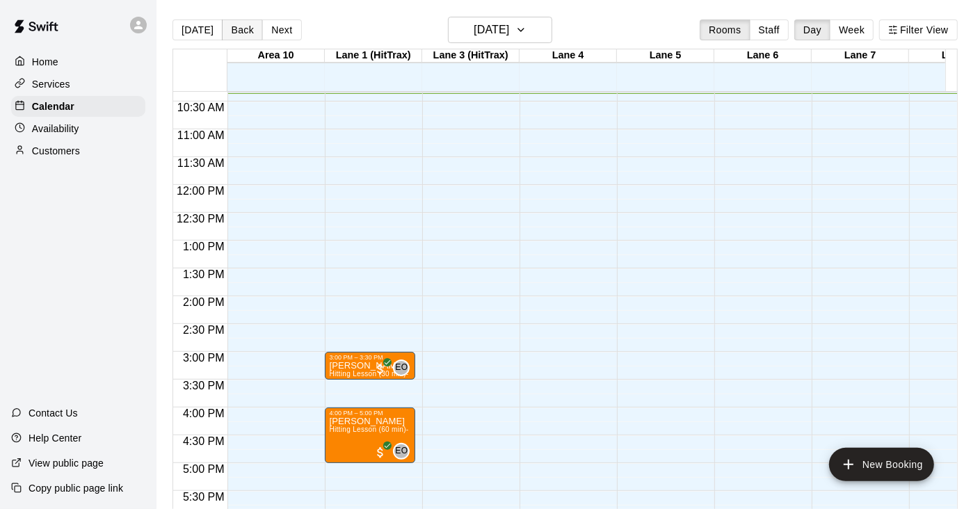
click at [238, 31] on button "Back" at bounding box center [242, 29] width 41 height 21
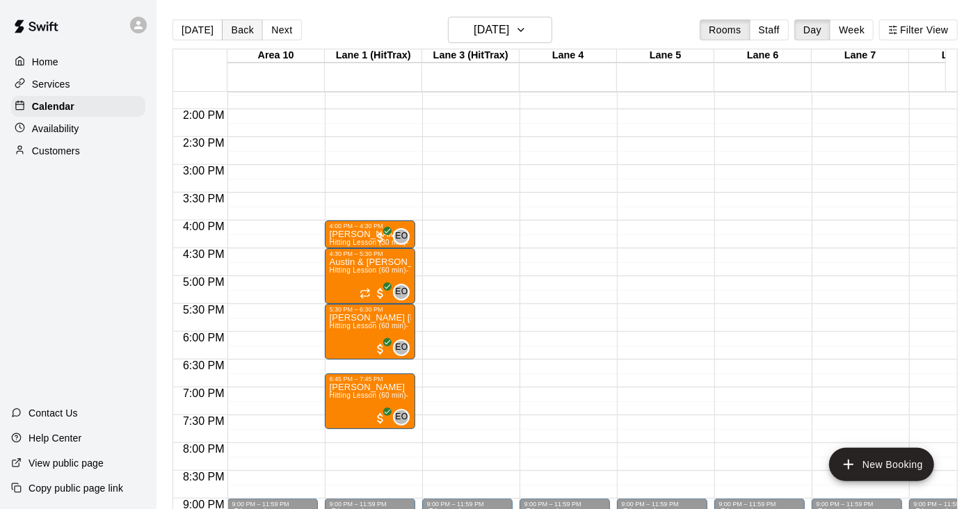
scroll to position [763, 0]
click at [243, 29] on button "Back" at bounding box center [242, 29] width 41 height 21
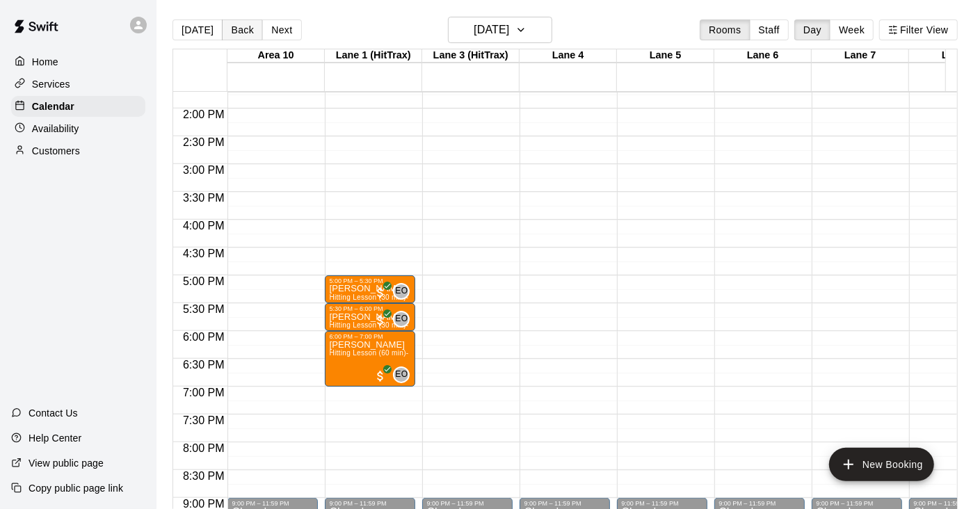
click at [239, 40] on button "Back" at bounding box center [242, 29] width 41 height 21
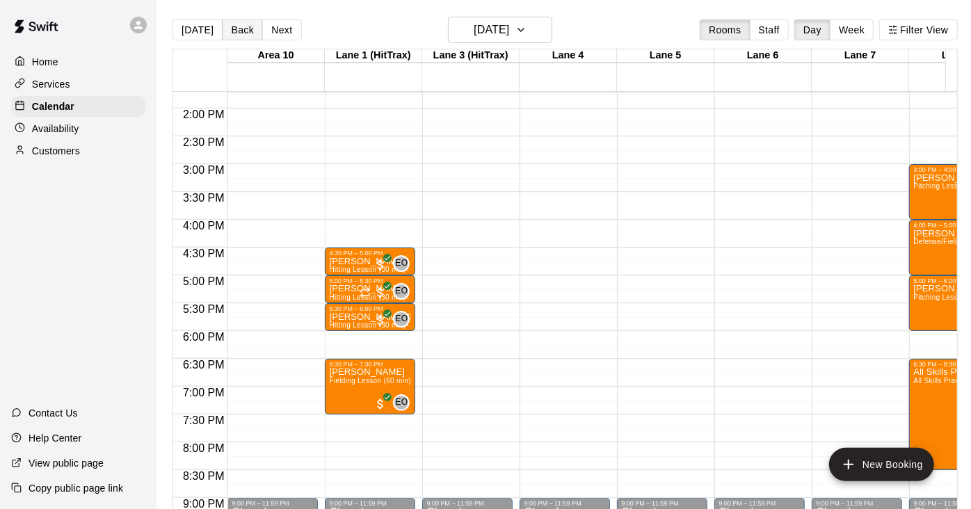
click at [235, 35] on button "Back" at bounding box center [242, 29] width 41 height 21
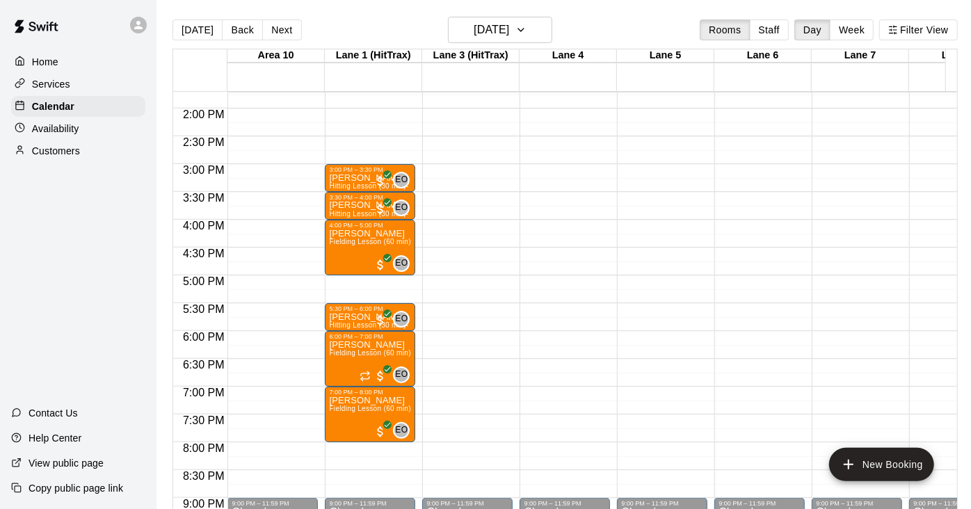
drag, startPoint x: 235, startPoint y: 35, endPoint x: 88, endPoint y: 286, distance: 291.4
click at [88, 286] on div "Home Services Calendar Availability Customers Contact Us Help Center View publi…" at bounding box center [78, 254] width 156 height 509
drag, startPoint x: 88, startPoint y: 286, endPoint x: 10, endPoint y: 275, distance: 79.5
click at [10, 275] on div "Home Services Calendar Availability Customers Contact Us Help Center View publi…" at bounding box center [78, 254] width 156 height 509
